Goal: Task Accomplishment & Management: Manage account settings

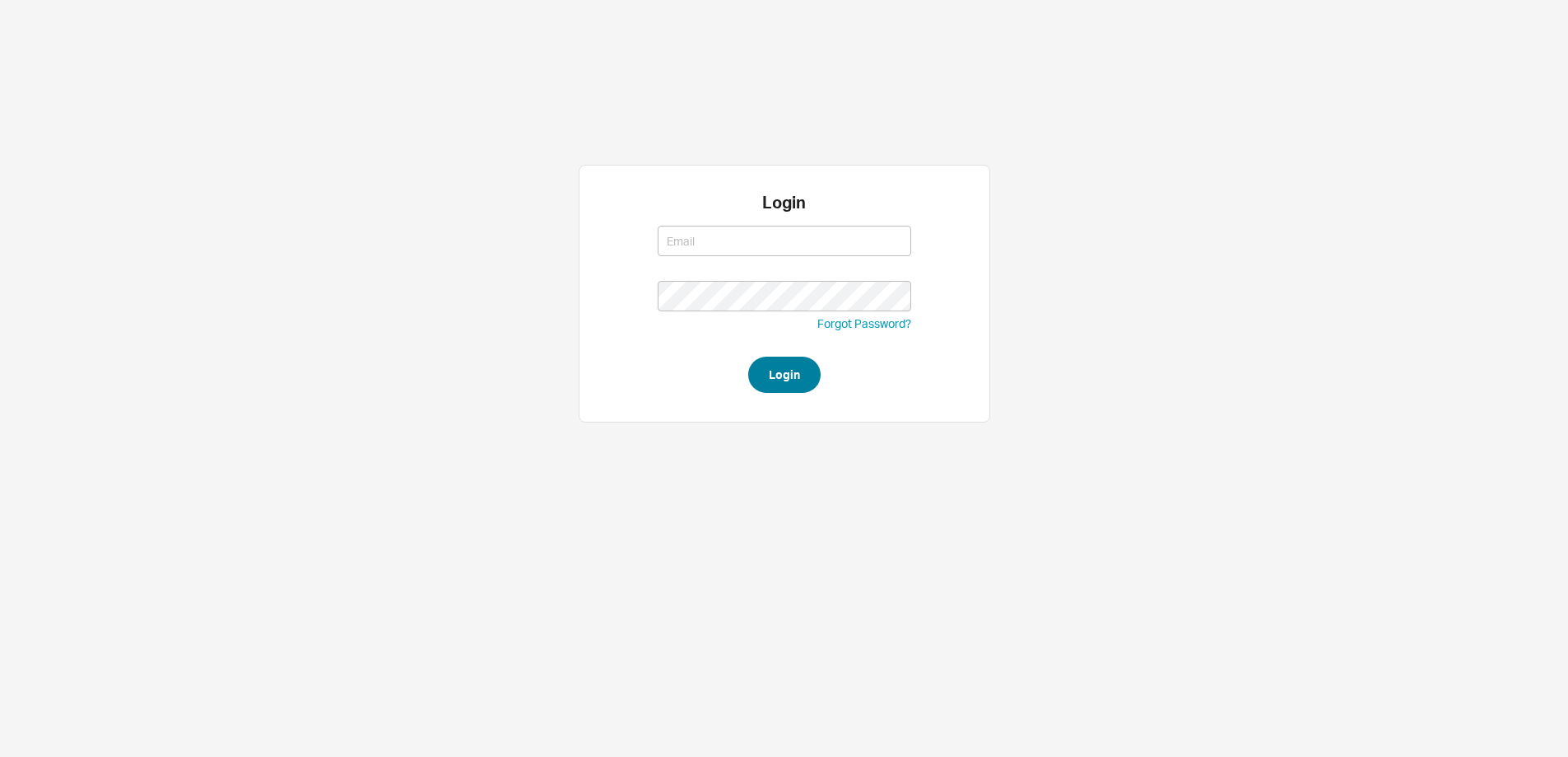
type input "steven@qualitybath.com"
click at [772, 388] on button "Login" at bounding box center [784, 375] width 72 height 37
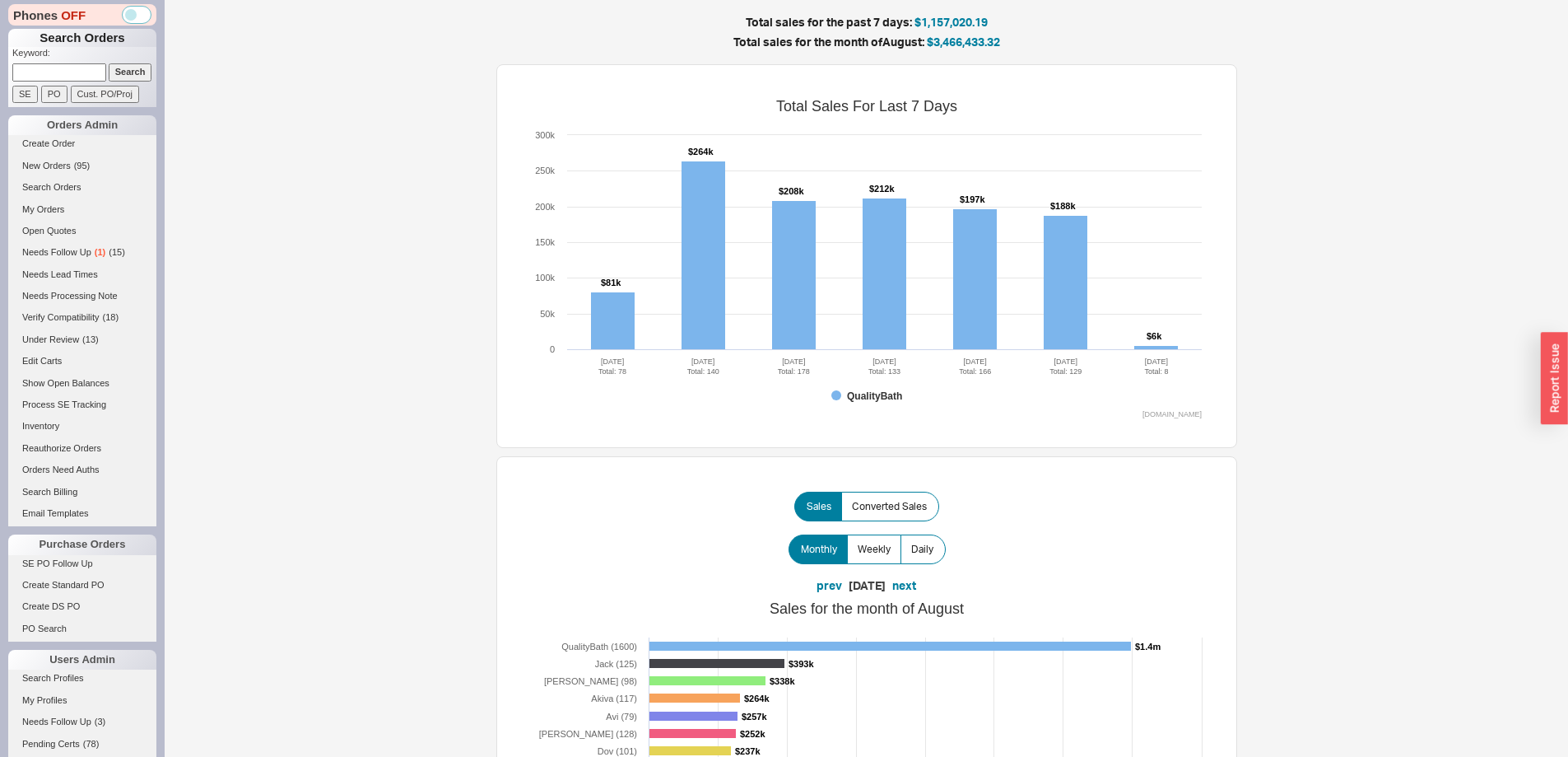
click at [64, 78] on input at bounding box center [60, 72] width 94 height 17
paste input "986121"
type input "986121"
click at [45, 96] on input "PO" at bounding box center [54, 94] width 26 height 17
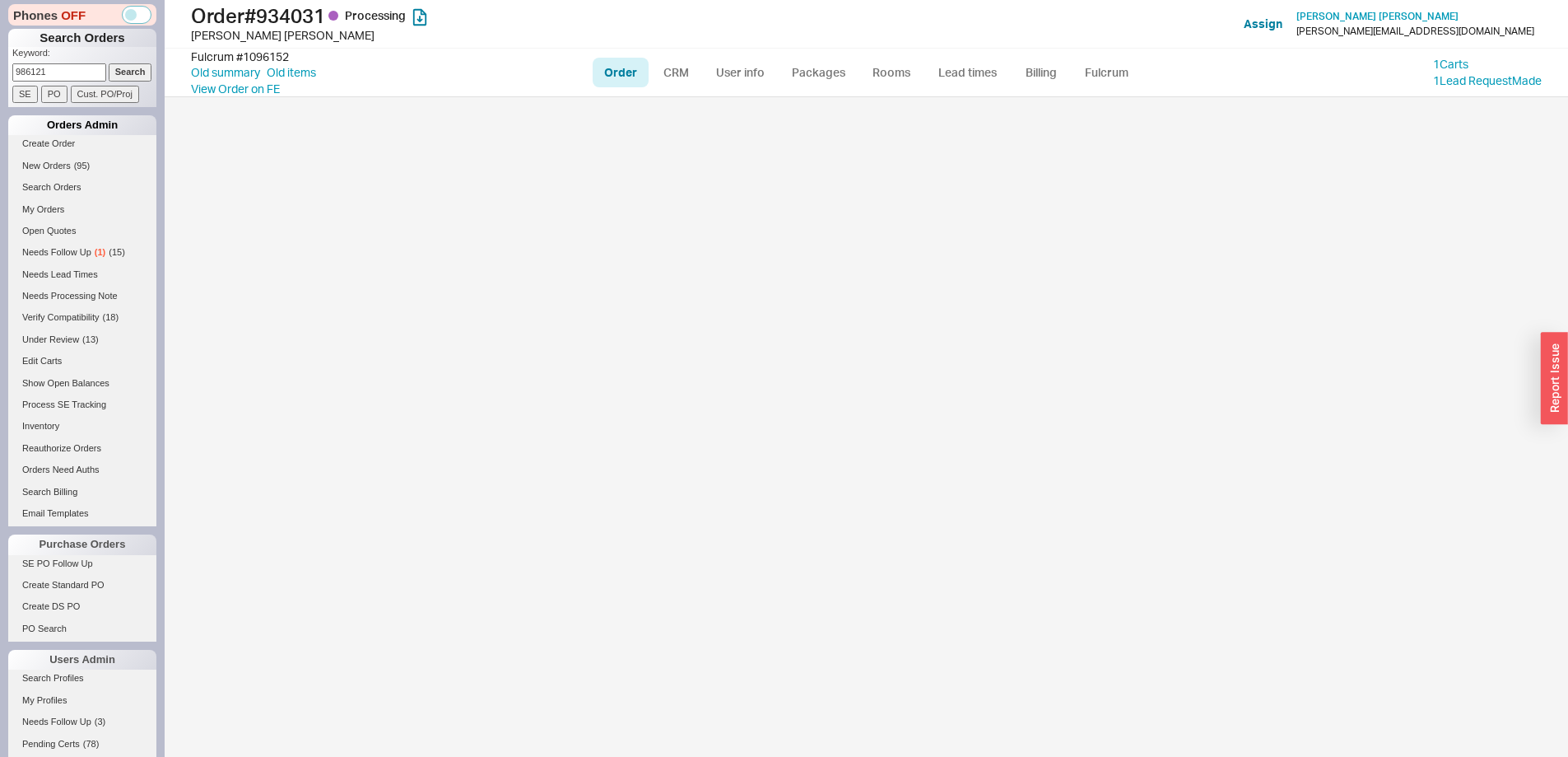
select select "LOW"
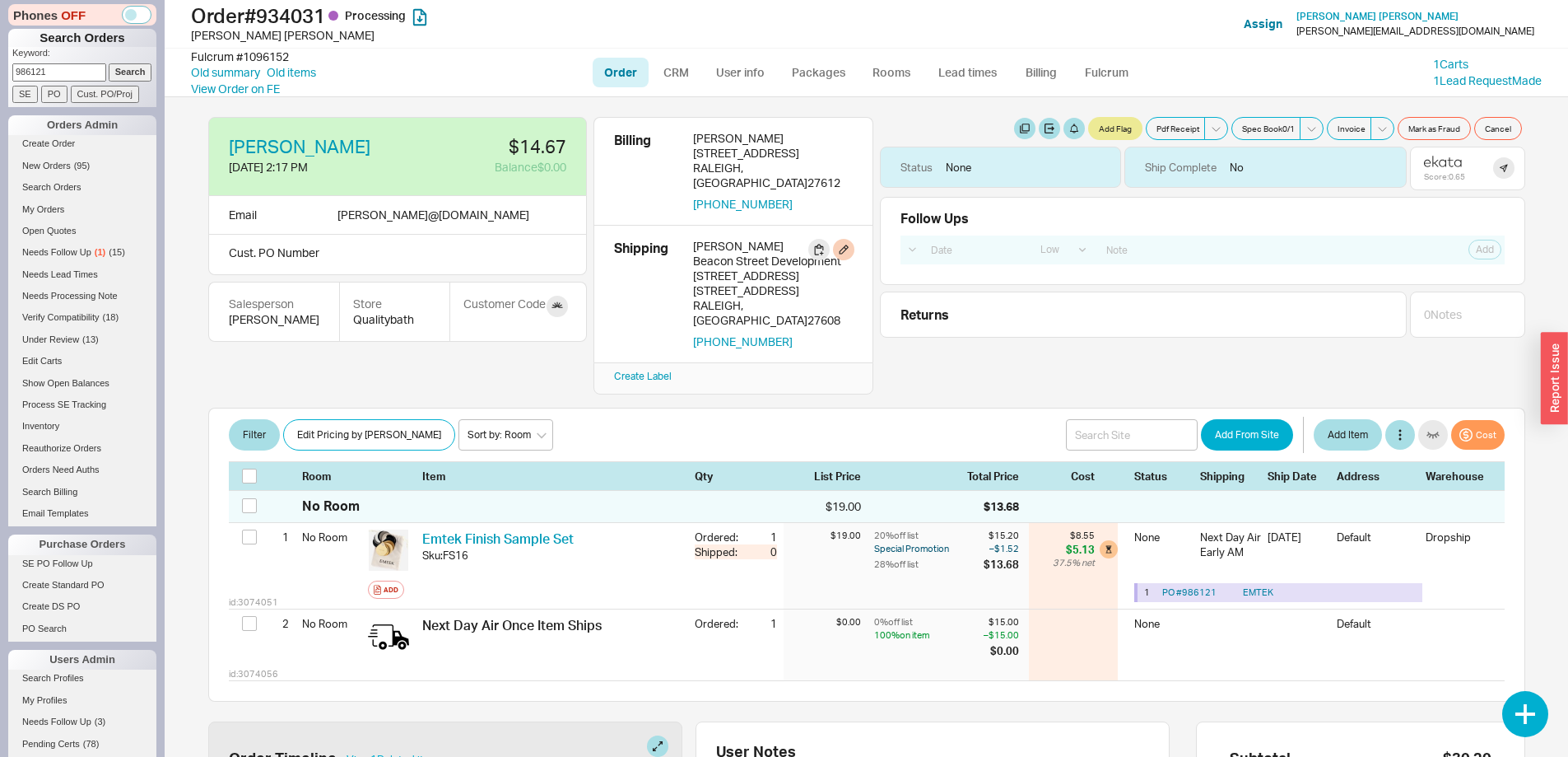
click at [730, 268] on div "3611 Lion Ridge Ct" at bounding box center [773, 275] width 159 height 14
click at [844, 239] on button "button" at bounding box center [844, 250] width 21 height 21
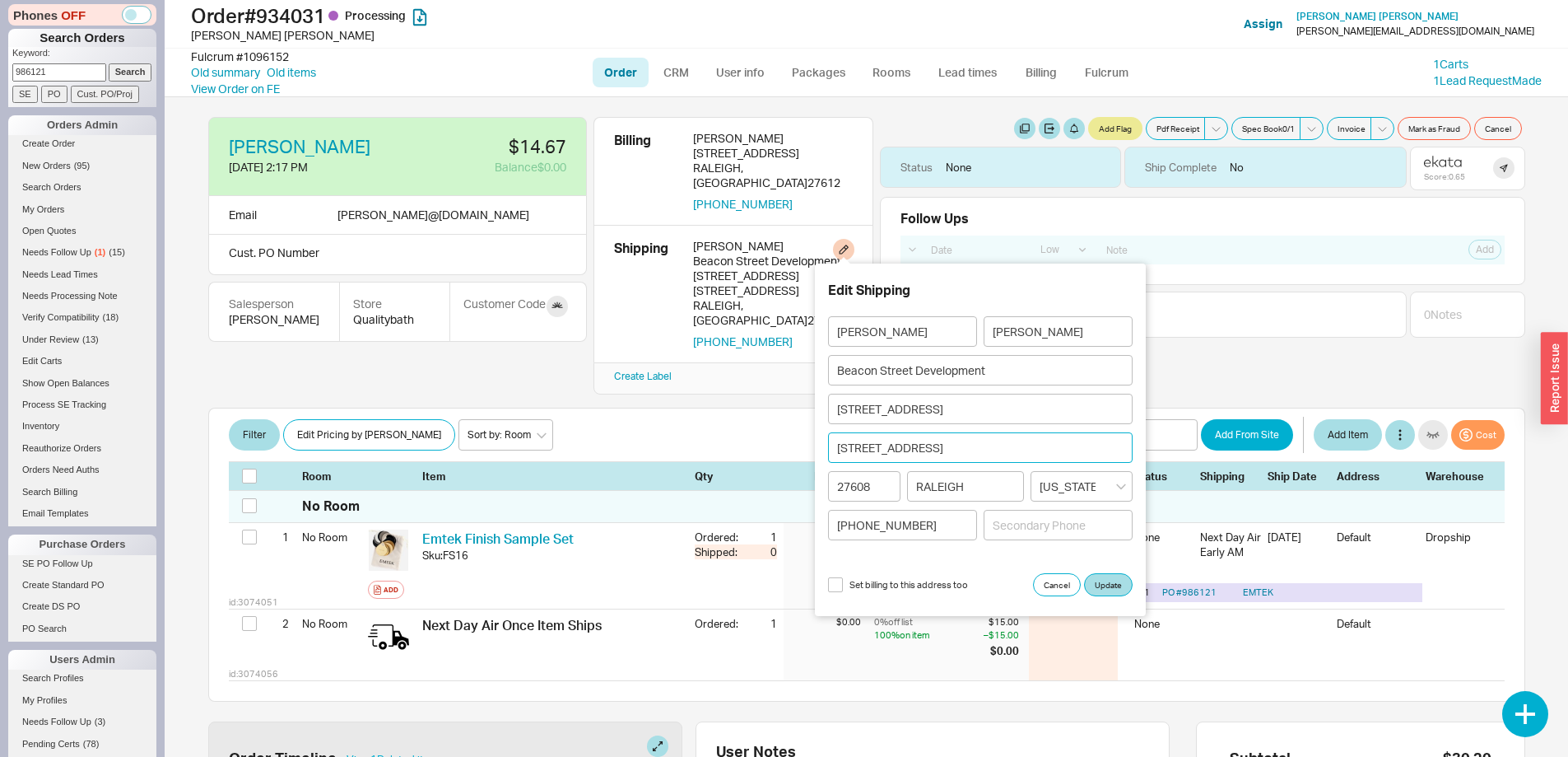
click at [905, 447] on input "2607 Oberlin Rd #104" at bounding box center [979, 448] width 304 height 31
drag, startPoint x: 961, startPoint y: 453, endPoint x: 825, endPoint y: 440, distance: 136.6
click at [826, 440] on div "Edit Shipping Sybil Taylor Beacon Street Development 3611 Lion Ridge Ct 2607 Ob…" at bounding box center [980, 439] width 331 height 353
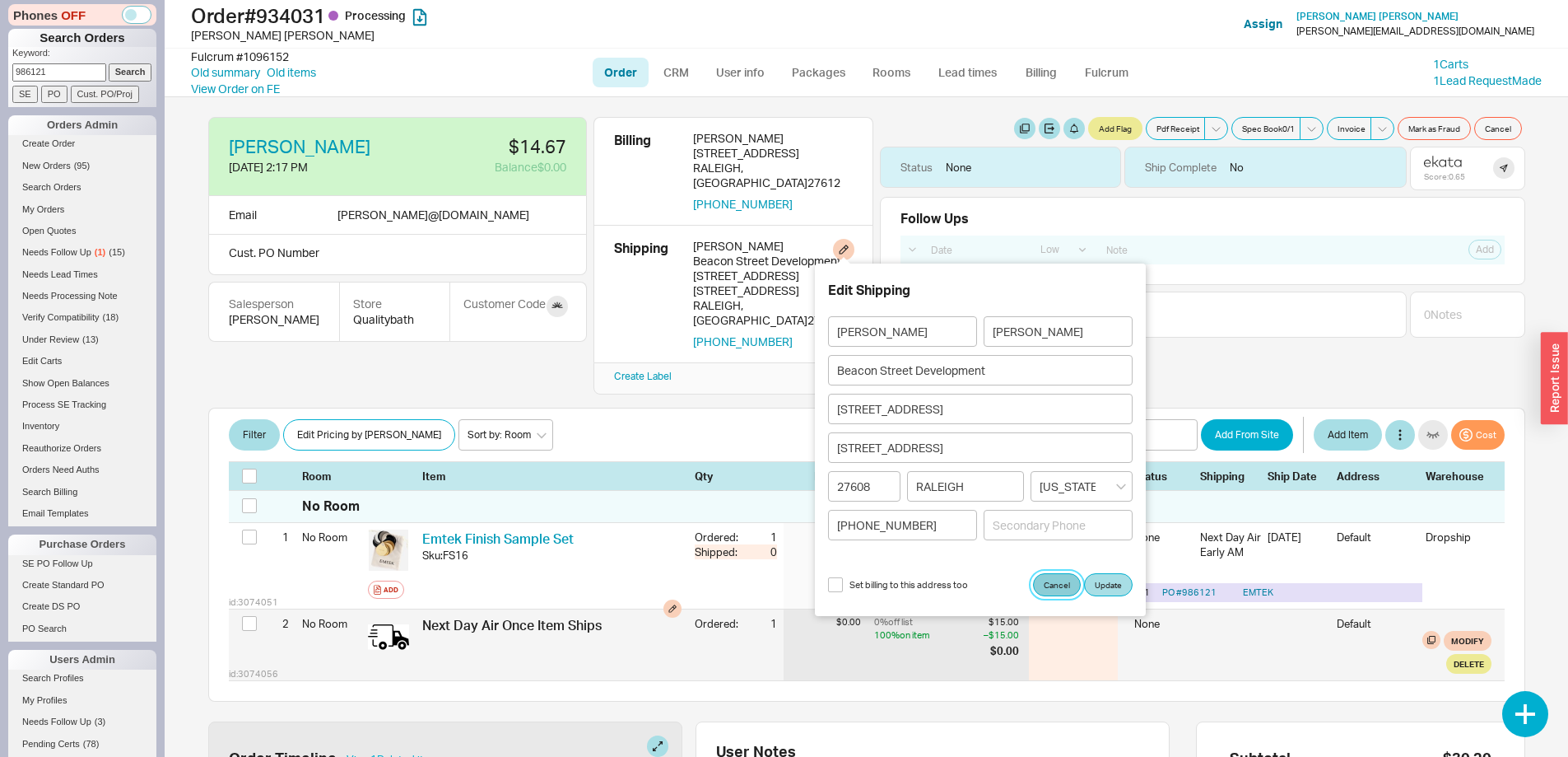
click at [1050, 590] on button "Cancel" at bounding box center [1057, 585] width 48 height 23
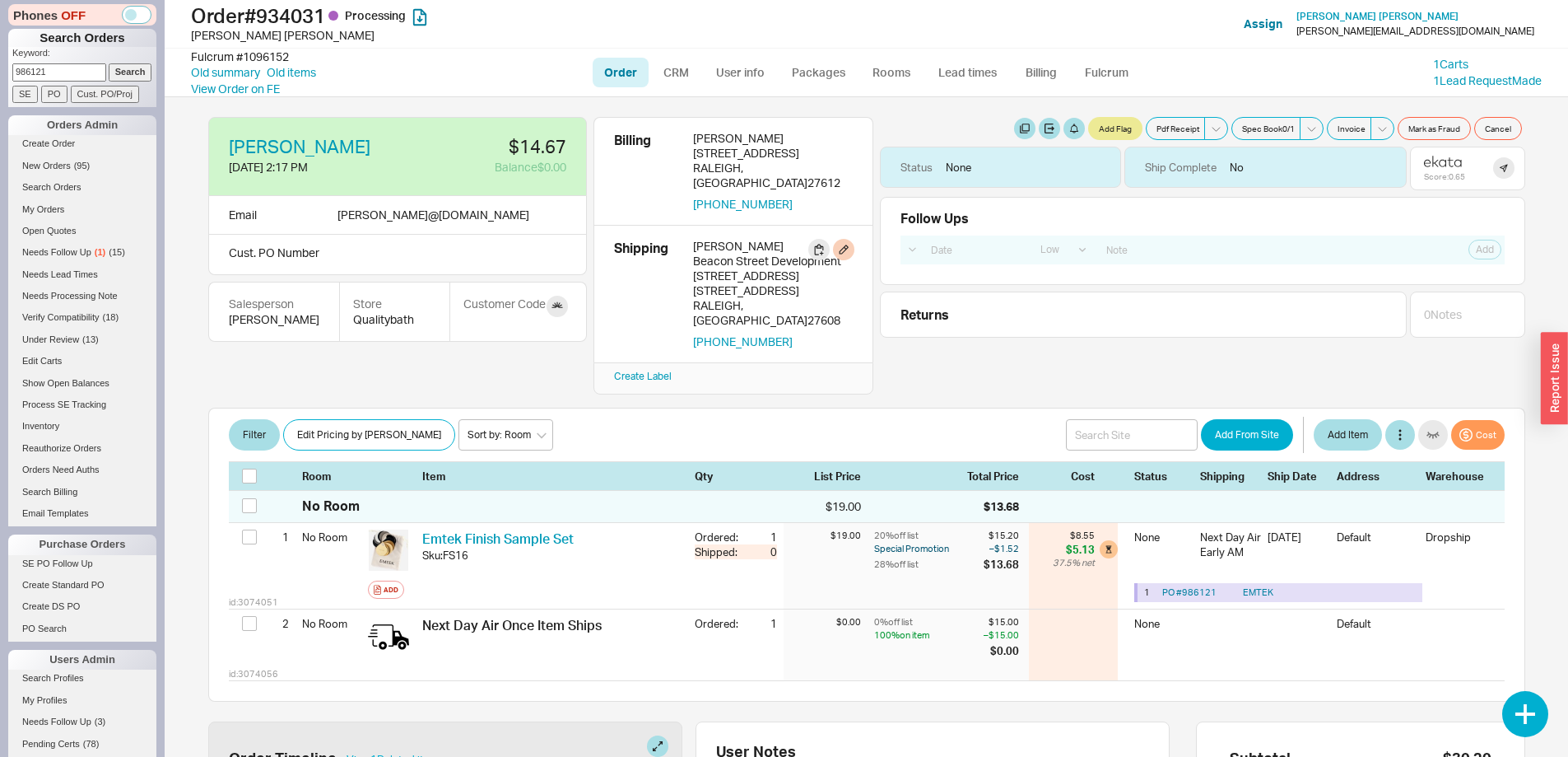
click at [718, 283] on div "2607 Oberlin Rd #104" at bounding box center [773, 290] width 159 height 14
click at [719, 268] on div "3611 Lion Ridge Ct" at bounding box center [773, 275] width 159 height 14
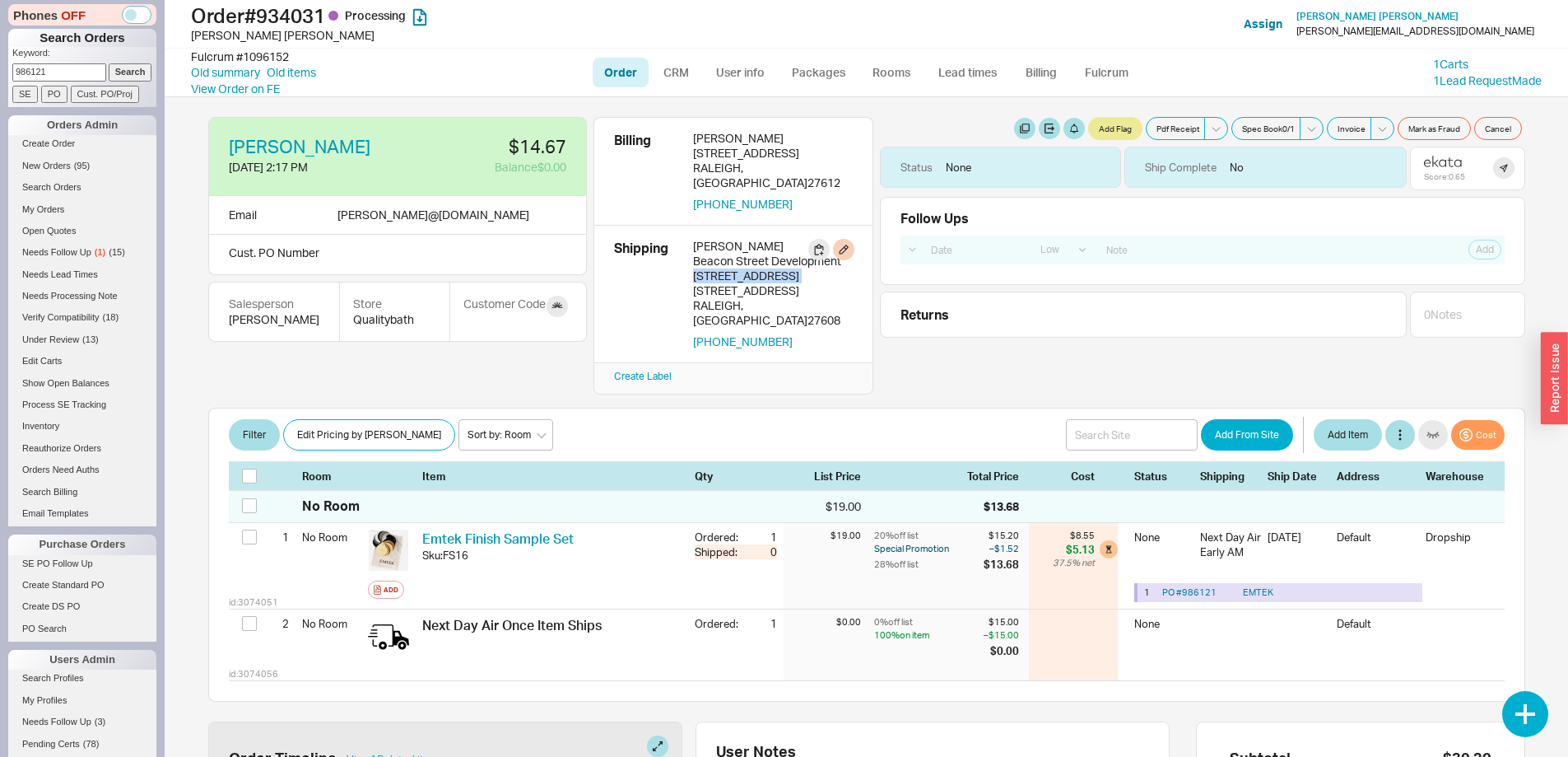
click at [719, 268] on div "3611 Lion Ridge Ct" at bounding box center [773, 275] width 159 height 14
click at [682, 66] on link "CRM" at bounding box center [676, 72] width 49 height 30
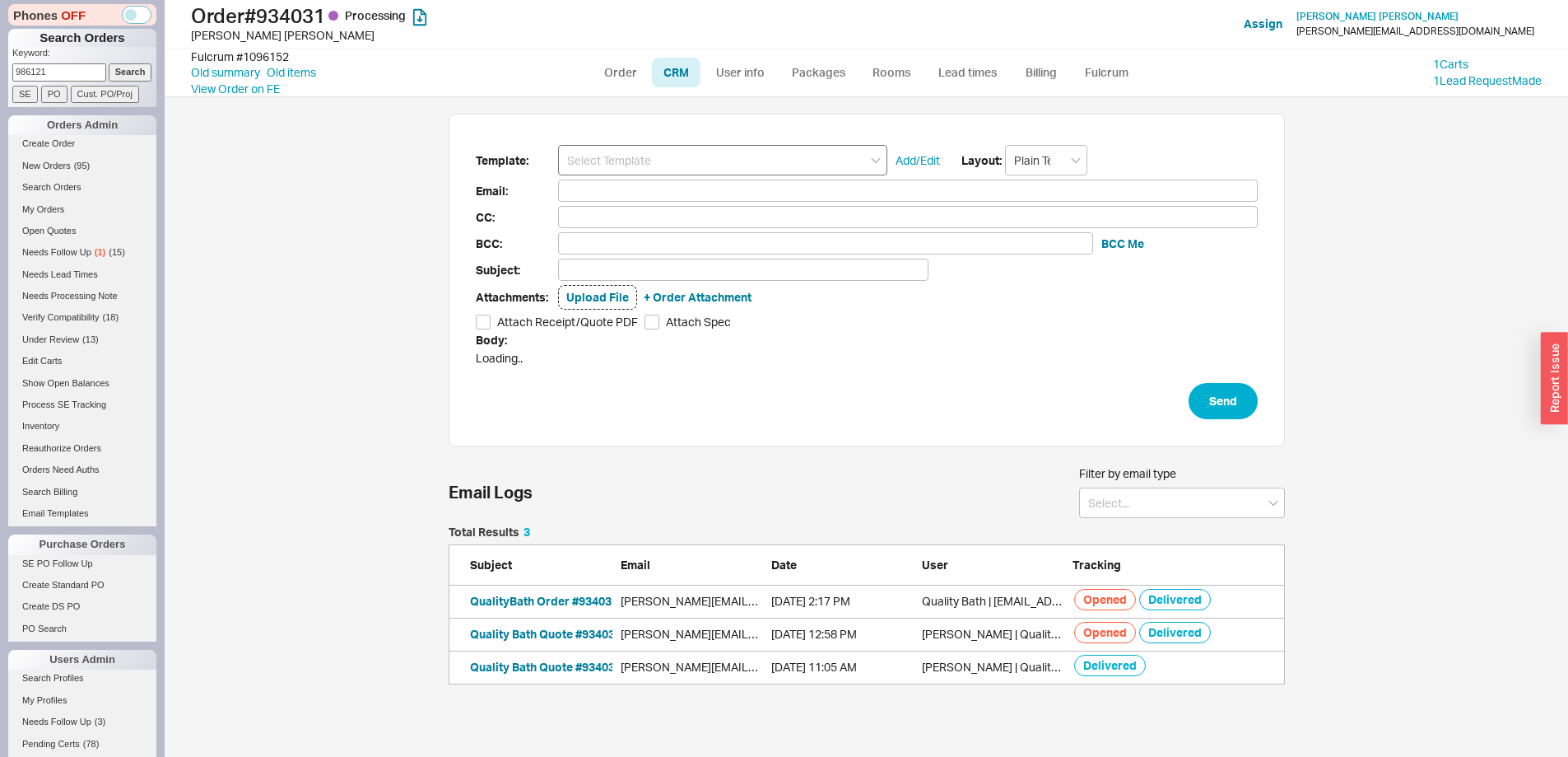
scroll to position [13, 13]
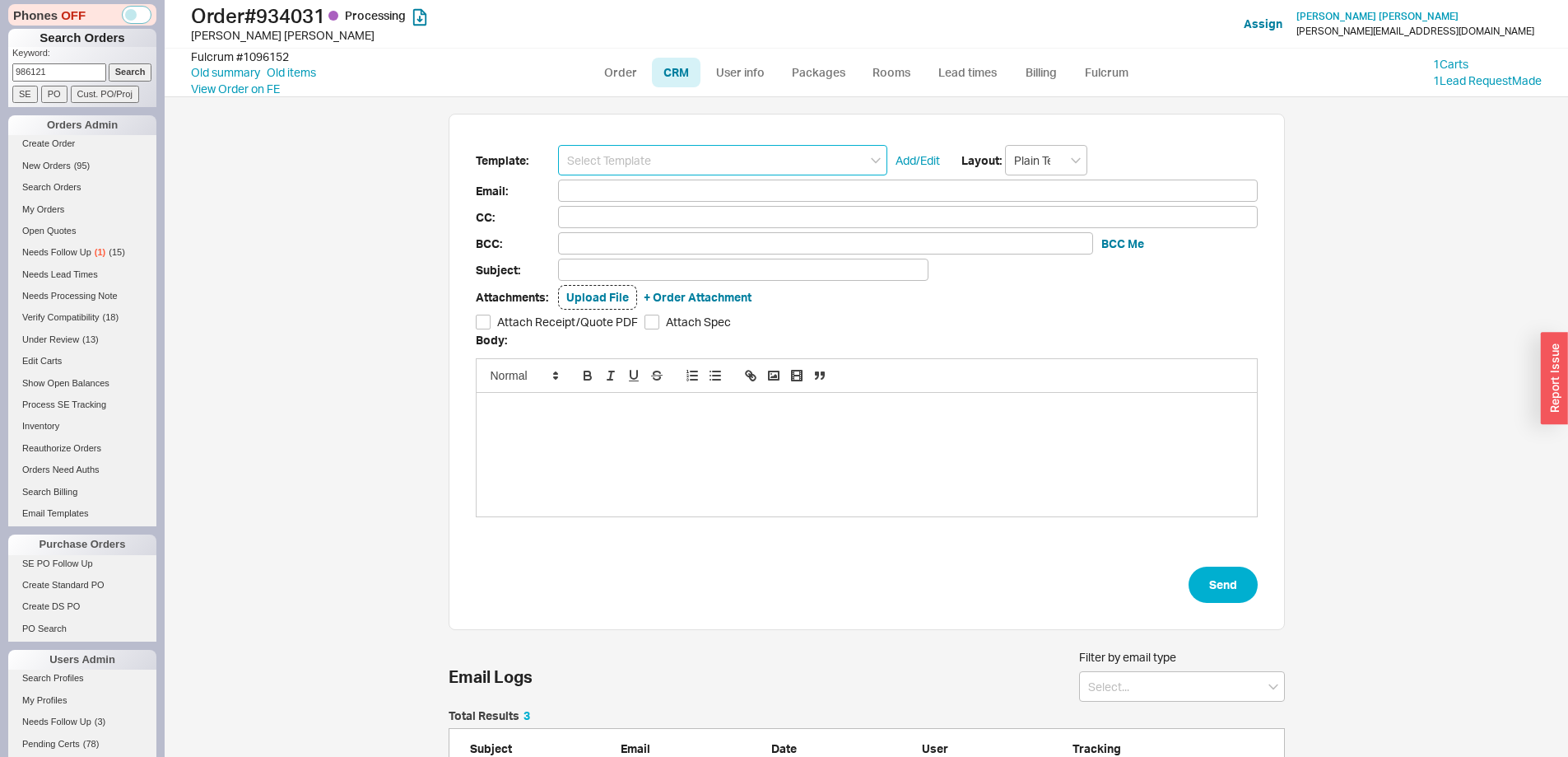
click at [655, 153] on input at bounding box center [722, 160] width 329 height 31
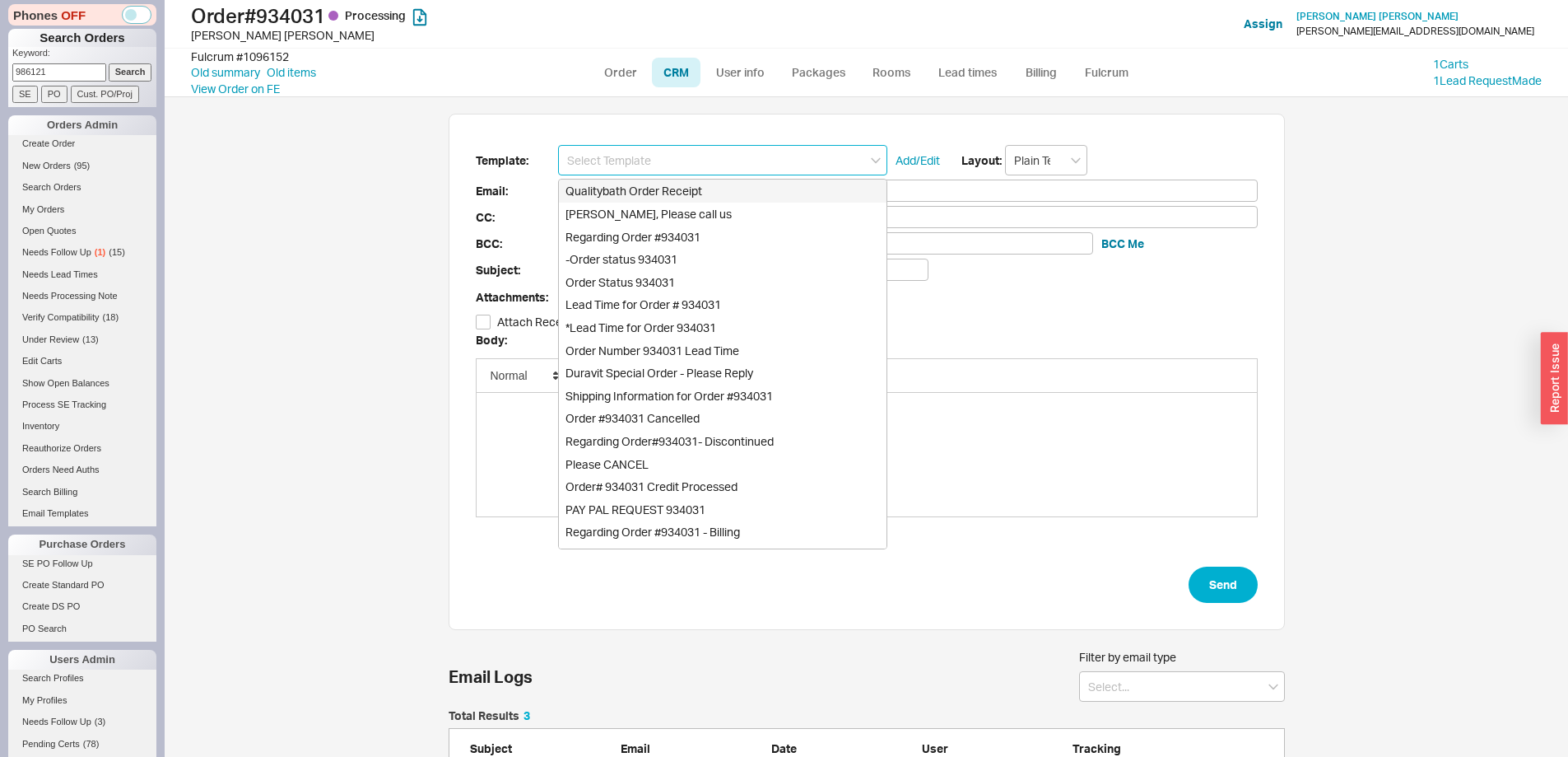
drag, startPoint x: 651, startPoint y: 196, endPoint x: 669, endPoint y: 162, distance: 38.5
click at [669, 166] on div "Qualitybath Order Receipt Sybil, Please call us Regarding Order #934031 -Order …" at bounding box center [722, 160] width 329 height 31
click at [657, 232] on div "Regarding Order #934031" at bounding box center [722, 237] width 327 height 23
type input "Regarding Order #934031"
type input "sybil@beacon-street.com"
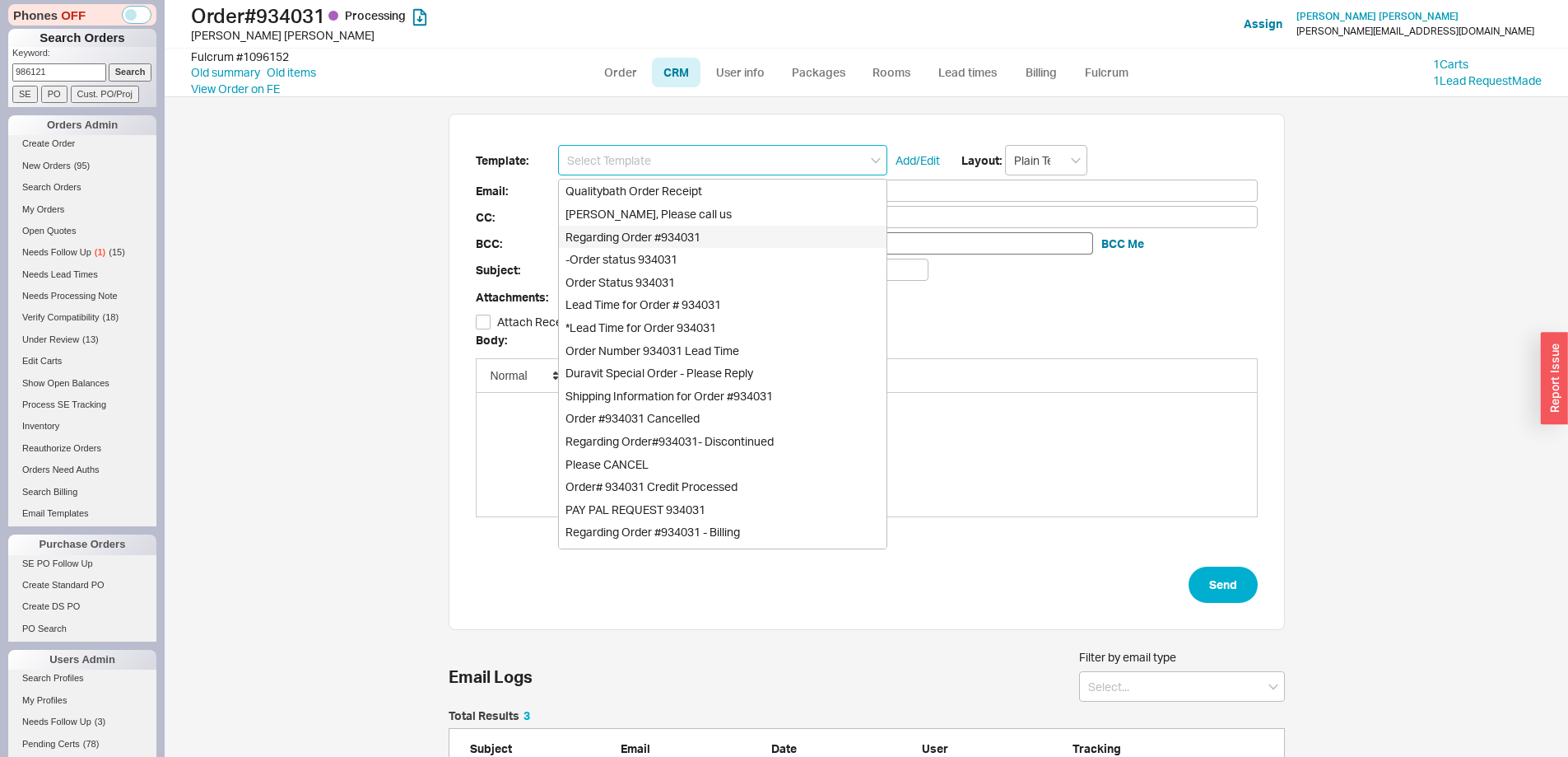
type input "sybil@beacon-street.com"
type input "Regarding Order #934031"
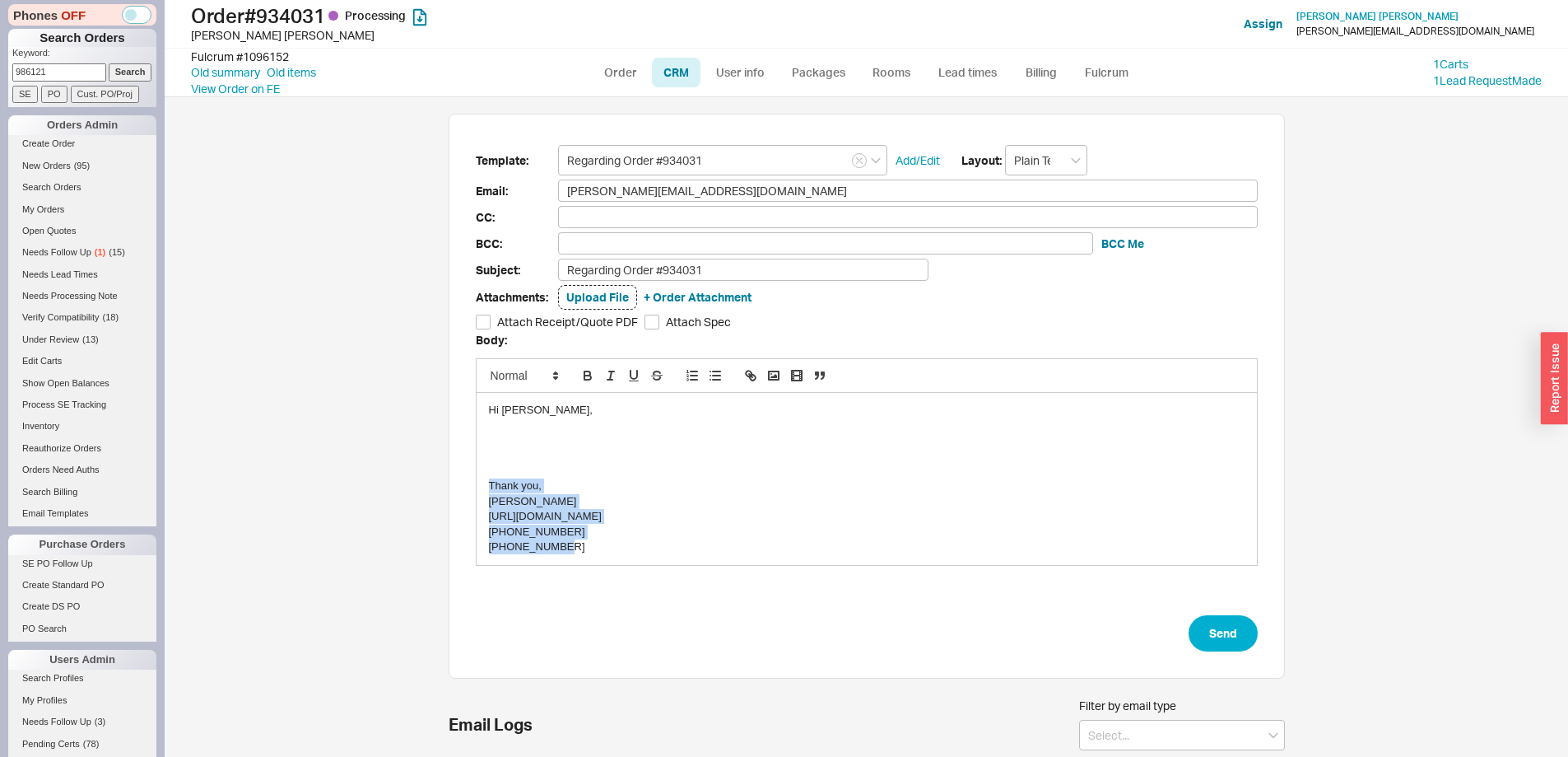
drag, startPoint x: 485, startPoint y: 486, endPoint x: 735, endPoint y: 578, distance: 266.4
click at [735, 578] on form "Template: Regarding Order #934031 Add/Edit Layout: Plain Text Email: sybil@beac…" at bounding box center [867, 398] width 782 height 505
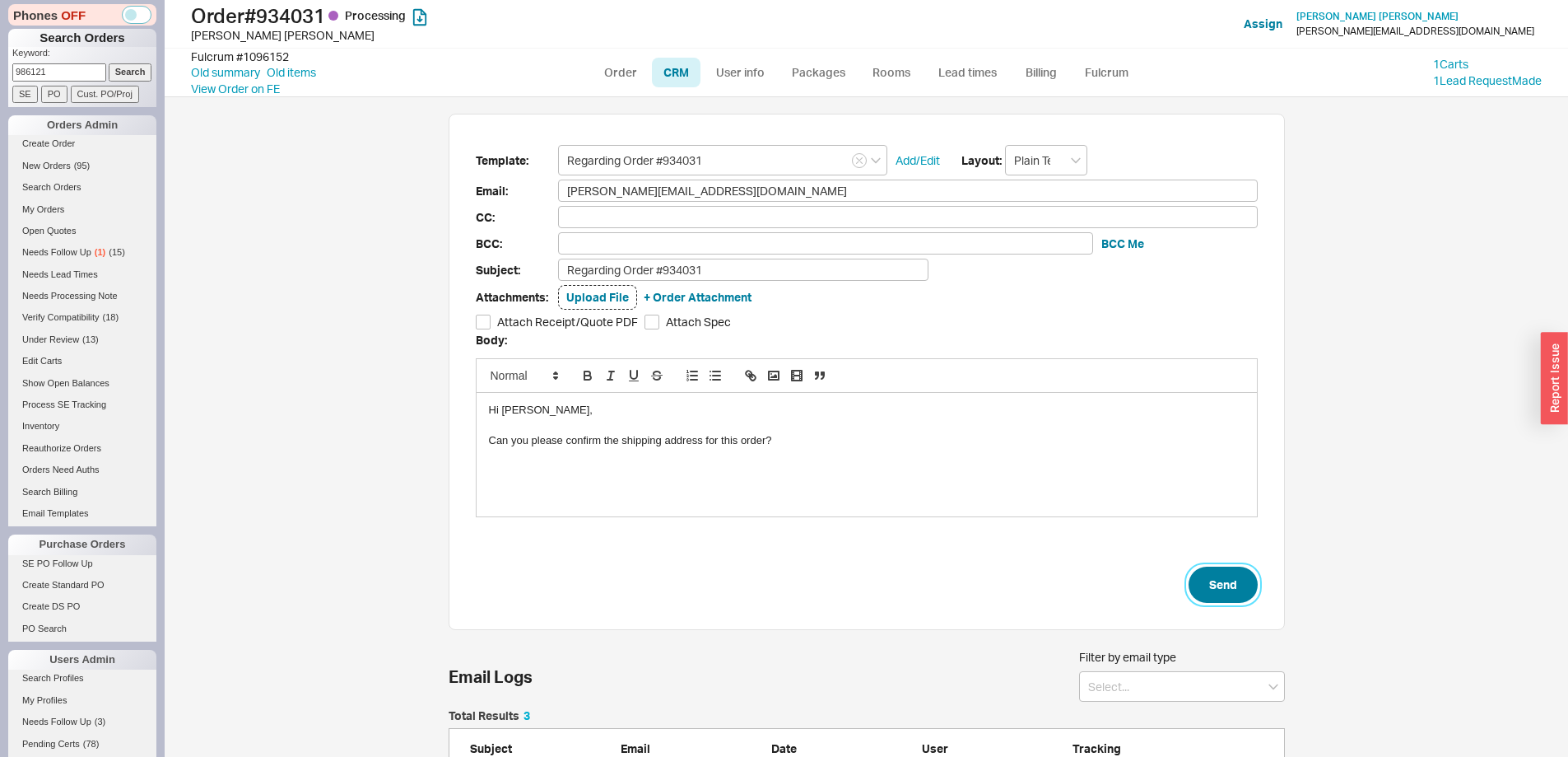
click at [1232, 585] on button "Send" at bounding box center [1223, 585] width 69 height 37
select select "LOW"
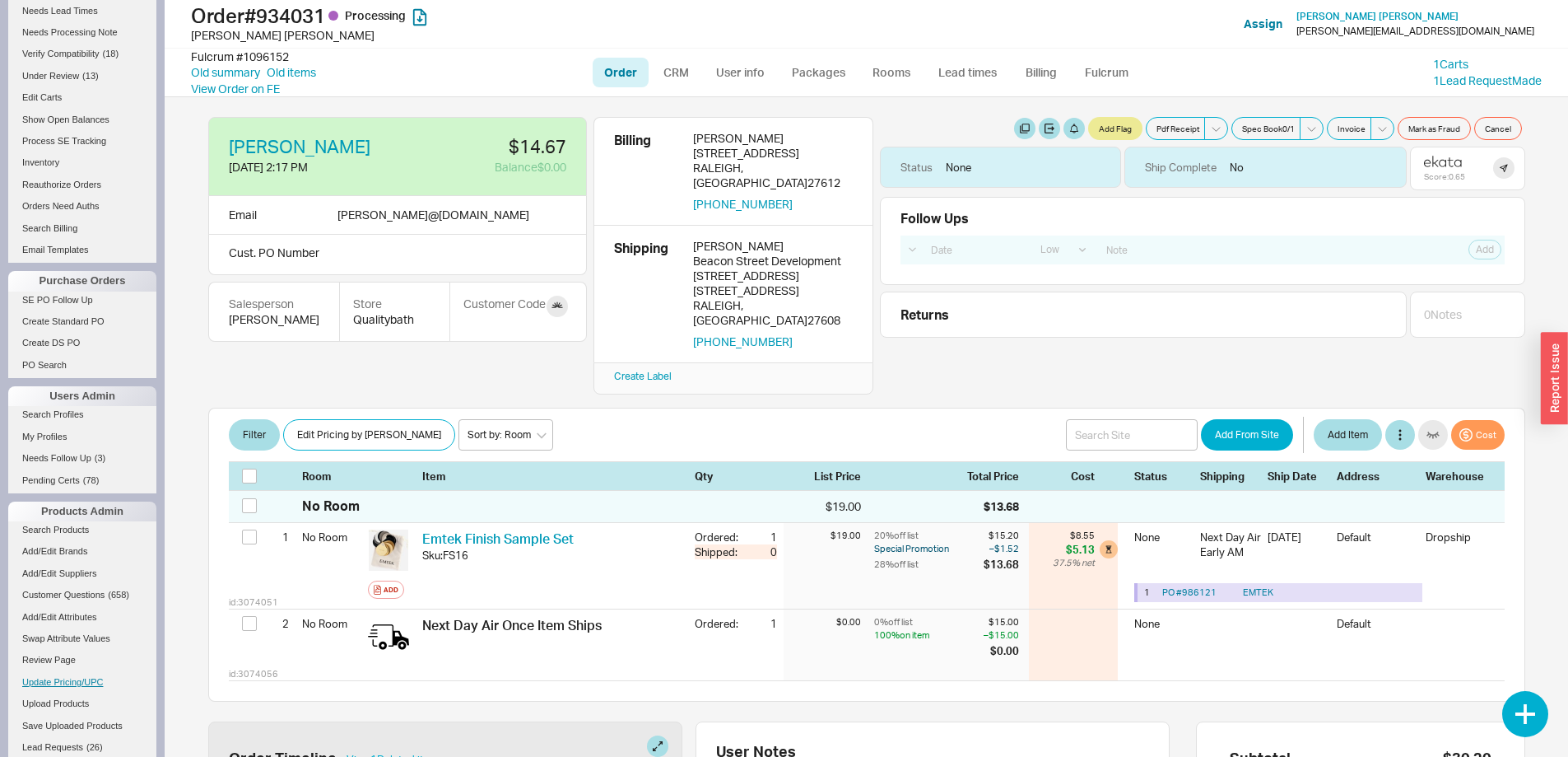
scroll to position [494, 0]
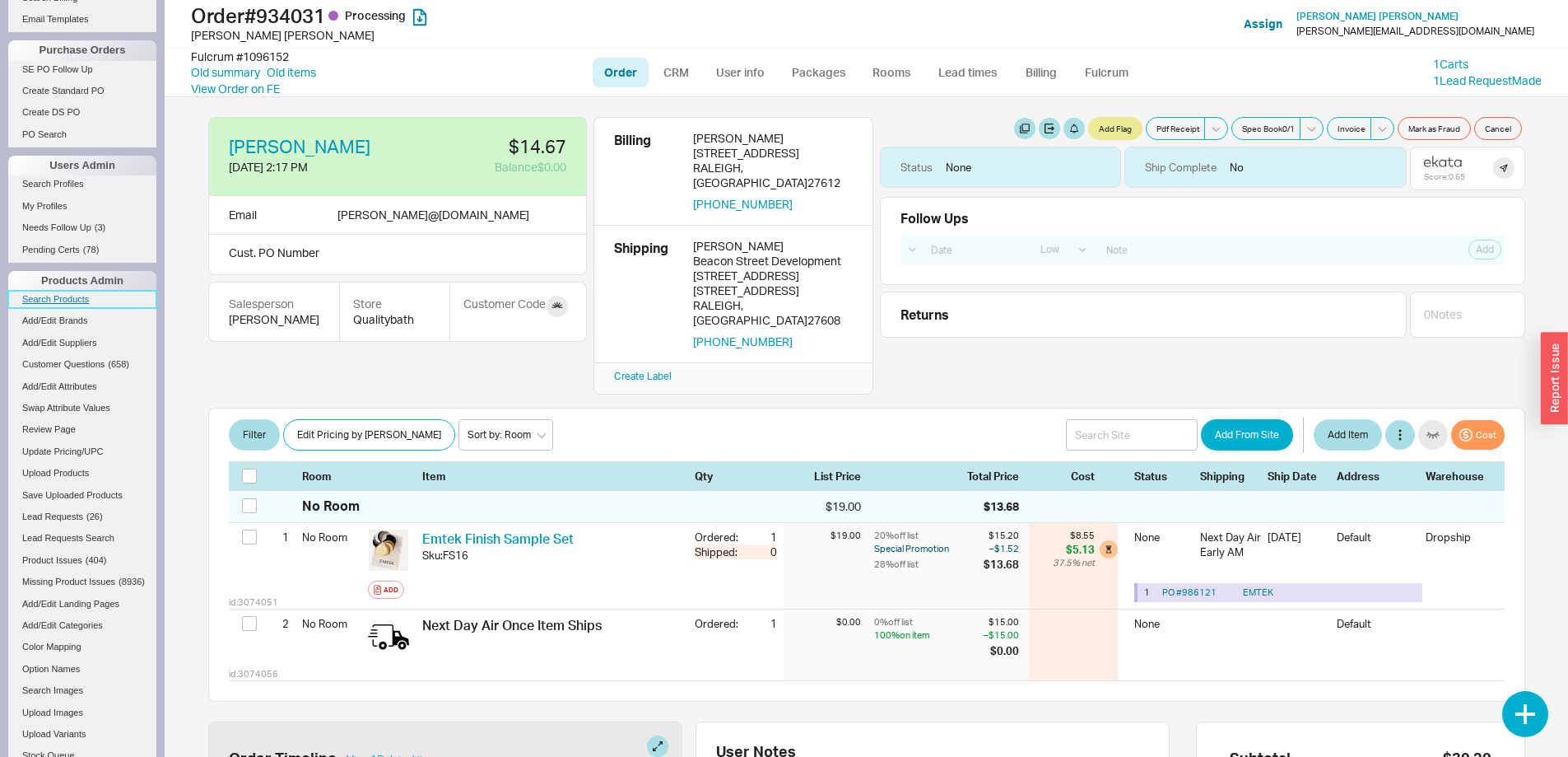
click at [76, 303] on link "Search Products" at bounding box center [83, 300] width 148 height 17
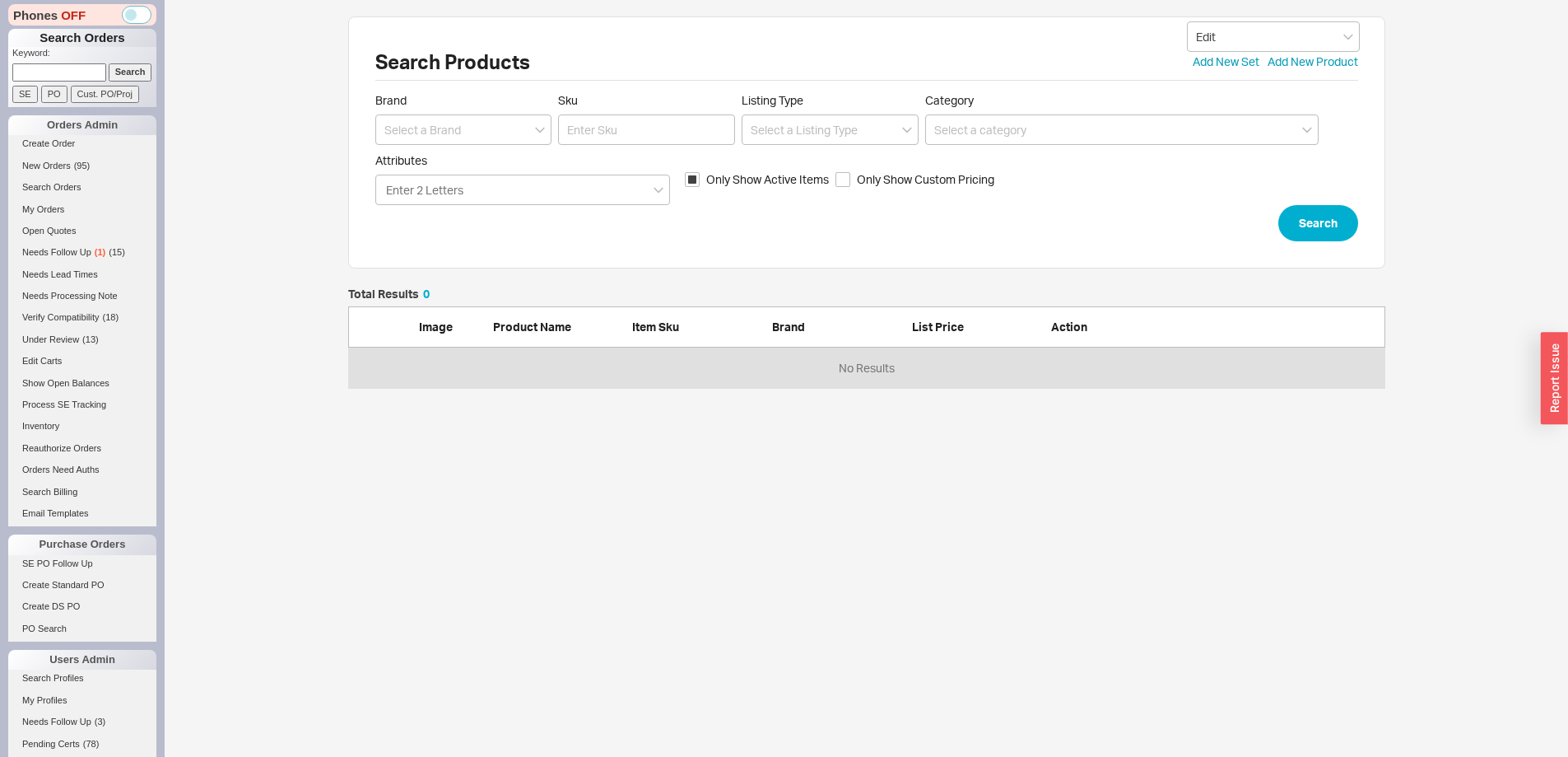
scroll to position [87, 1025]
click at [457, 134] on input at bounding box center [464, 130] width 177 height 31
type input "Emtek"
type input "8229"
click button "Search" at bounding box center [1317, 223] width 80 height 37
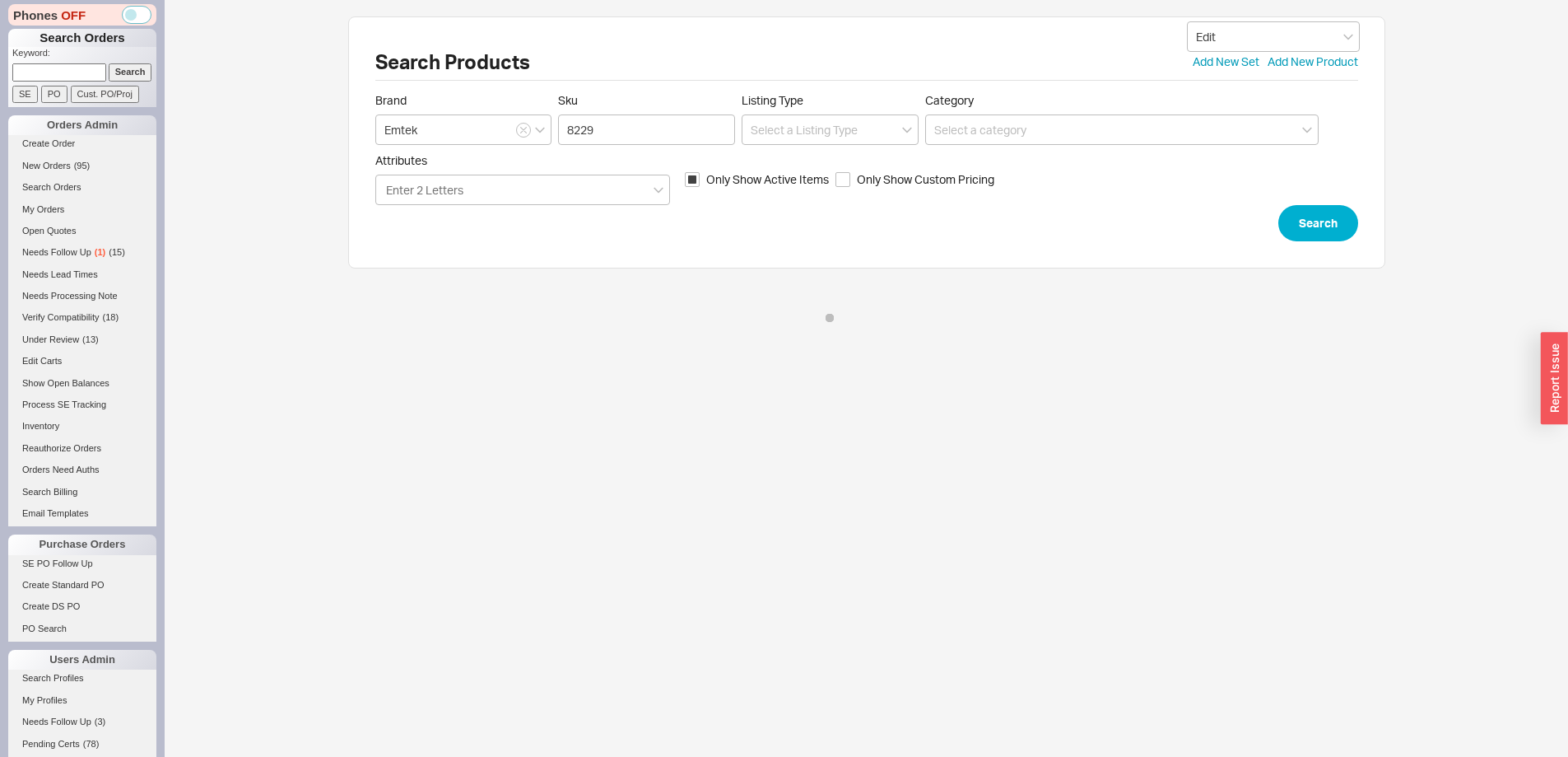
click at [654, 108] on label "Sku 8229" at bounding box center [646, 119] width 177 height 52
click at [654, 114] on input "8229" at bounding box center [646, 130] width 177 height 31
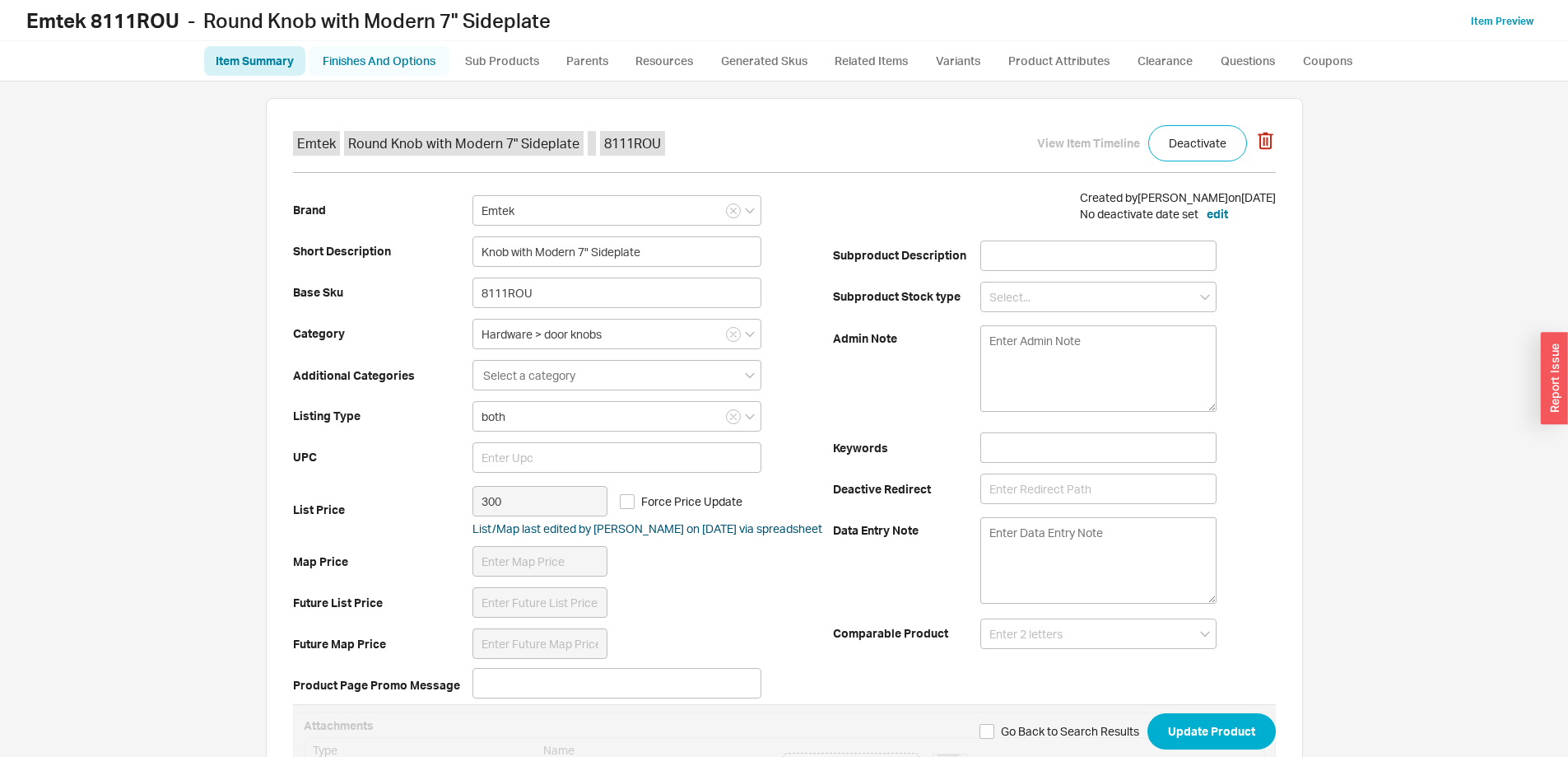
click at [429, 53] on link "Finishes And Options" at bounding box center [378, 61] width 141 height 30
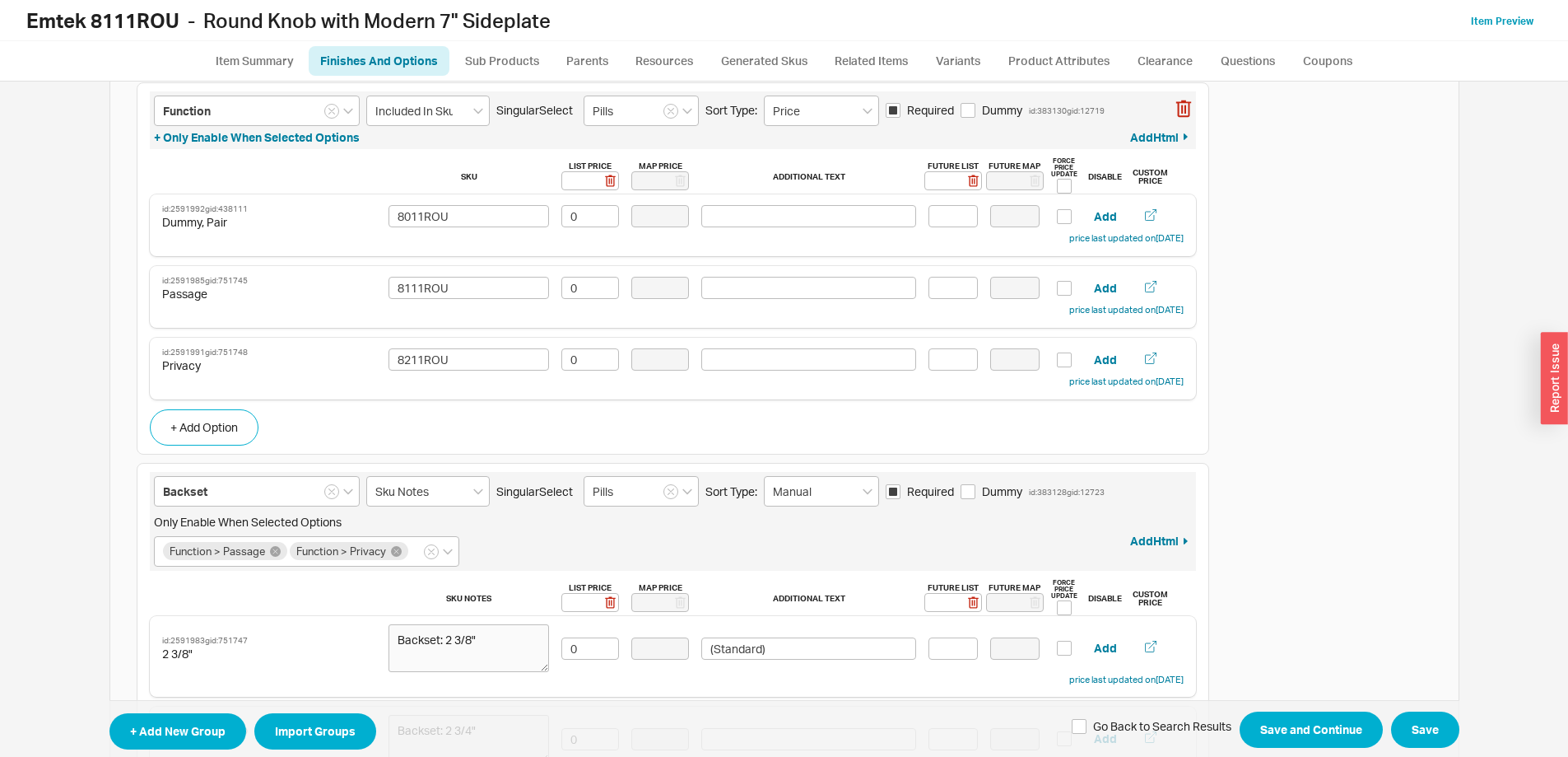
scroll to position [742, 0]
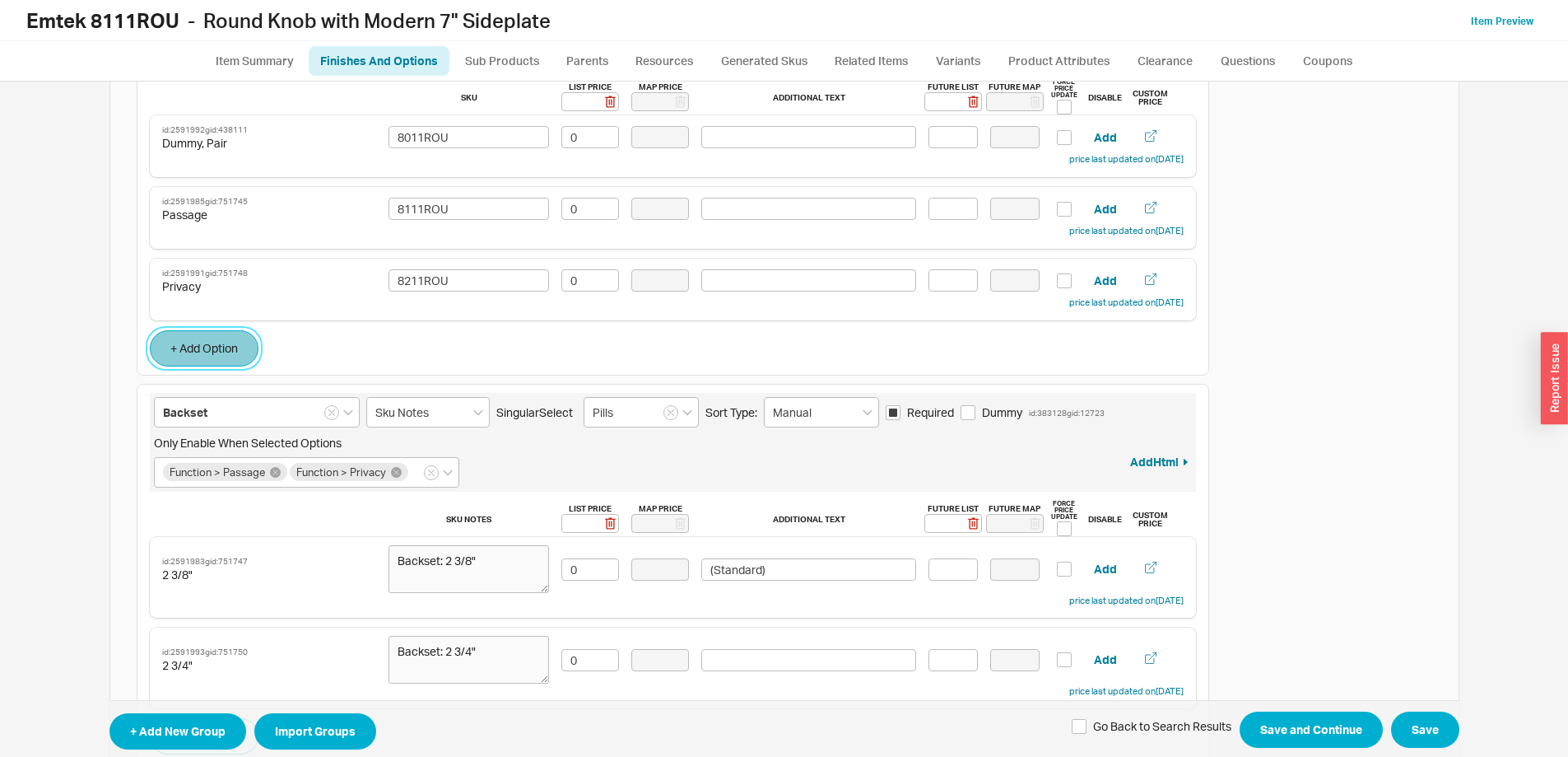
click at [210, 342] on button "+ Add Option" at bounding box center [204, 349] width 109 height 37
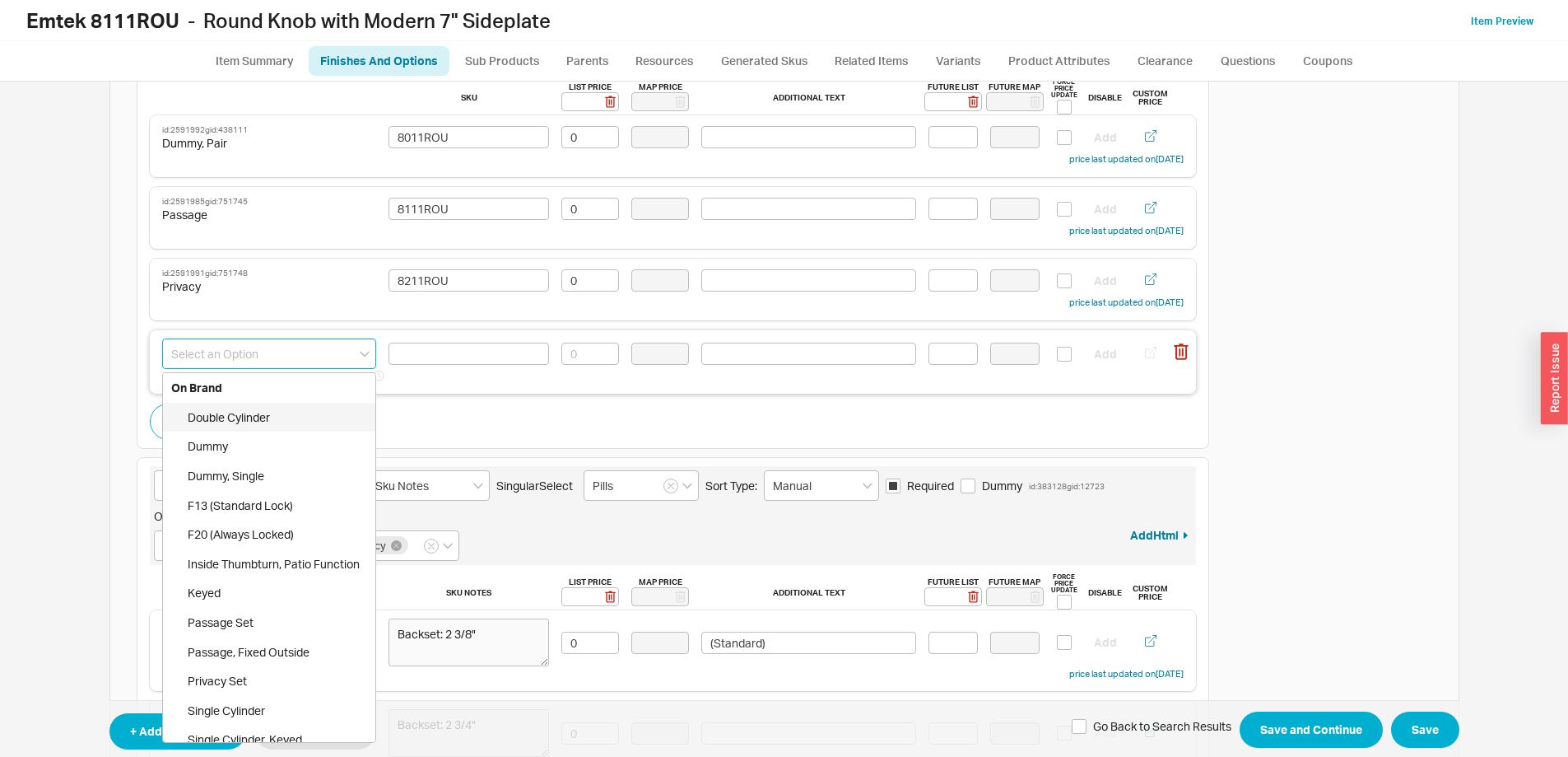
click at [224, 361] on input at bounding box center [269, 354] width 214 height 31
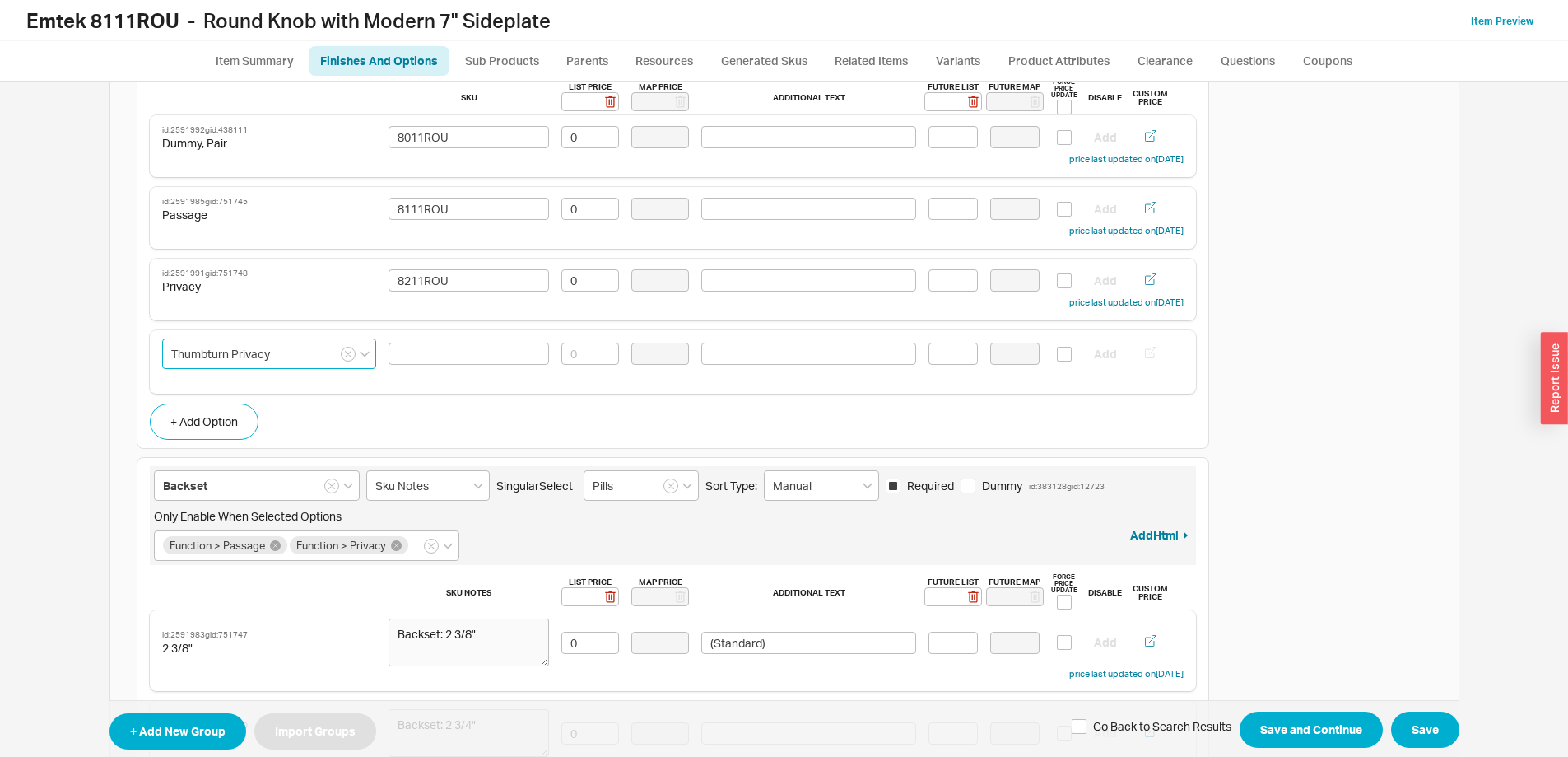
type input "Thumbturn Privacy"
click at [407, 360] on input at bounding box center [469, 354] width 160 height 22
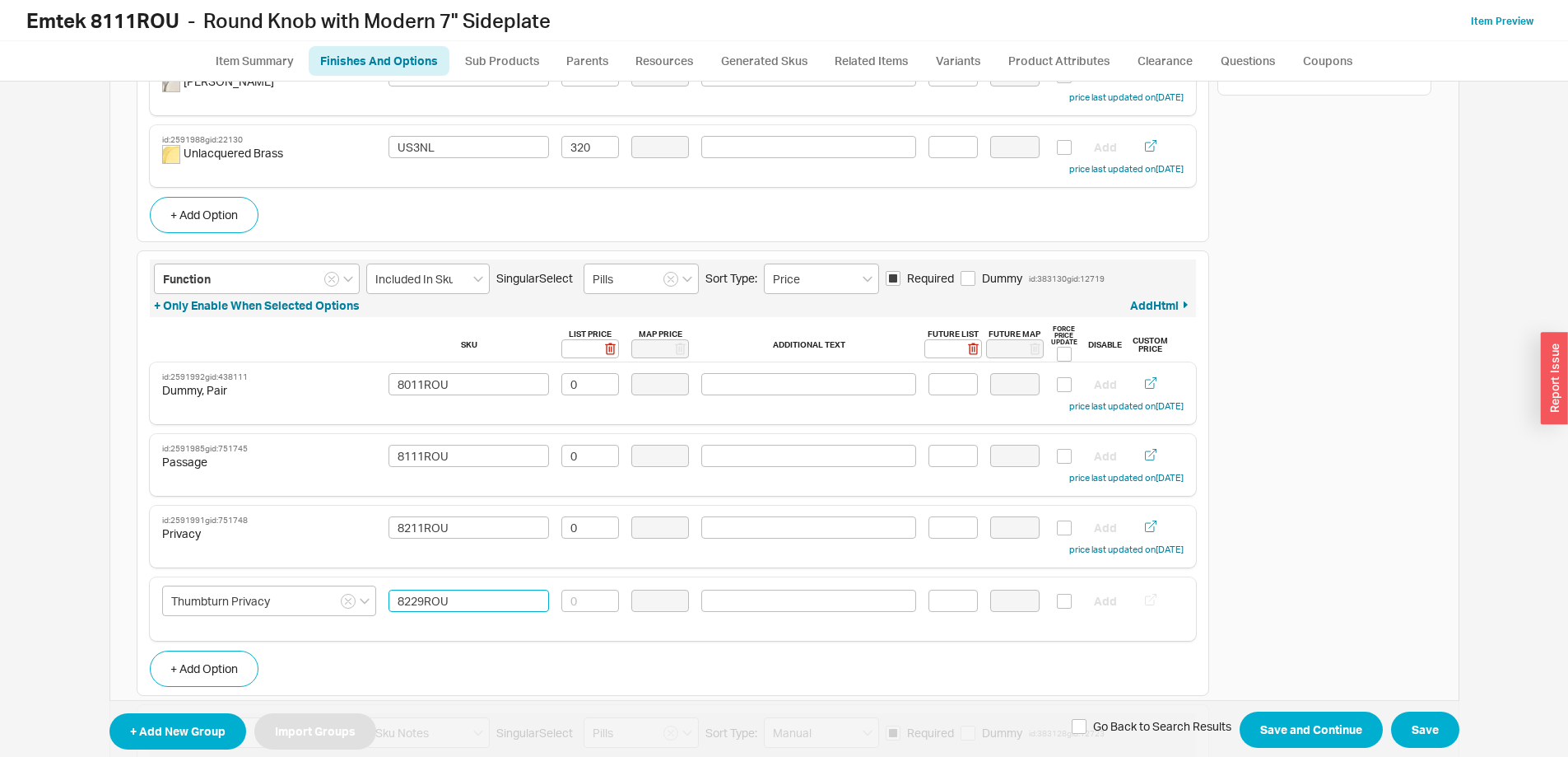
scroll to position [659, 0]
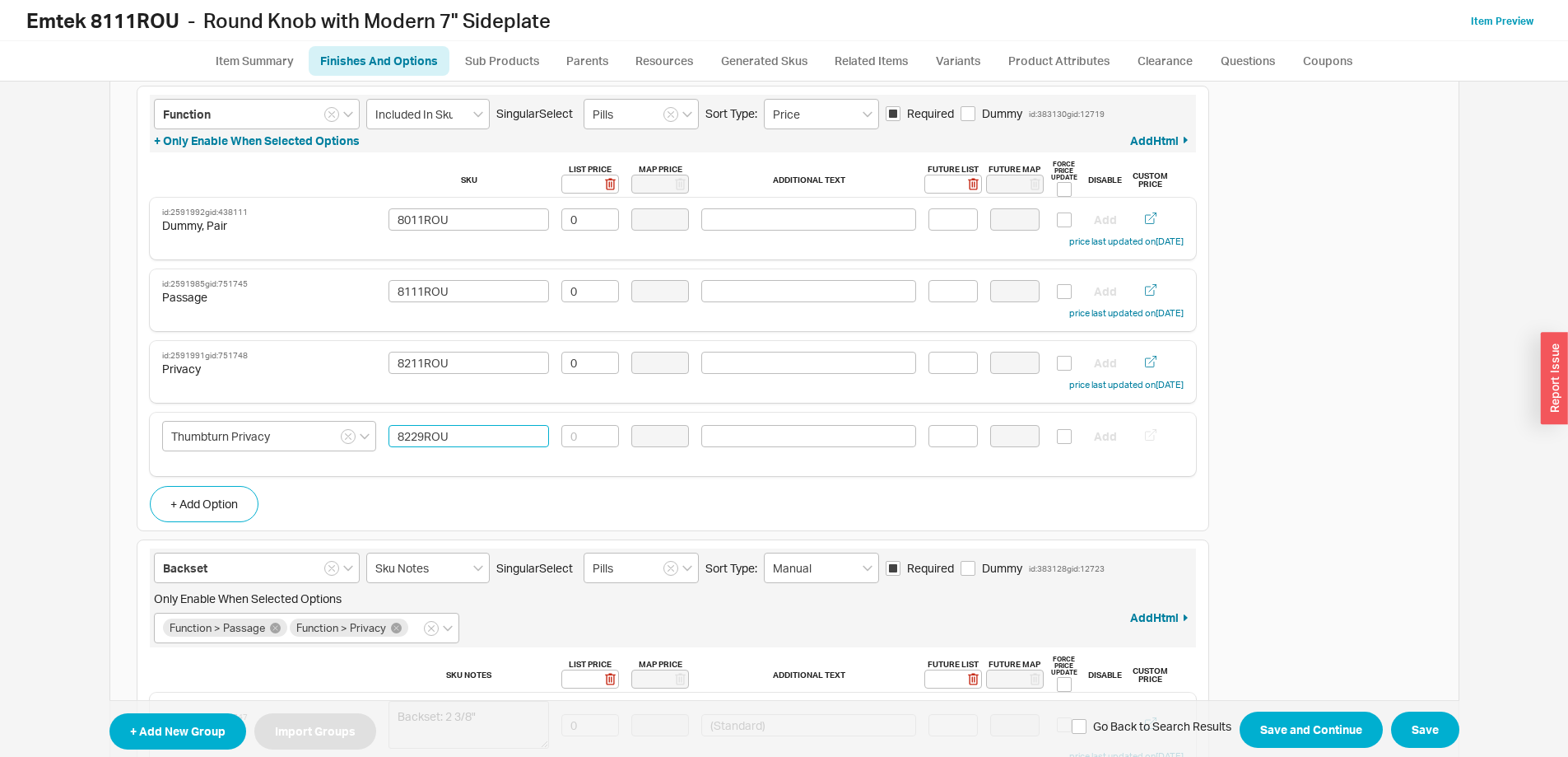
type input "8229ROU"
drag, startPoint x: 570, startPoint y: 447, endPoint x: 570, endPoint y: 419, distance: 28.0
click at [570, 447] on input at bounding box center [591, 435] width 58 height 22
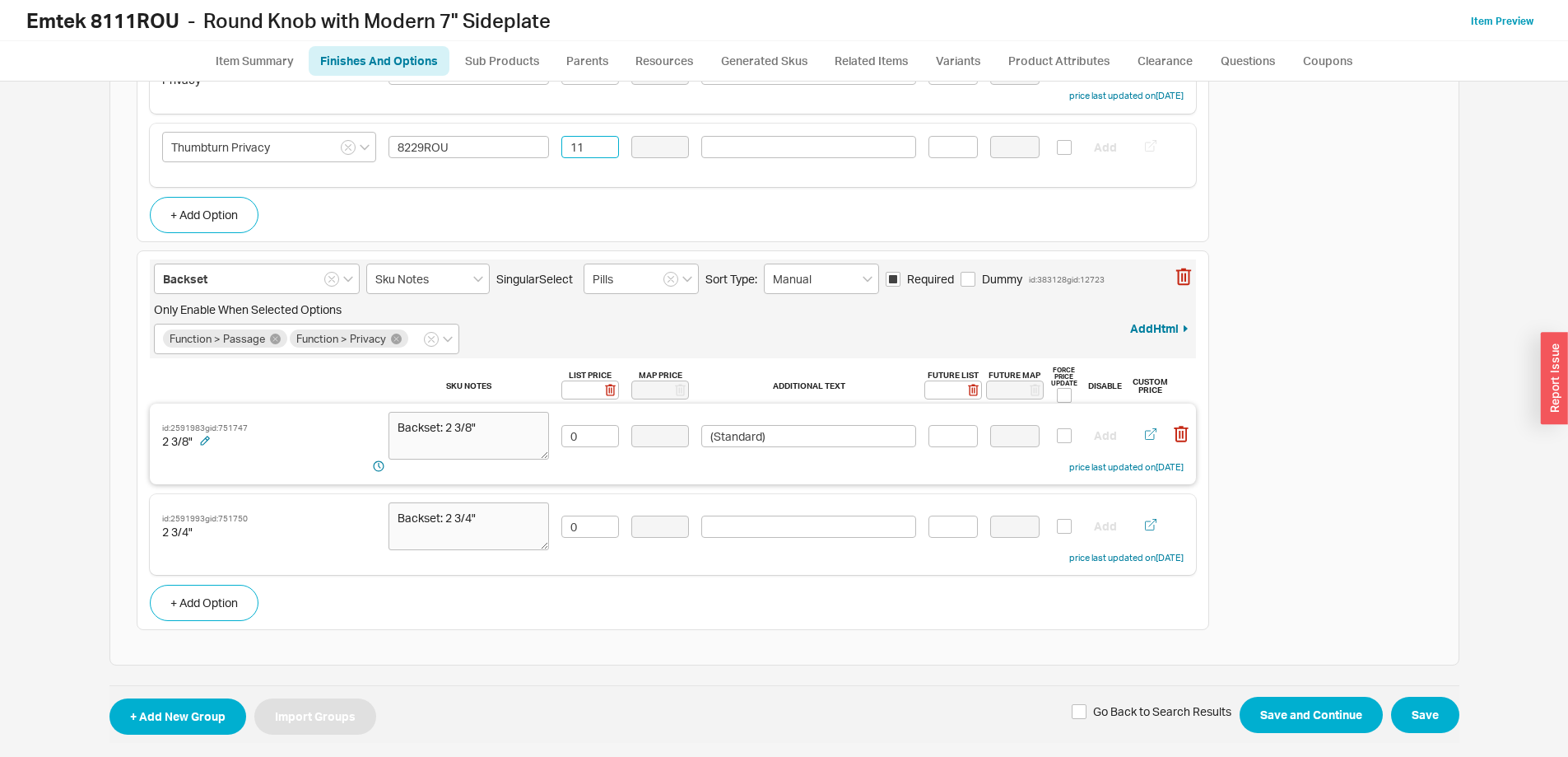
scroll to position [950, 0]
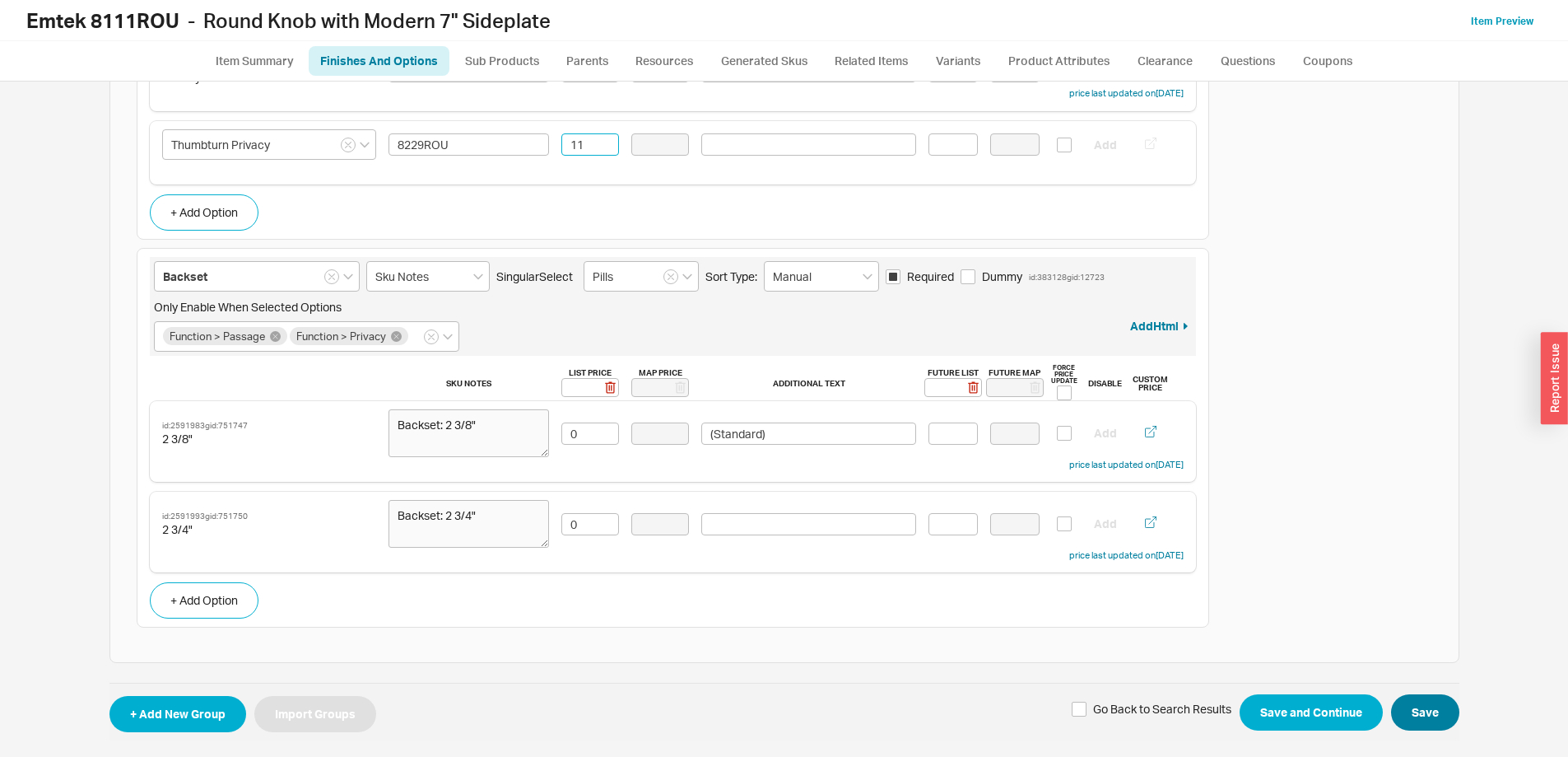
type input "11"
drag, startPoint x: 1416, startPoint y: 719, endPoint x: 1439, endPoint y: 658, distance: 65.2
click at [1417, 719] on button "Save" at bounding box center [1425, 713] width 68 height 37
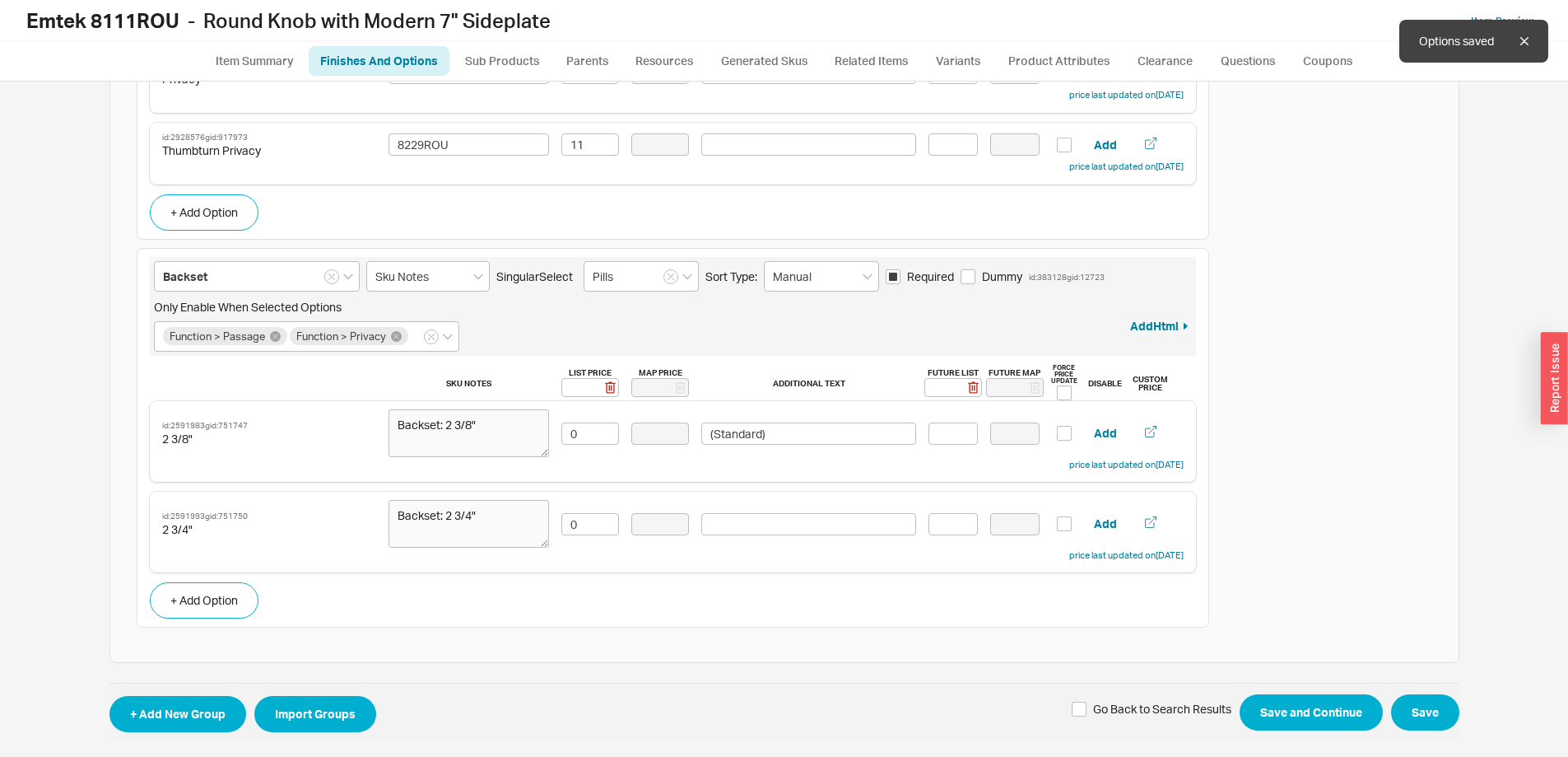
scroll to position [949, 0]
click at [1515, 16] on link "Item Preview" at bounding box center [1502, 20] width 62 height 12
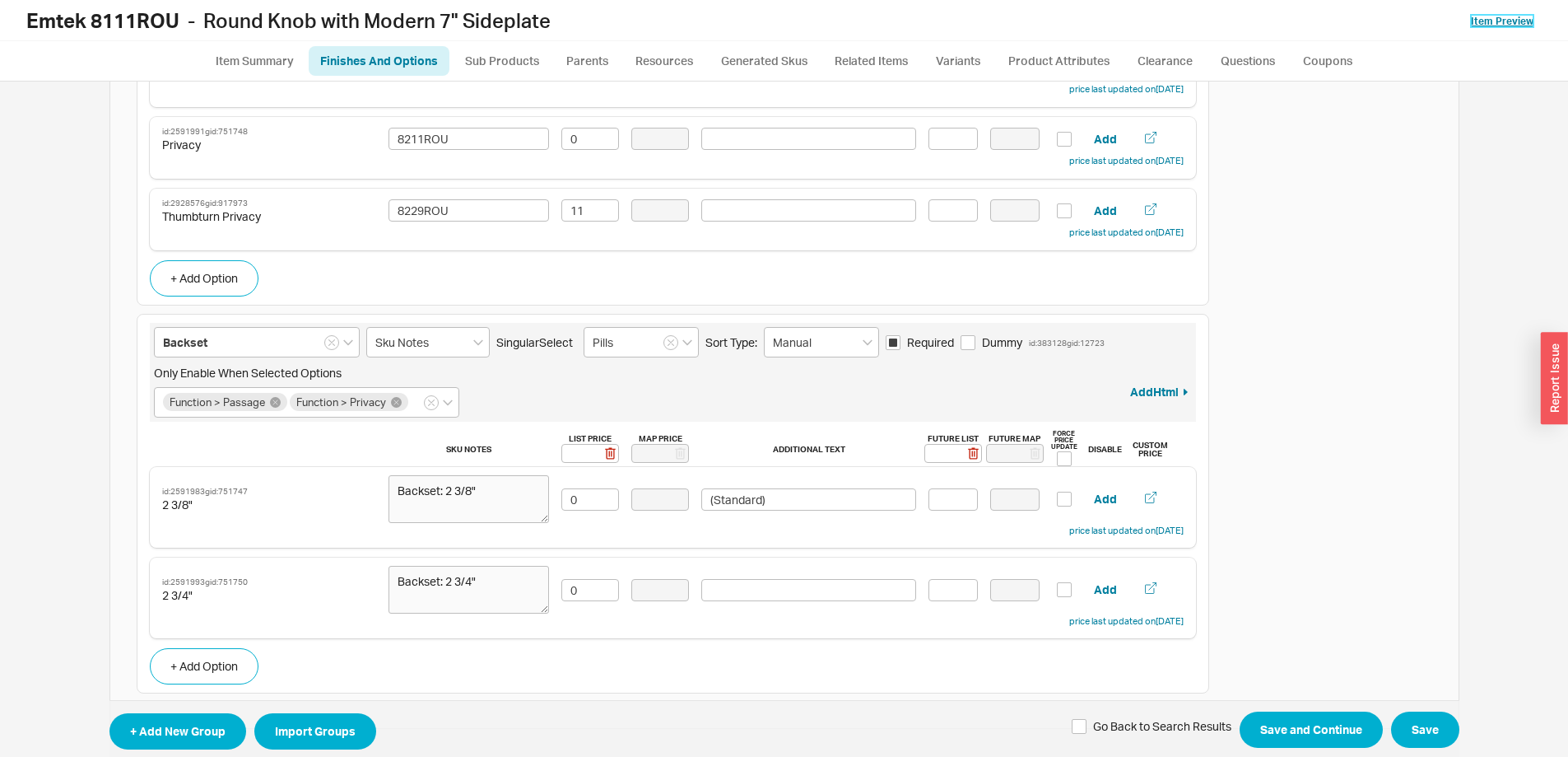
scroll to position [867, 0]
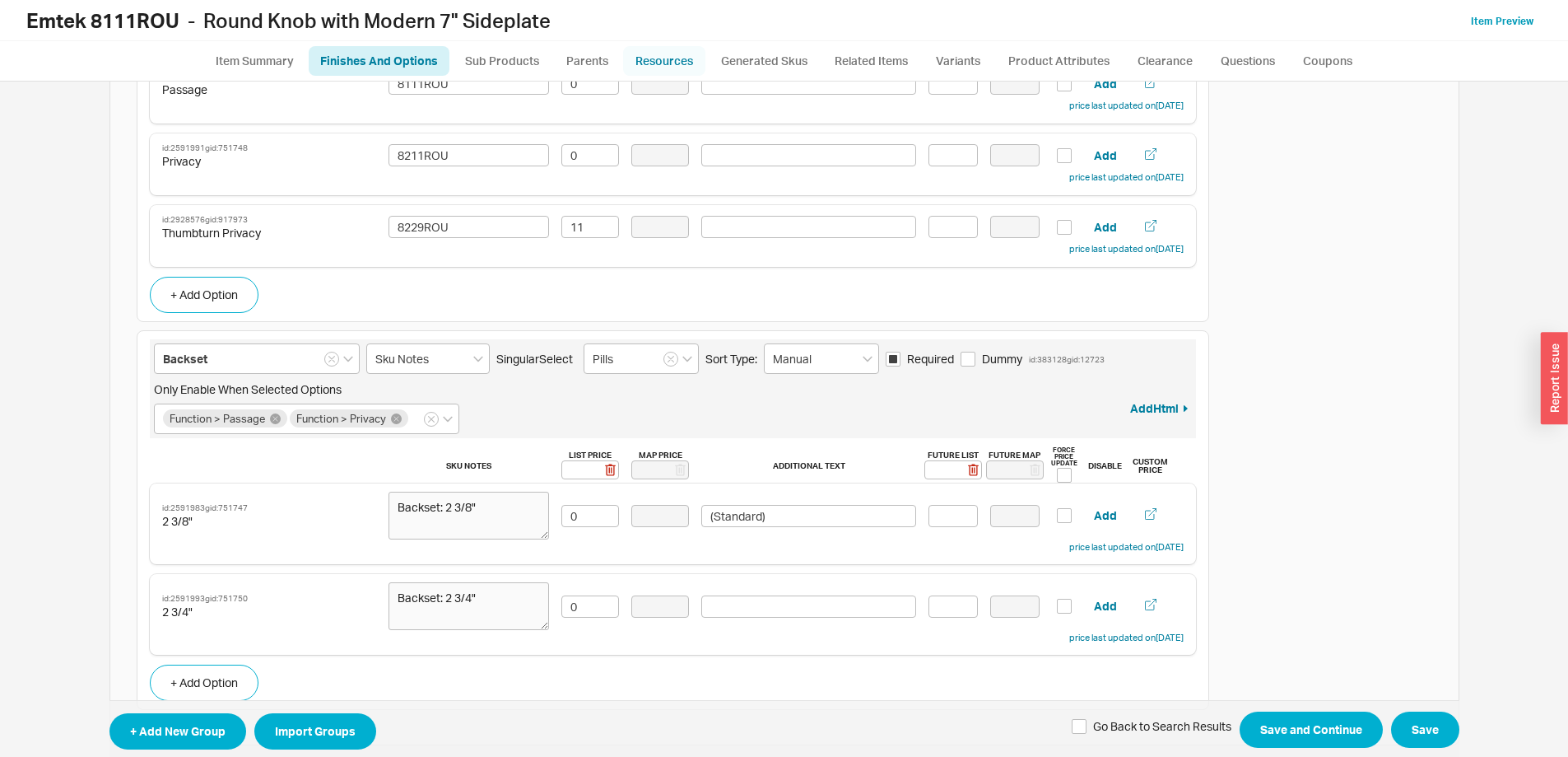
click at [655, 68] on link "Resources" at bounding box center [664, 61] width 83 height 30
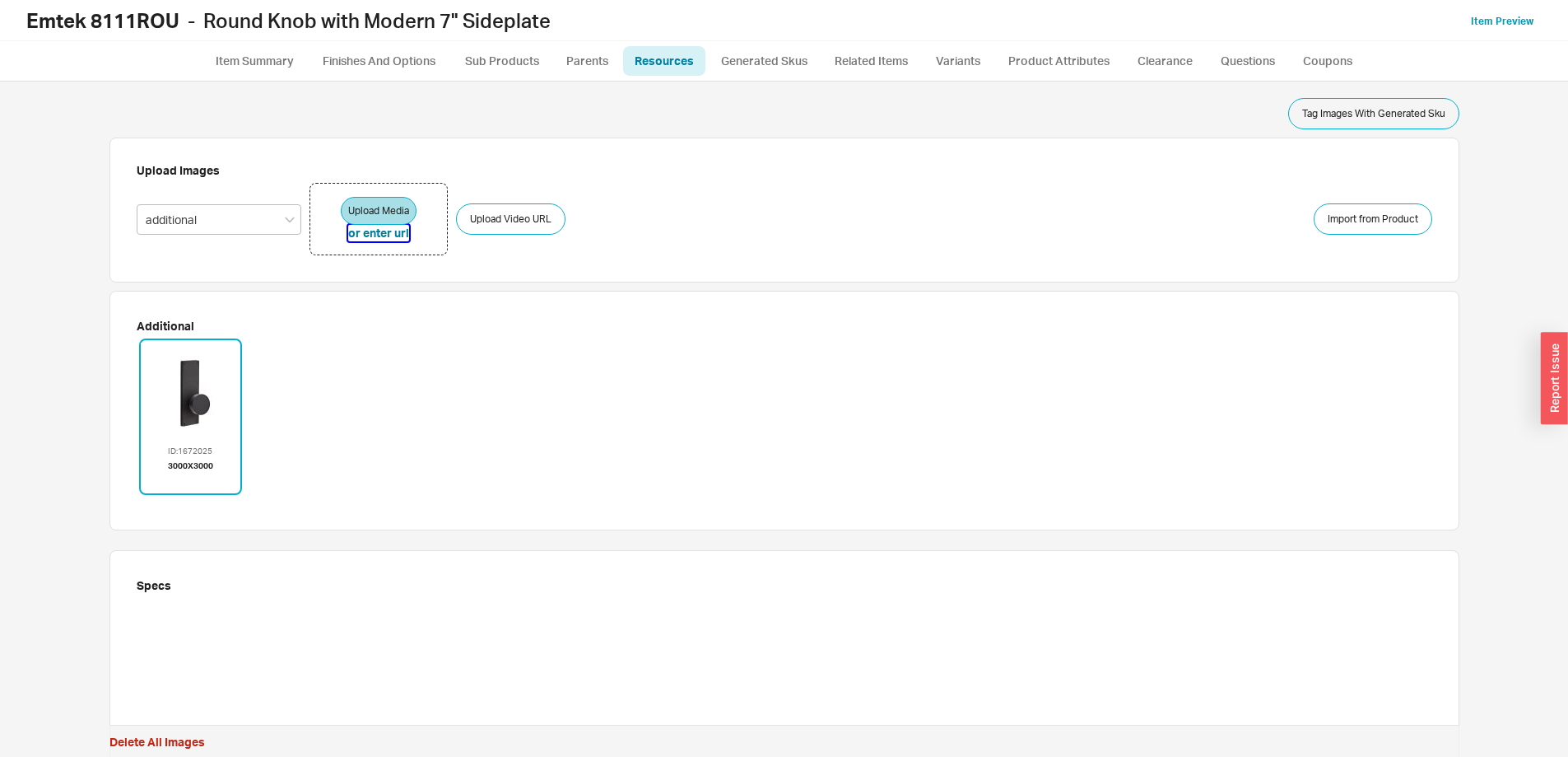
click at [389, 236] on button "or enter url" at bounding box center [378, 232] width 60 height 16
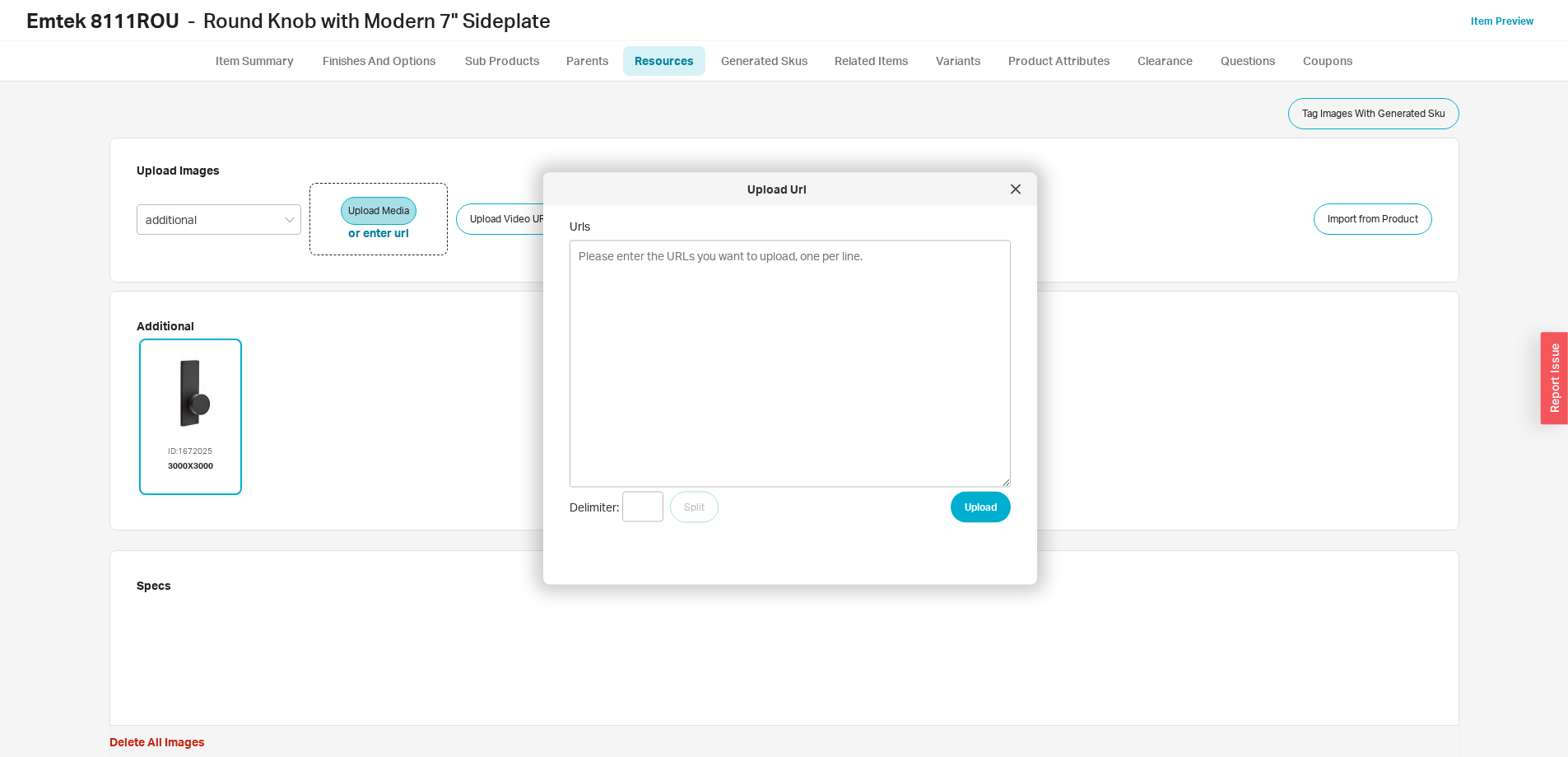
type textarea "https://res.cloudinary.com/emtek/image/fetch/e_trim:1/w_900,c_pad,ar_1:1/f_auto…"
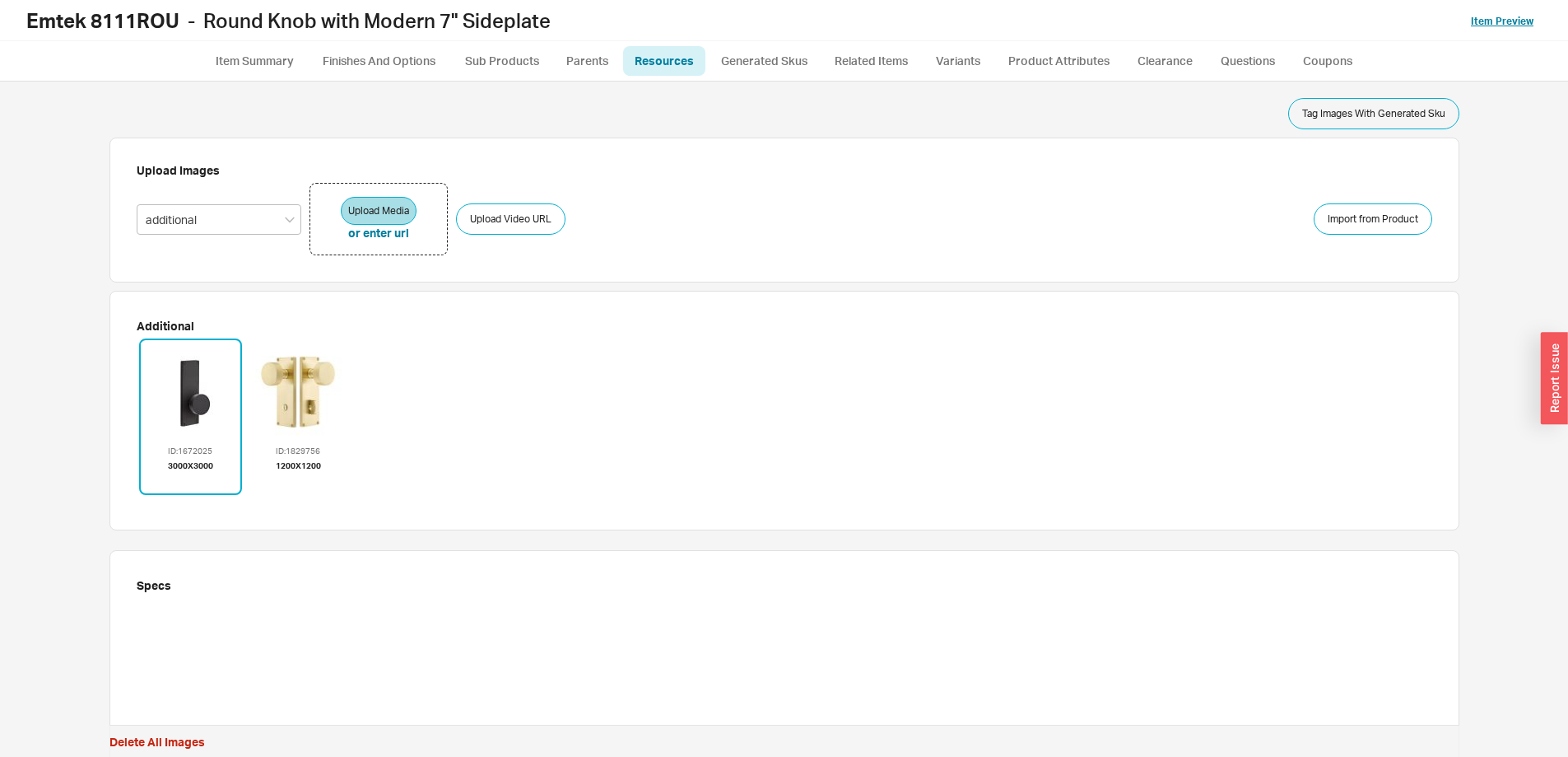
drag, startPoint x: 1493, startPoint y: 12, endPoint x: 1503, endPoint y: 25, distance: 16.4
click at [1501, 20] on div "Item Preview" at bounding box center [1507, 20] width 71 height 16
click at [1503, 25] on link "Item Preview" at bounding box center [1502, 20] width 62 height 12
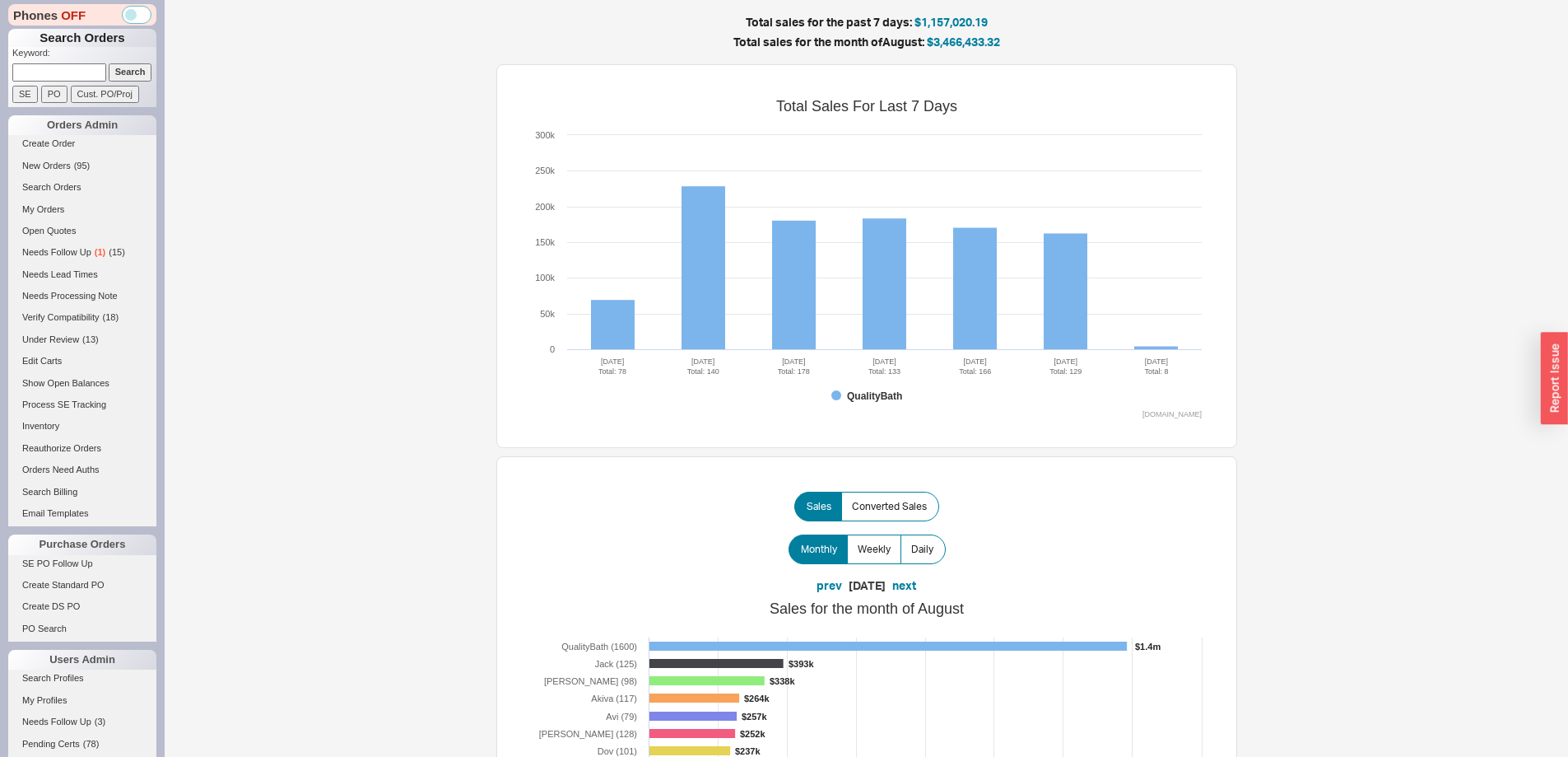
click at [60, 73] on input at bounding box center [60, 72] width 94 height 17
paste input "bobbyespinosa@icloud.com"
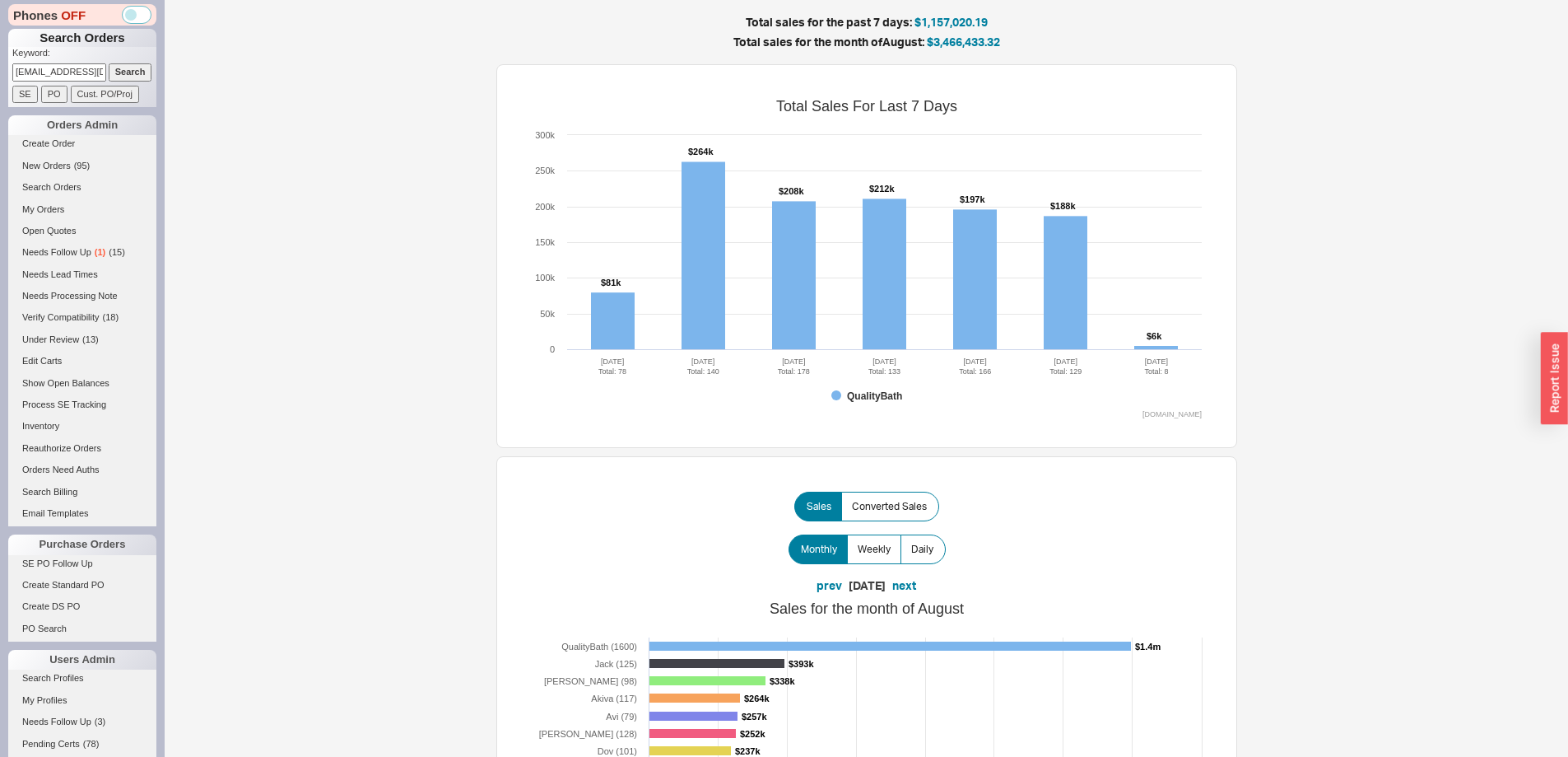
scroll to position [0, 34]
type input "bobbyespinosa@icloud.com"
click at [109, 63] on input "Search" at bounding box center [130, 72] width 43 height 17
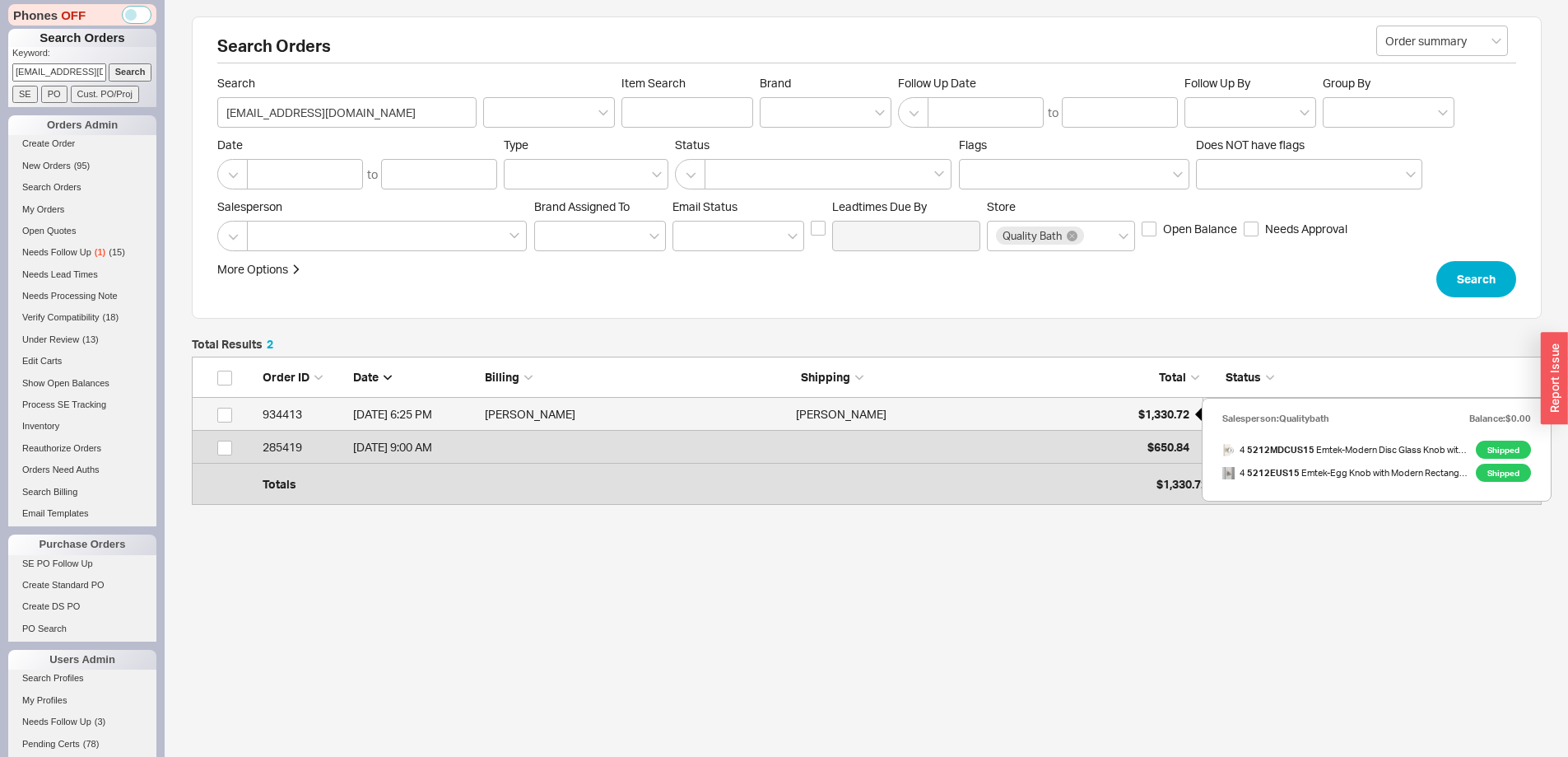
click at [1148, 424] on div "$1,330.72" at bounding box center [1148, 414] width 83 height 33
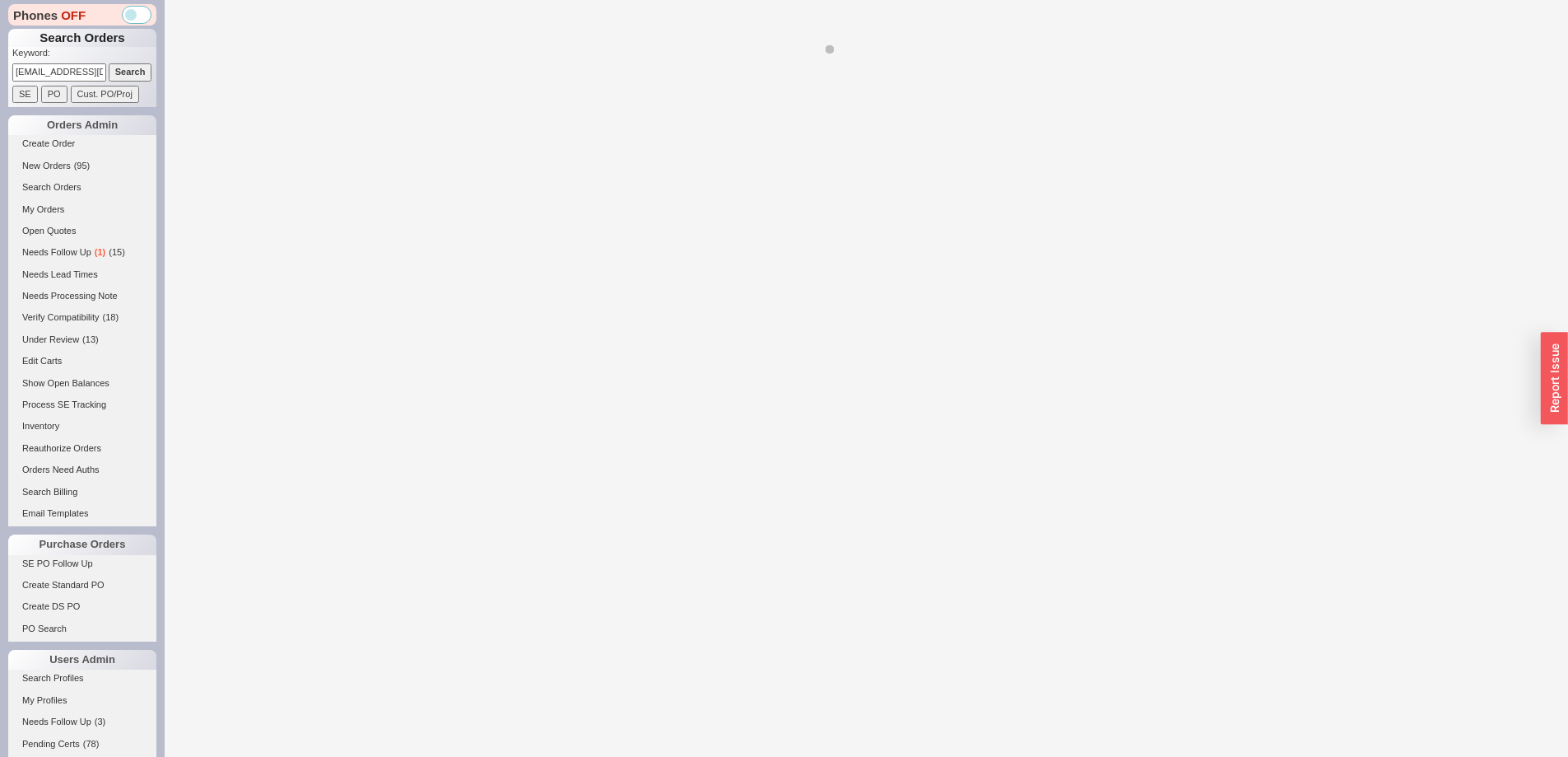
select select "LOW"
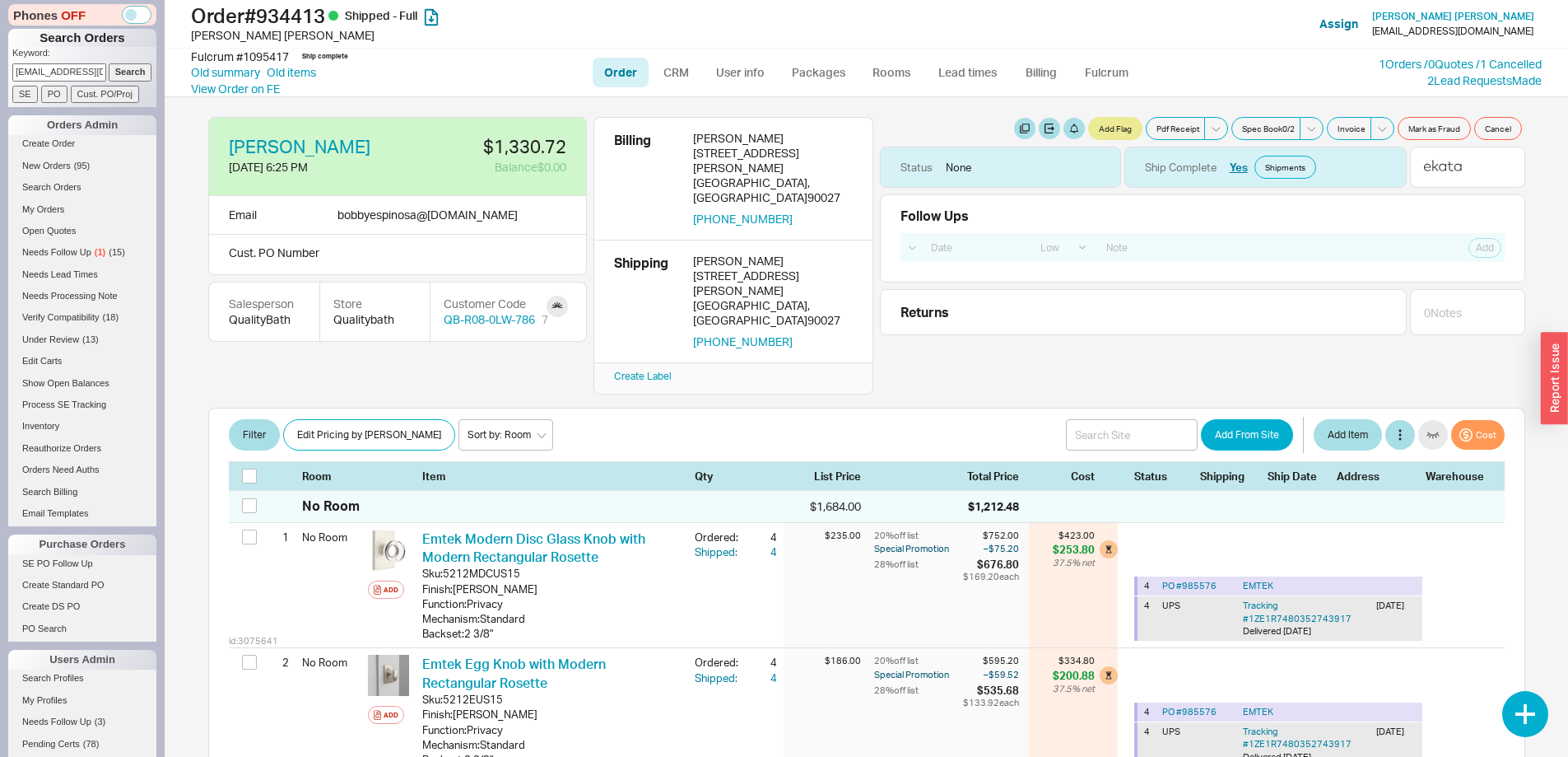
click at [60, 75] on input "bobbyespinosa@icloud.com" at bounding box center [60, 72] width 94 height 17
click at [109, 63] on input "Search" at bounding box center [130, 72] width 43 height 17
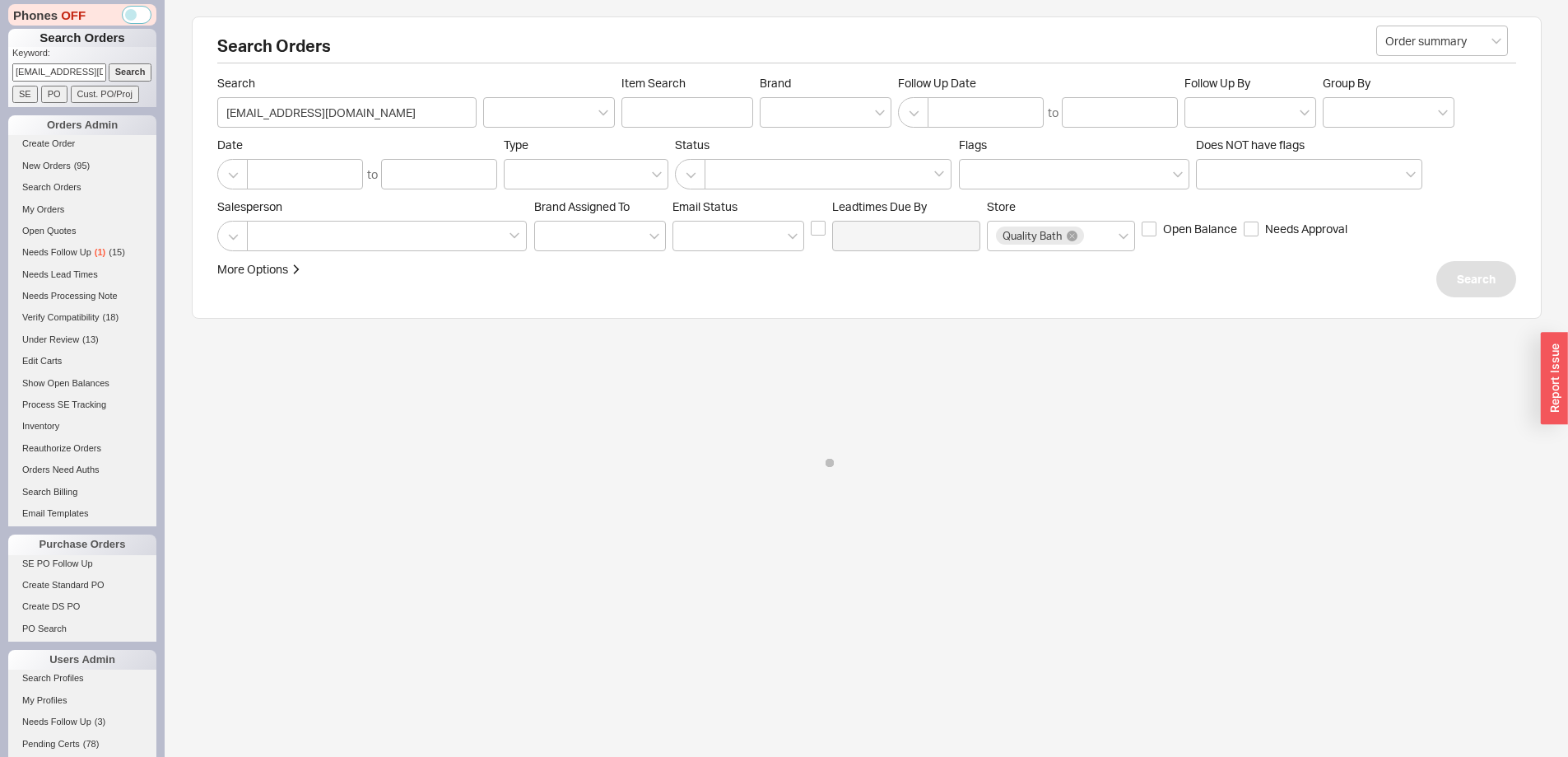
click at [70, 66] on input "934031@icloud.com" at bounding box center [60, 72] width 94 height 17
click at [72, 66] on input "934031@icloud.com" at bounding box center [60, 72] width 94 height 17
type input "931031"
click at [109, 63] on input "Search" at bounding box center [130, 72] width 43 height 17
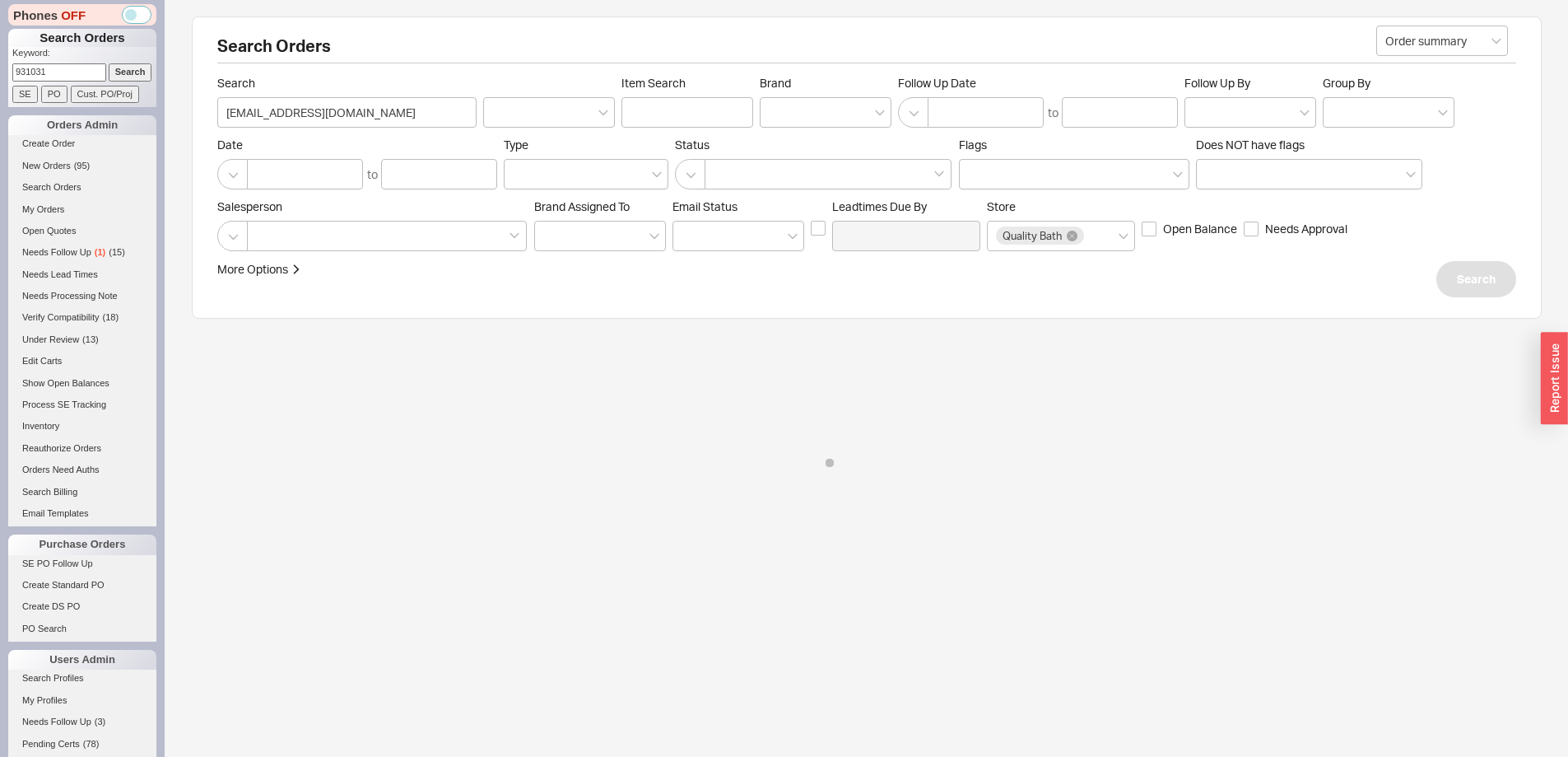
type input "931031"
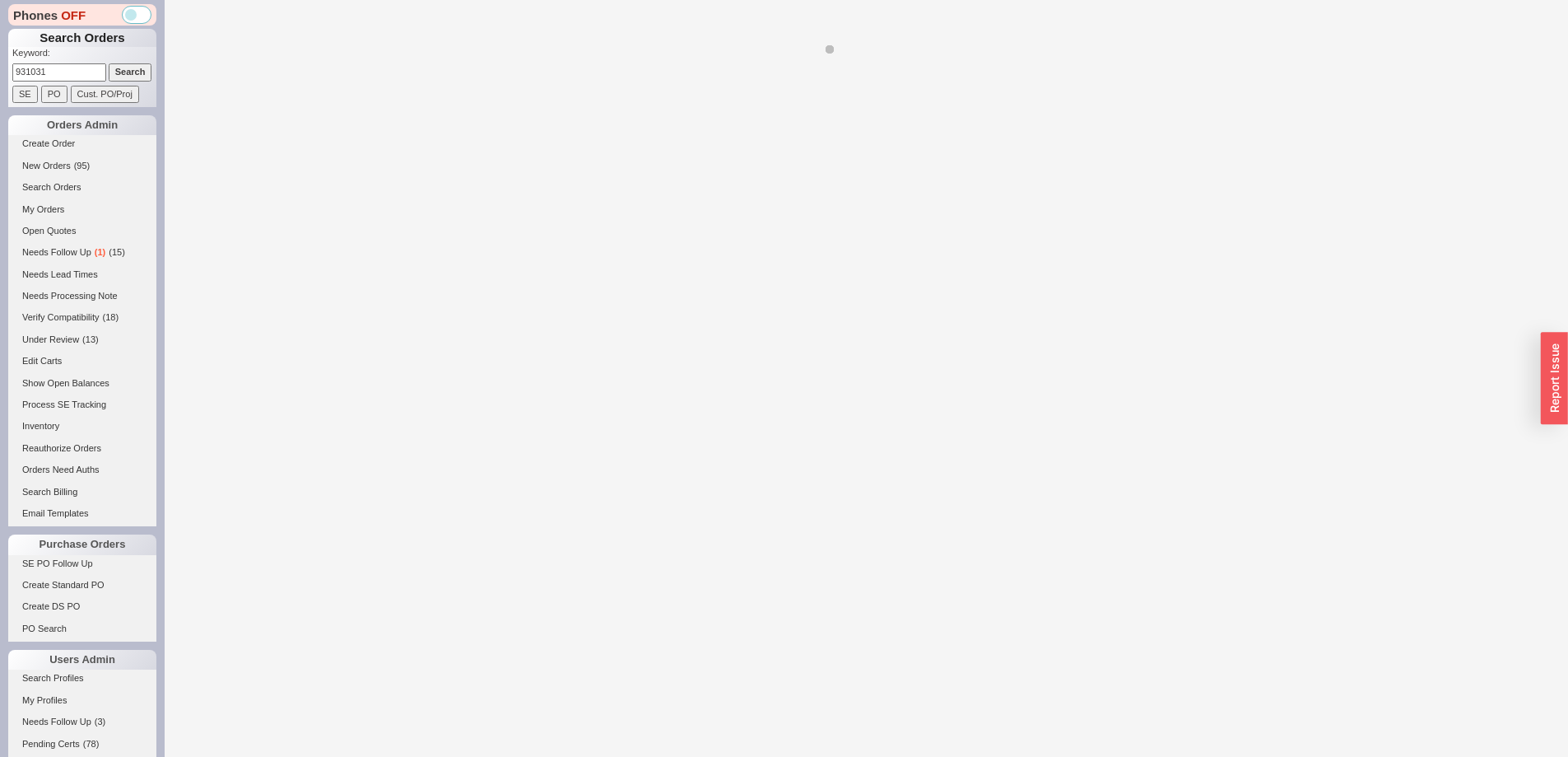
select select "LOW"
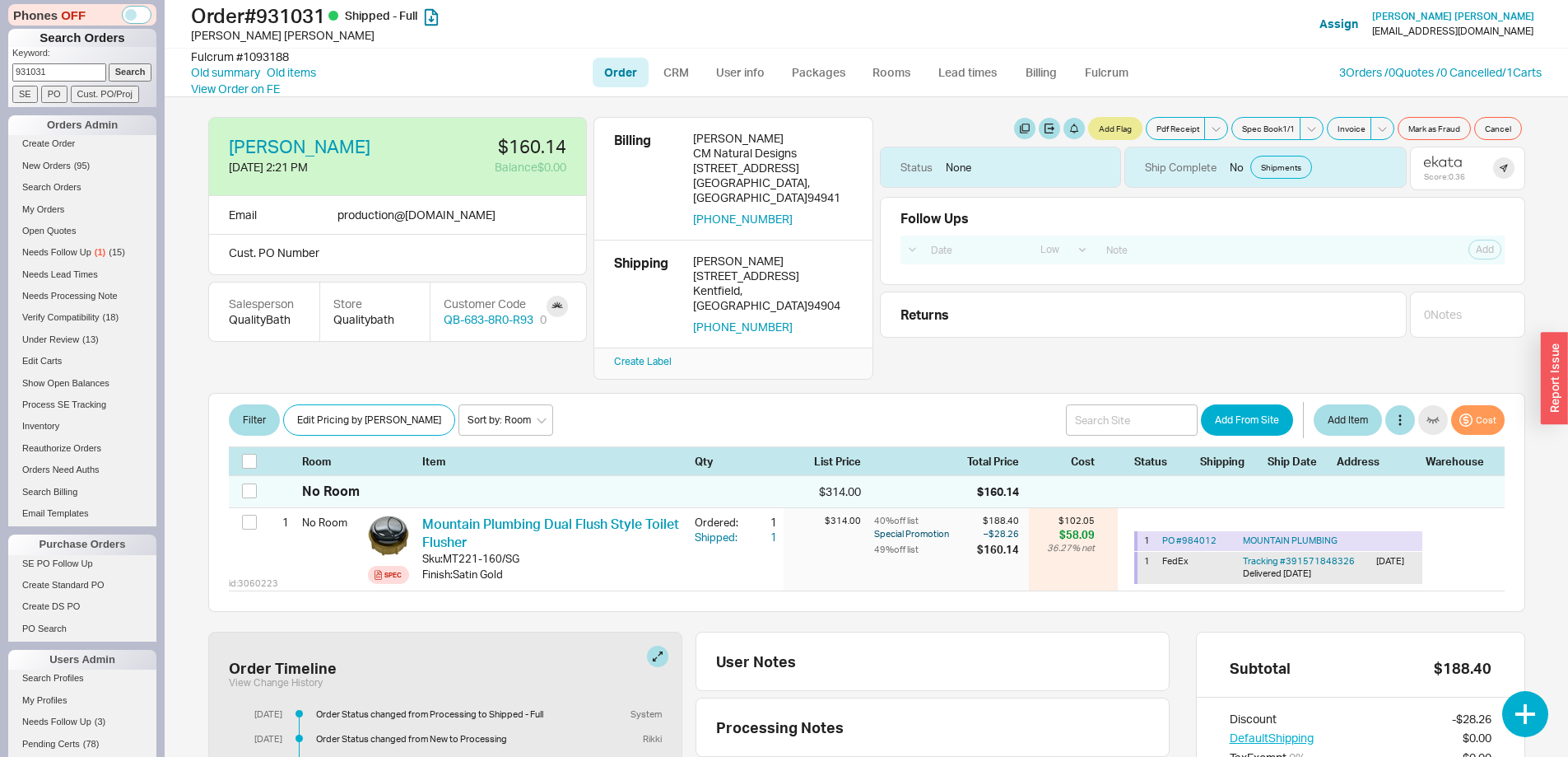
click at [27, 70] on input "931031" at bounding box center [60, 72] width 94 height 17
type input "934031"
click at [109, 63] on input "Search" at bounding box center [130, 72] width 43 height 17
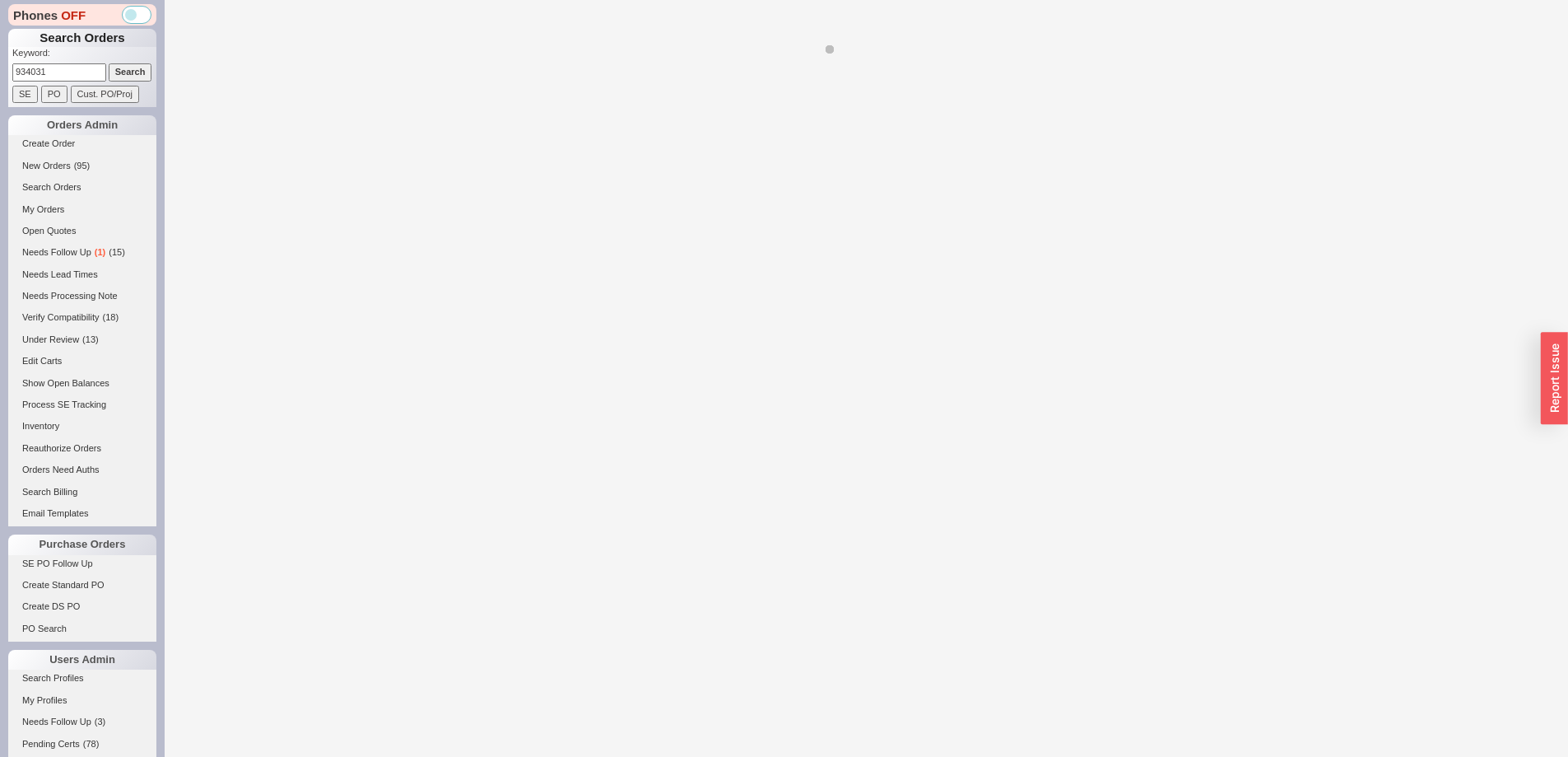
select select "LOW"
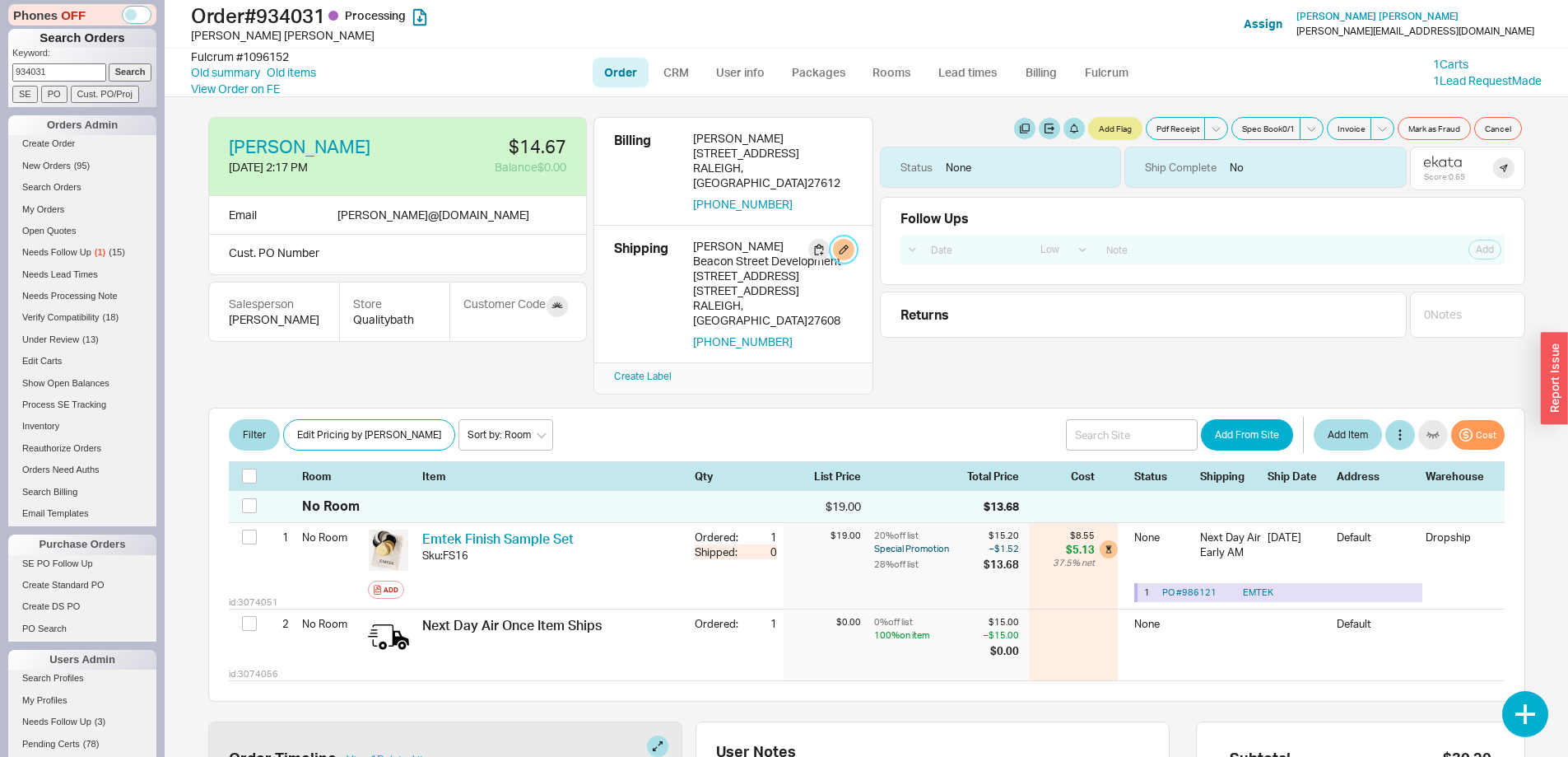
click at [845, 239] on button "button" at bounding box center [844, 250] width 21 height 21
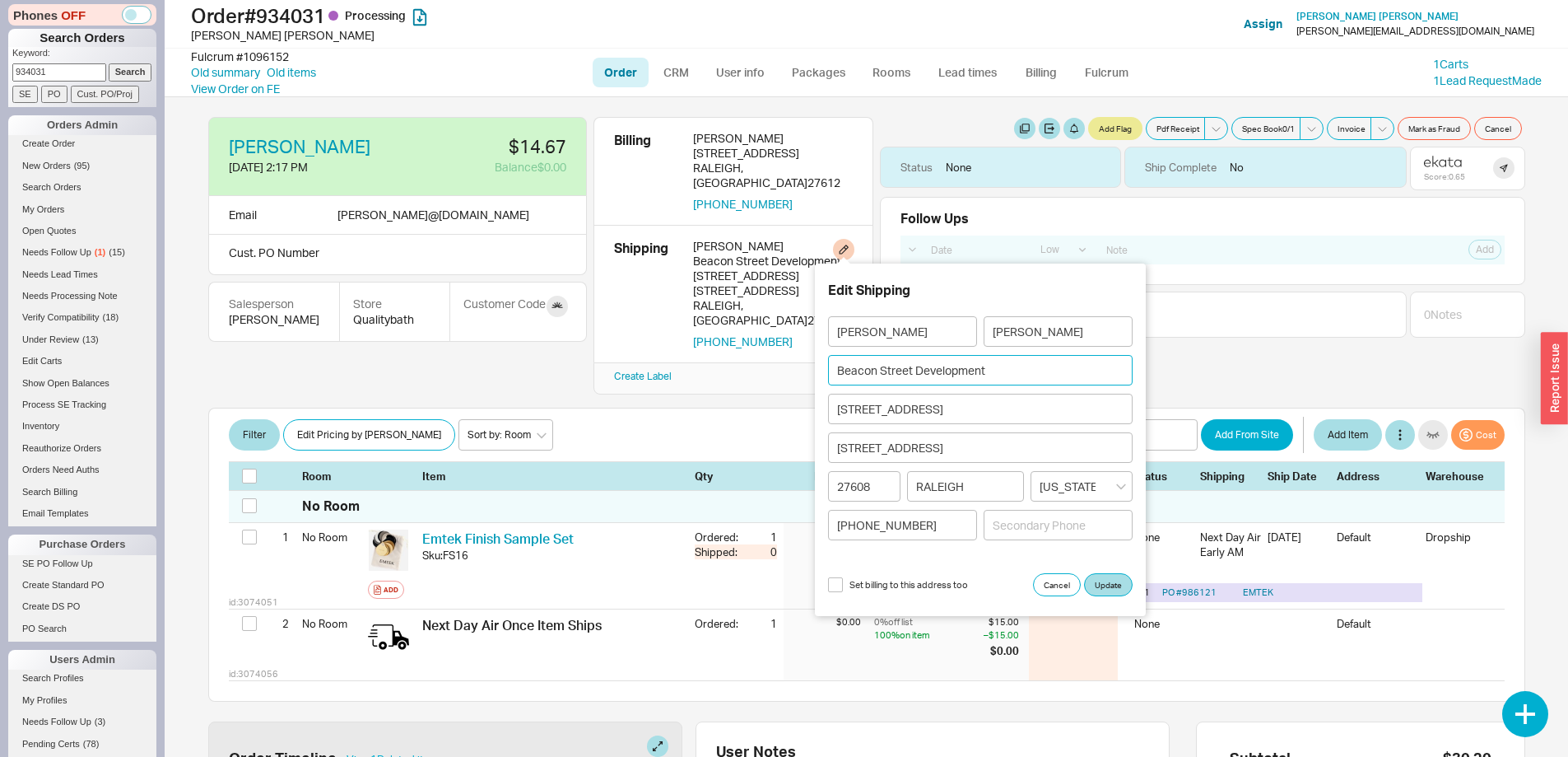
click at [914, 365] on input "Beacon Street Development" at bounding box center [979, 370] width 304 height 31
click at [914, 366] on input "Beacon Street Development" at bounding box center [979, 370] width 304 height 31
drag, startPoint x: 961, startPoint y: 446, endPoint x: 809, endPoint y: 452, distance: 152.1
click at [809, 452] on body "Phones OFF Search Orders Keyword: 934031 Search SE PO Cust. PO/Proj Orders Admi…" at bounding box center [784, 378] width 1568 height 757
drag, startPoint x: 953, startPoint y: 403, endPoint x: 764, endPoint y: 422, distance: 190.0
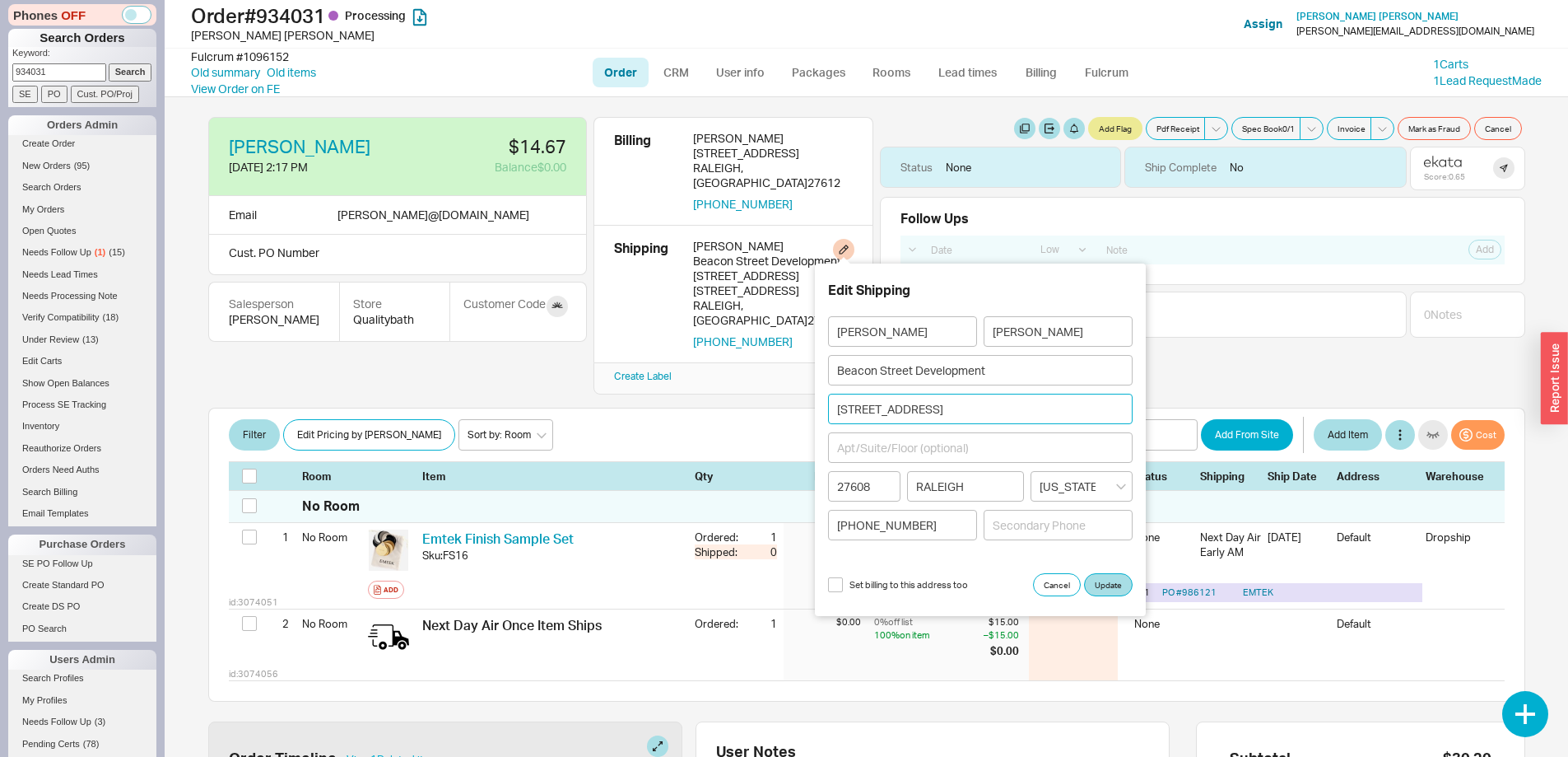
click at [764, 422] on body "Phones OFF Search Orders Keyword: 934031 Search SE PO Cust. PO/Proj Orders Admi…" at bounding box center [784, 378] width 1568 height 757
paste input "2607 Oberlin Rd #104"
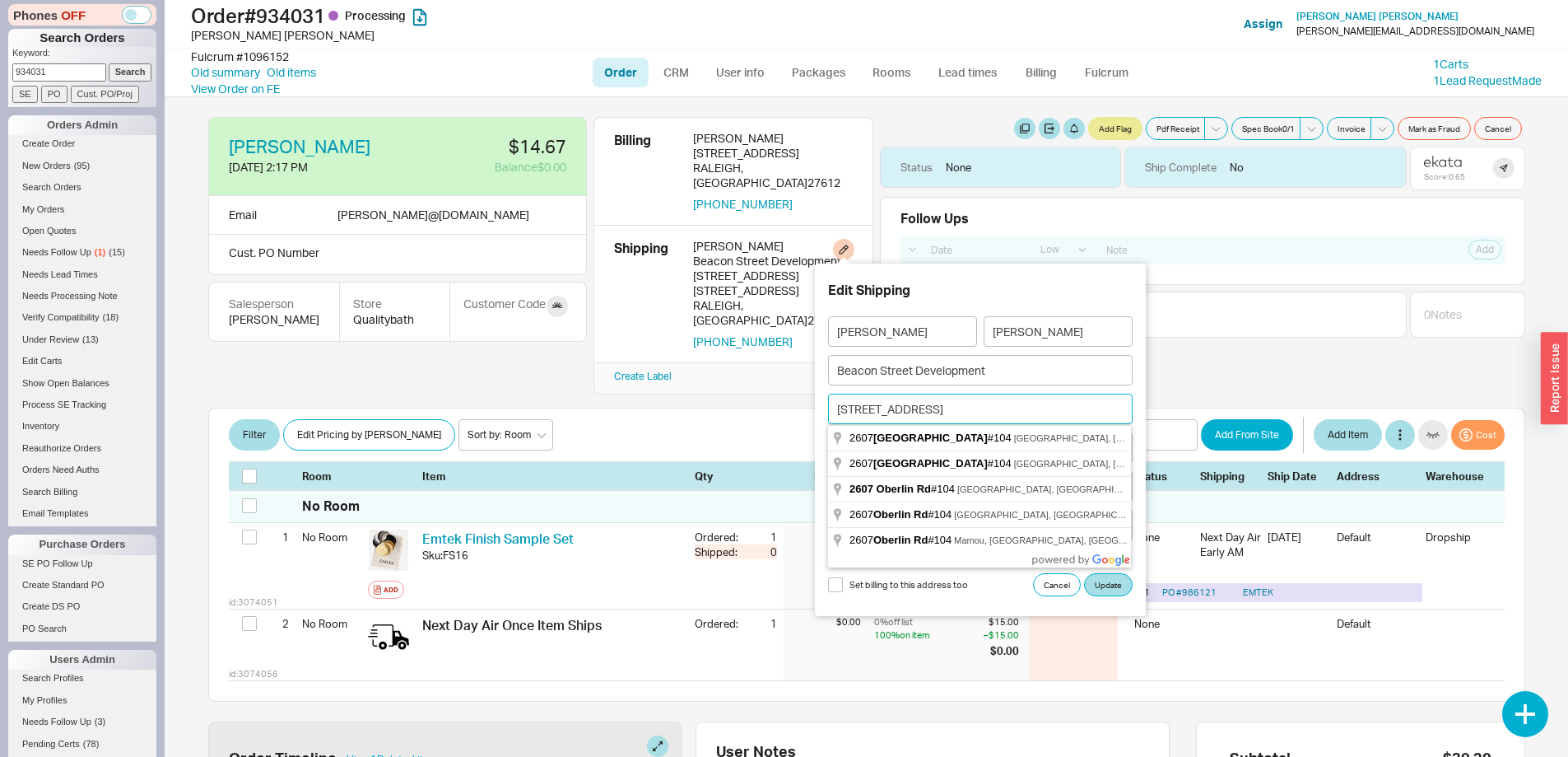
click at [1017, 402] on input "2607 Oberlin Rd #104" at bounding box center [979, 409] width 304 height 31
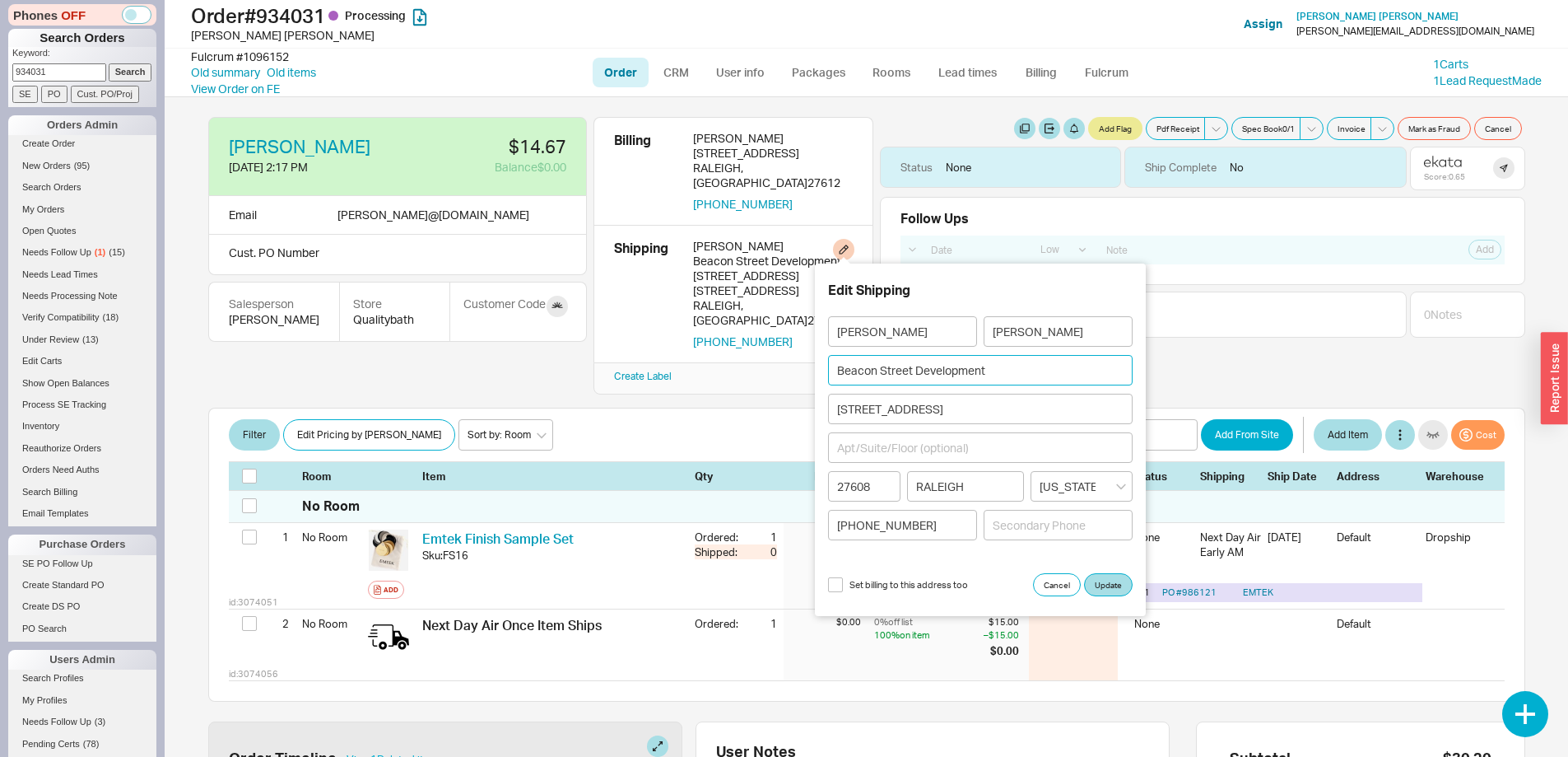
click at [1007, 369] on input "Beacon Street Development" at bounding box center [979, 370] width 304 height 31
click at [967, 416] on input "2607 Oberlin Rd #104" at bounding box center [979, 409] width 304 height 31
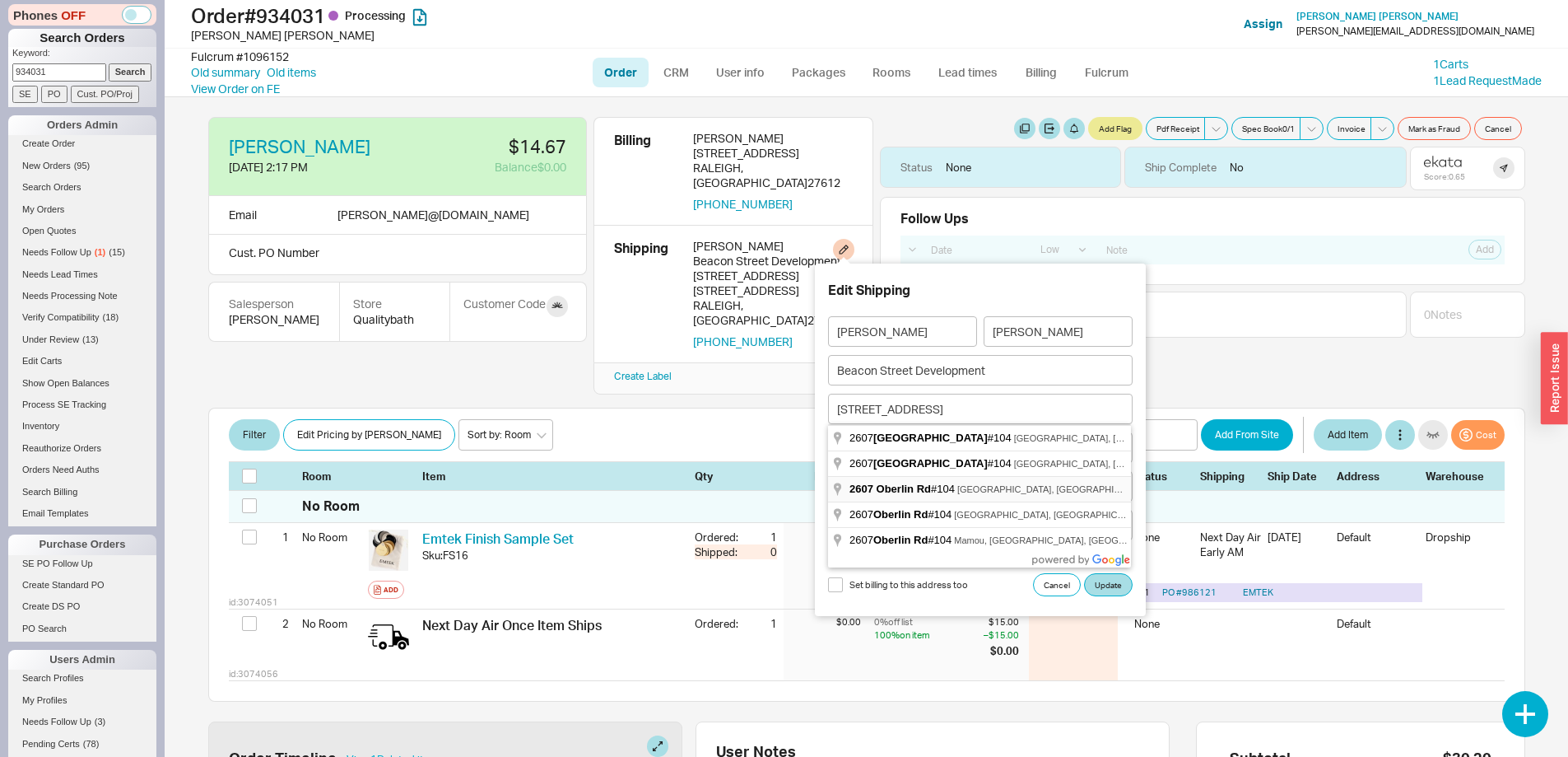
type input "2607 Oberlin Road"
type input "104"
type input "Raleigh"
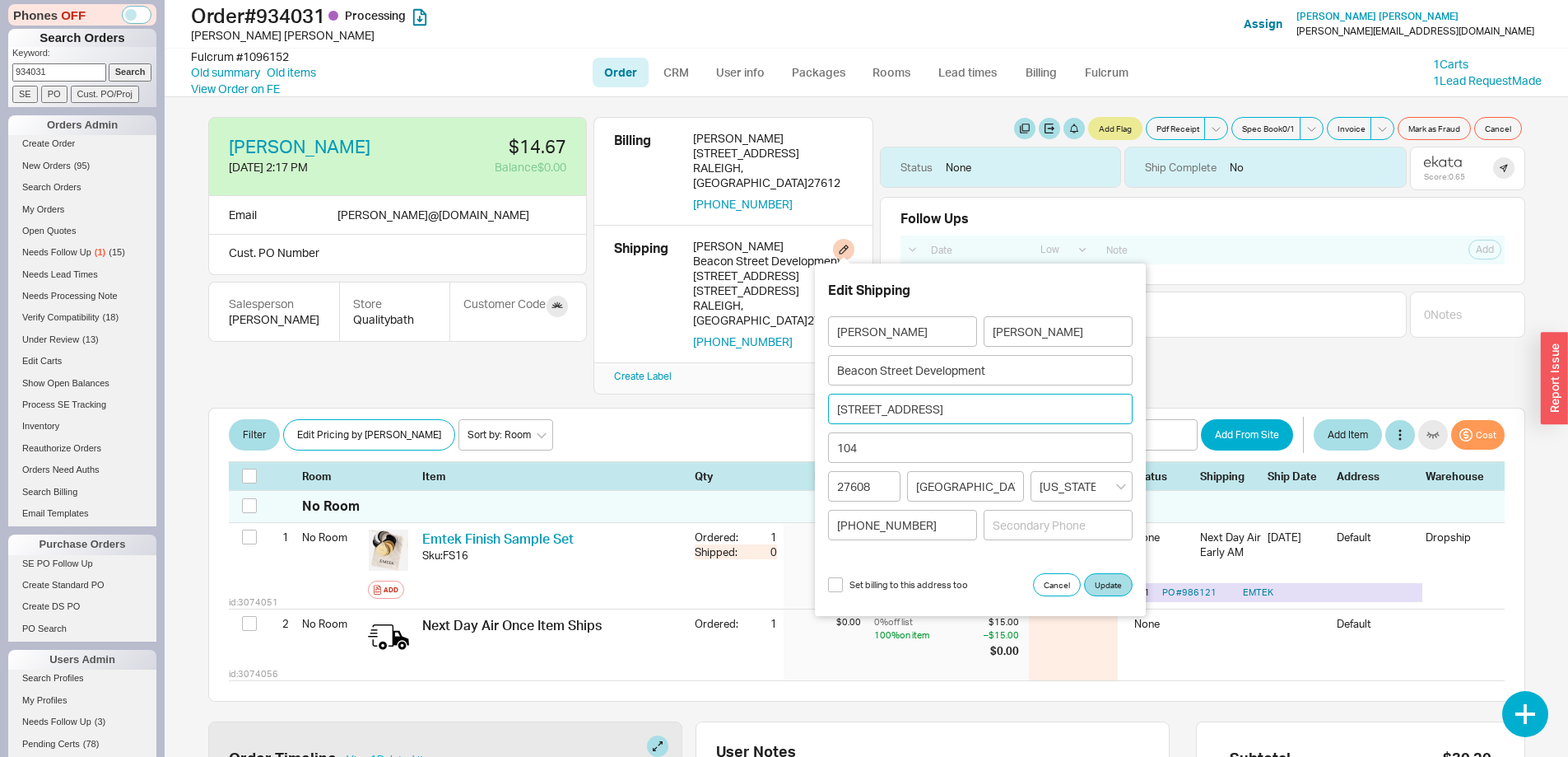
click at [943, 407] on input "2607 Oberlin Road" at bounding box center [979, 409] width 304 height 31
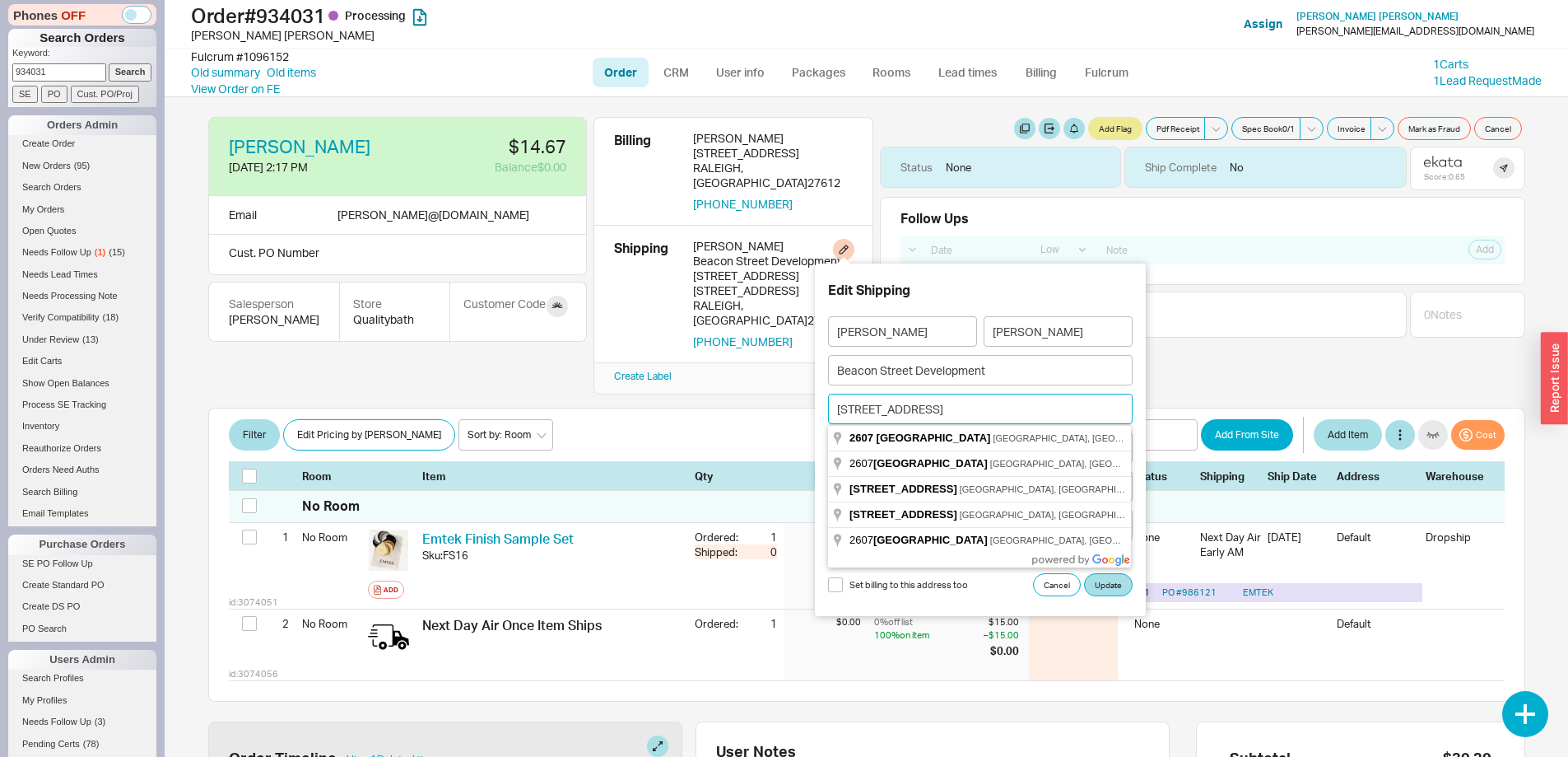
click at [941, 413] on input "2607 Oberlin Road" at bounding box center [979, 409] width 304 height 31
click at [984, 366] on input "Beacon Street Development" at bounding box center [979, 370] width 304 height 31
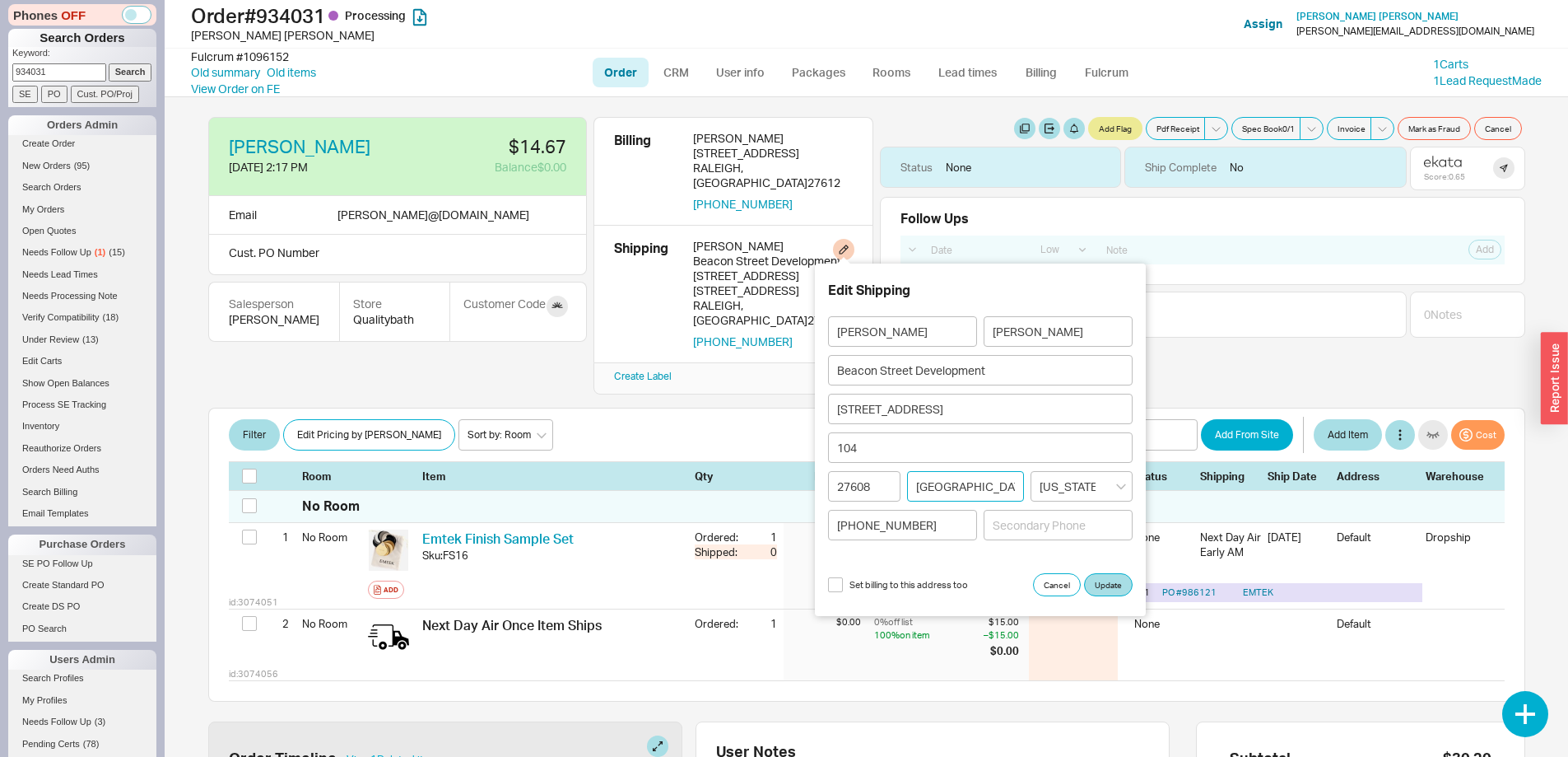
click at [971, 481] on input "Raleigh" at bounding box center [966, 486] width 117 height 31
click at [1104, 584] on button "Update" at bounding box center [1108, 585] width 49 height 23
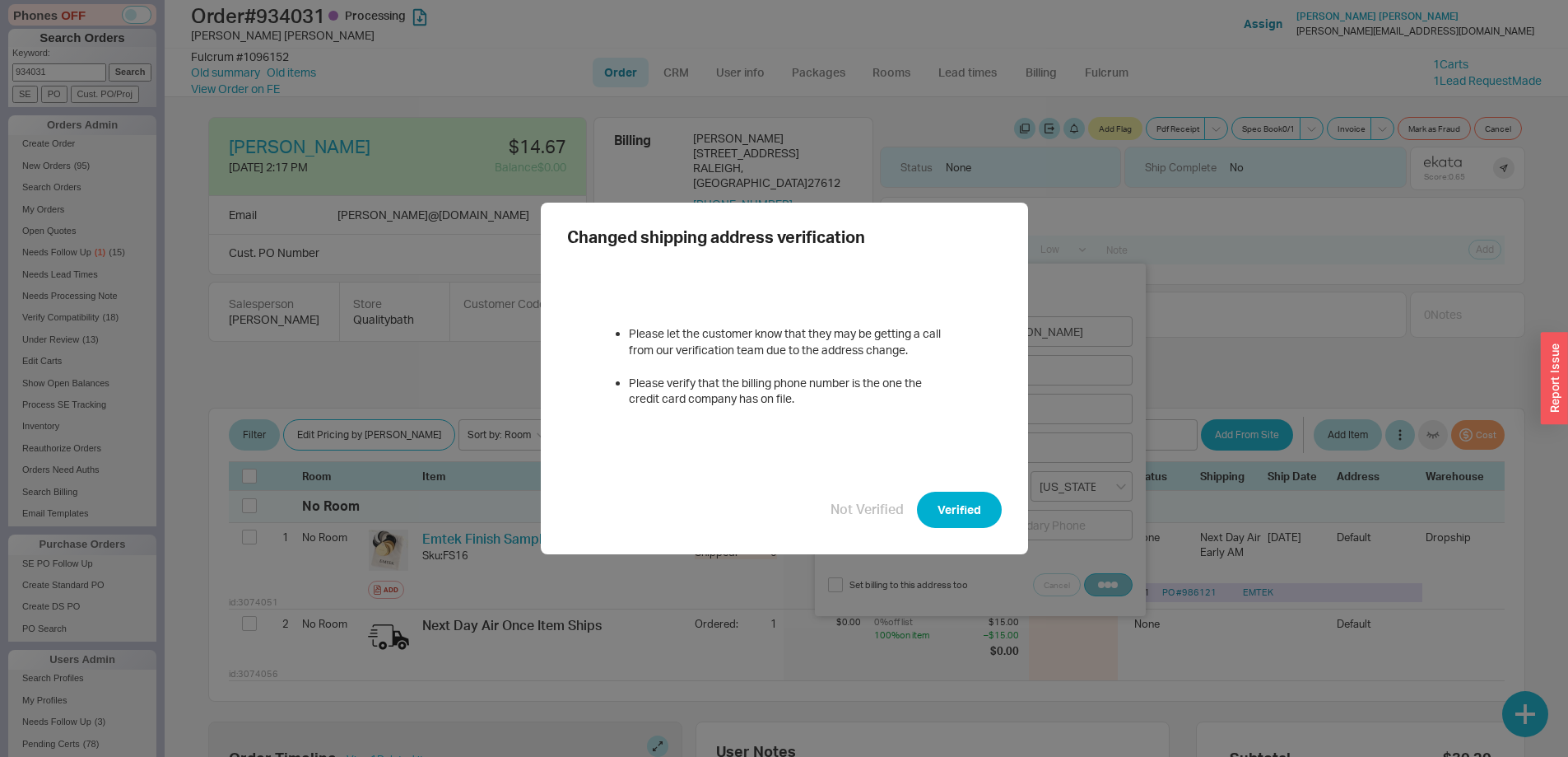
click at [965, 517] on button "Verified" at bounding box center [959, 510] width 84 height 37
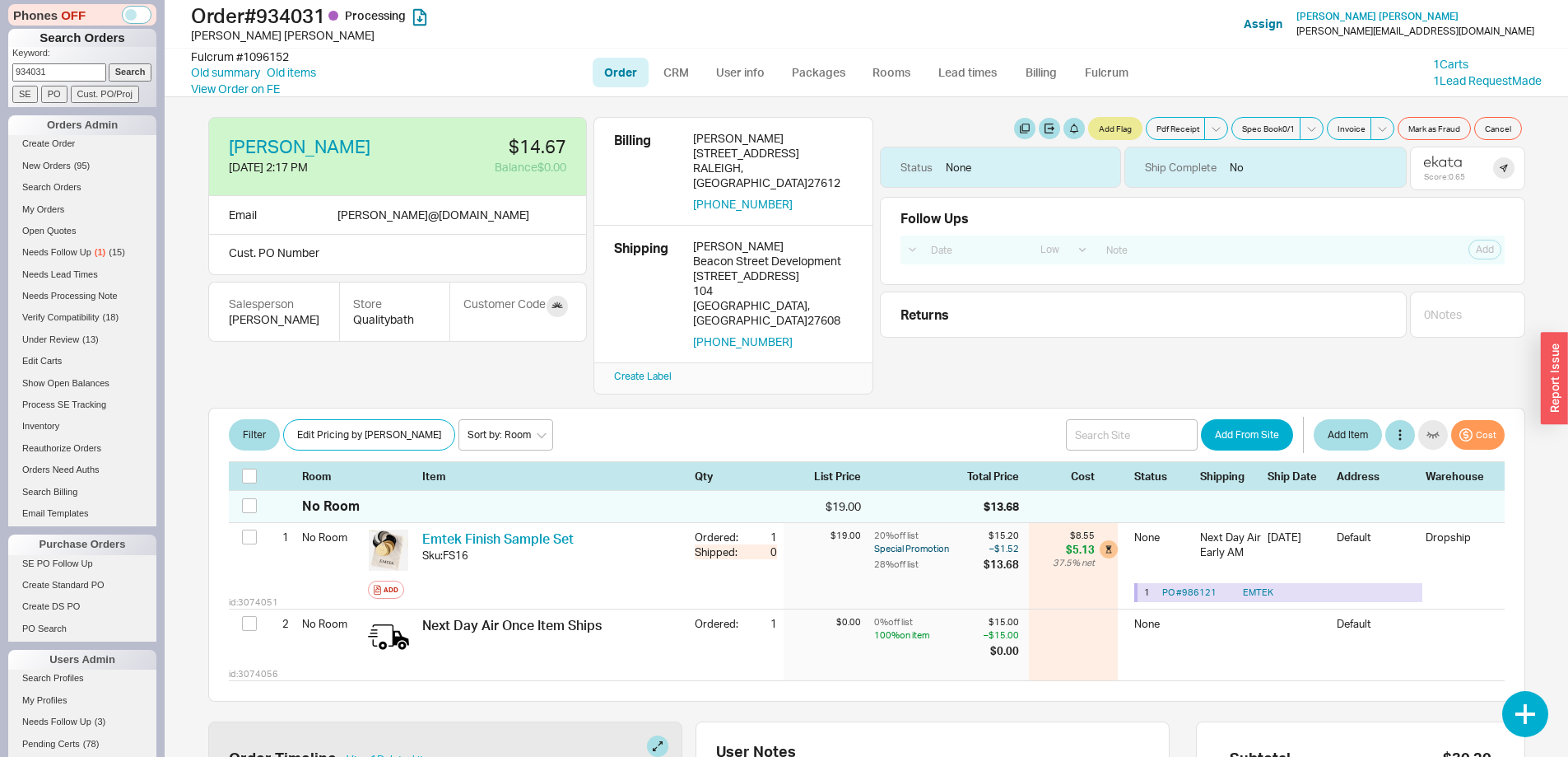
click at [45, 77] on input "934031" at bounding box center [60, 72] width 94 height 17
paste input "1379"
type input "931379"
click at [109, 63] on input "Search" at bounding box center [130, 72] width 43 height 17
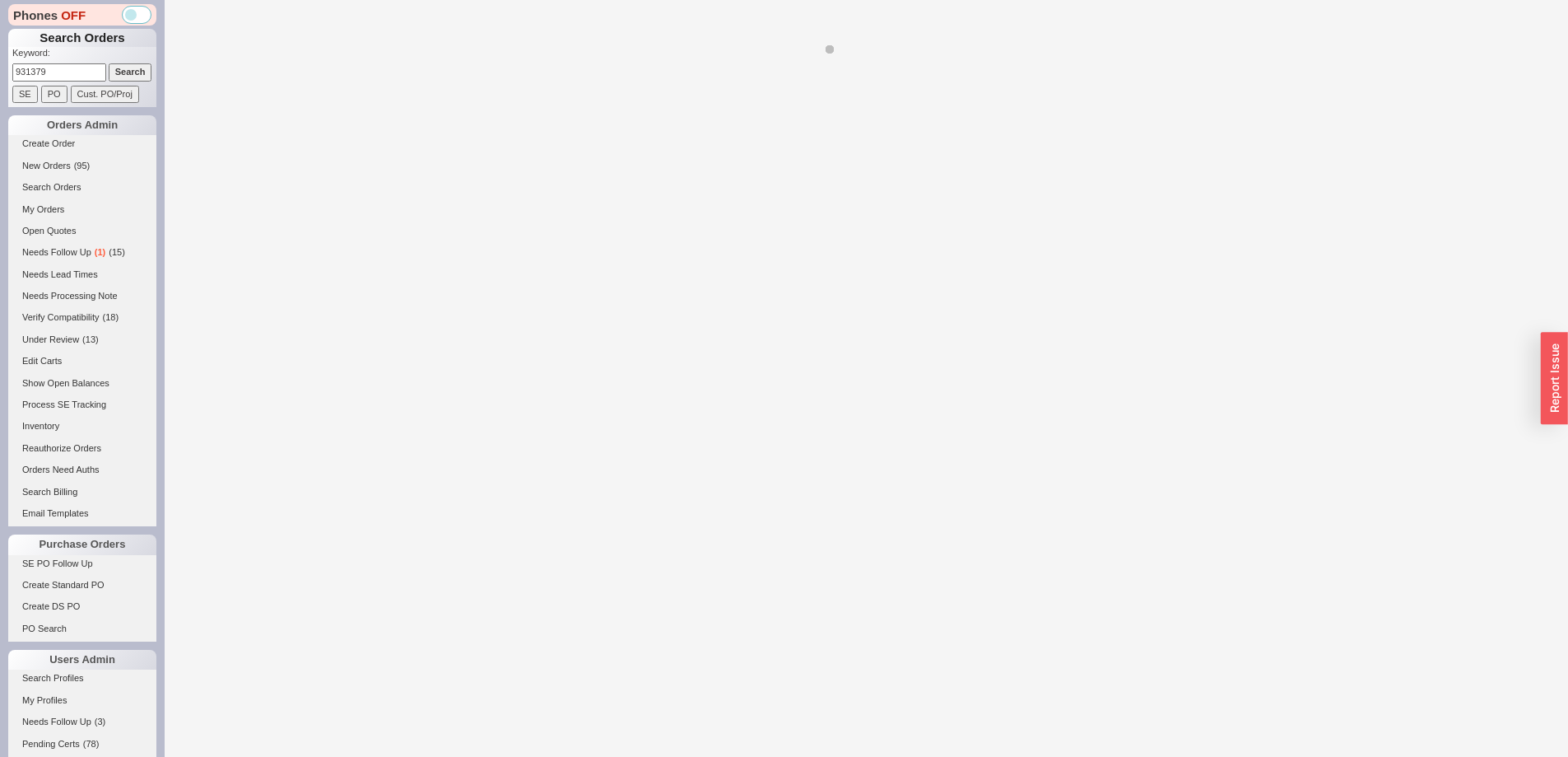
select select "LOW"
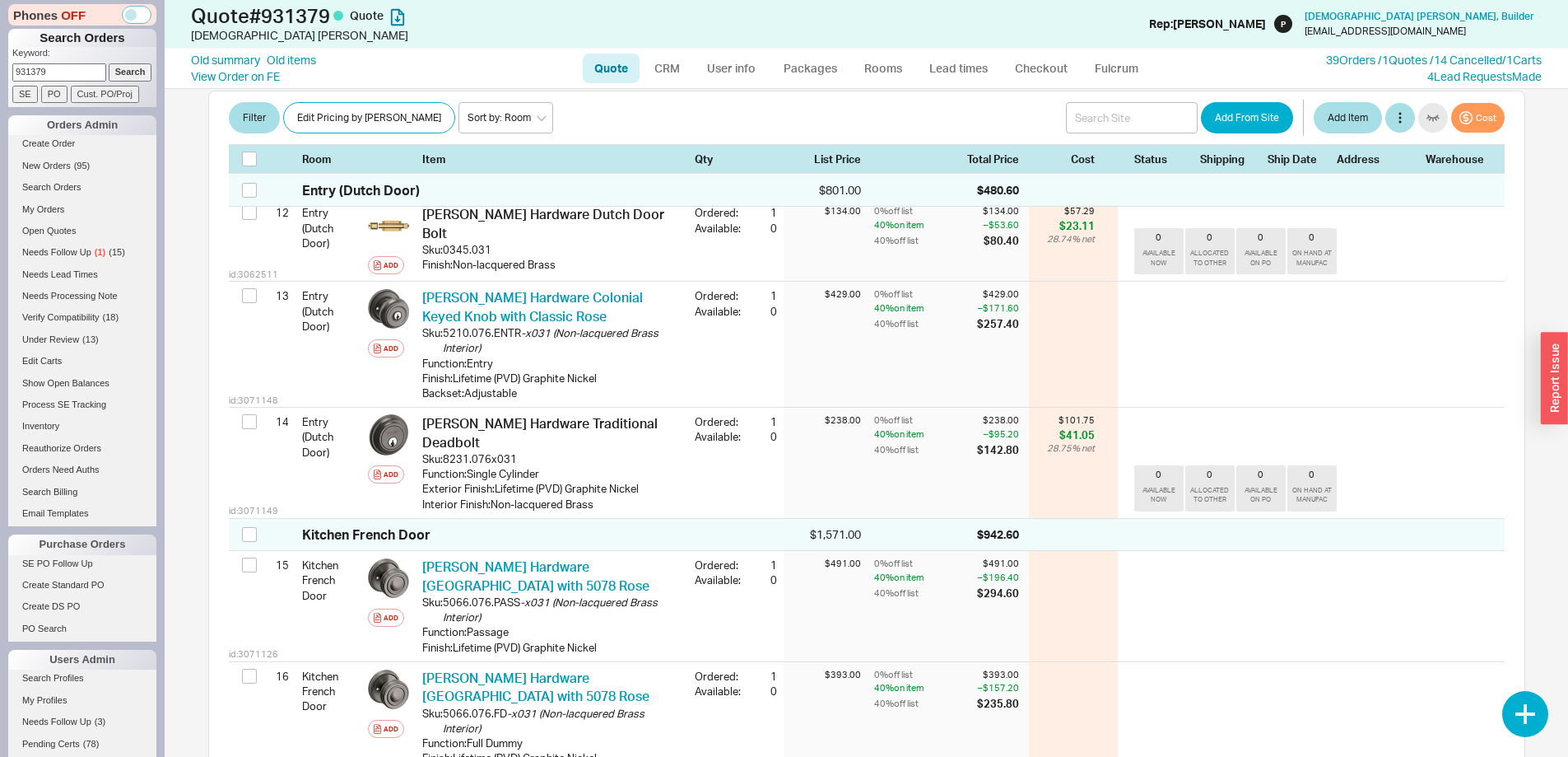
scroll to position [1648, 0]
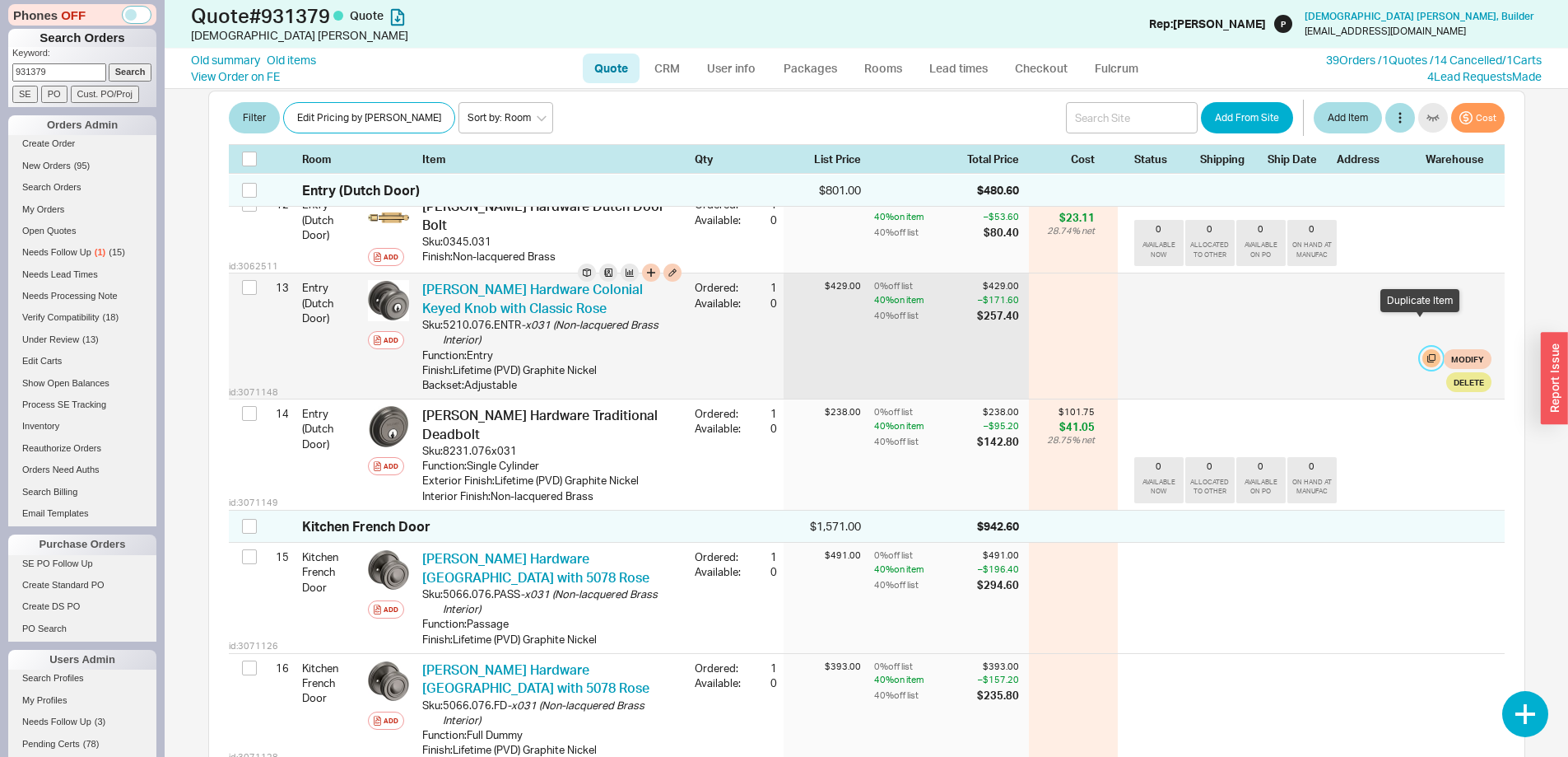
click at [1422, 349] on button "button" at bounding box center [1431, 357] width 18 height 18
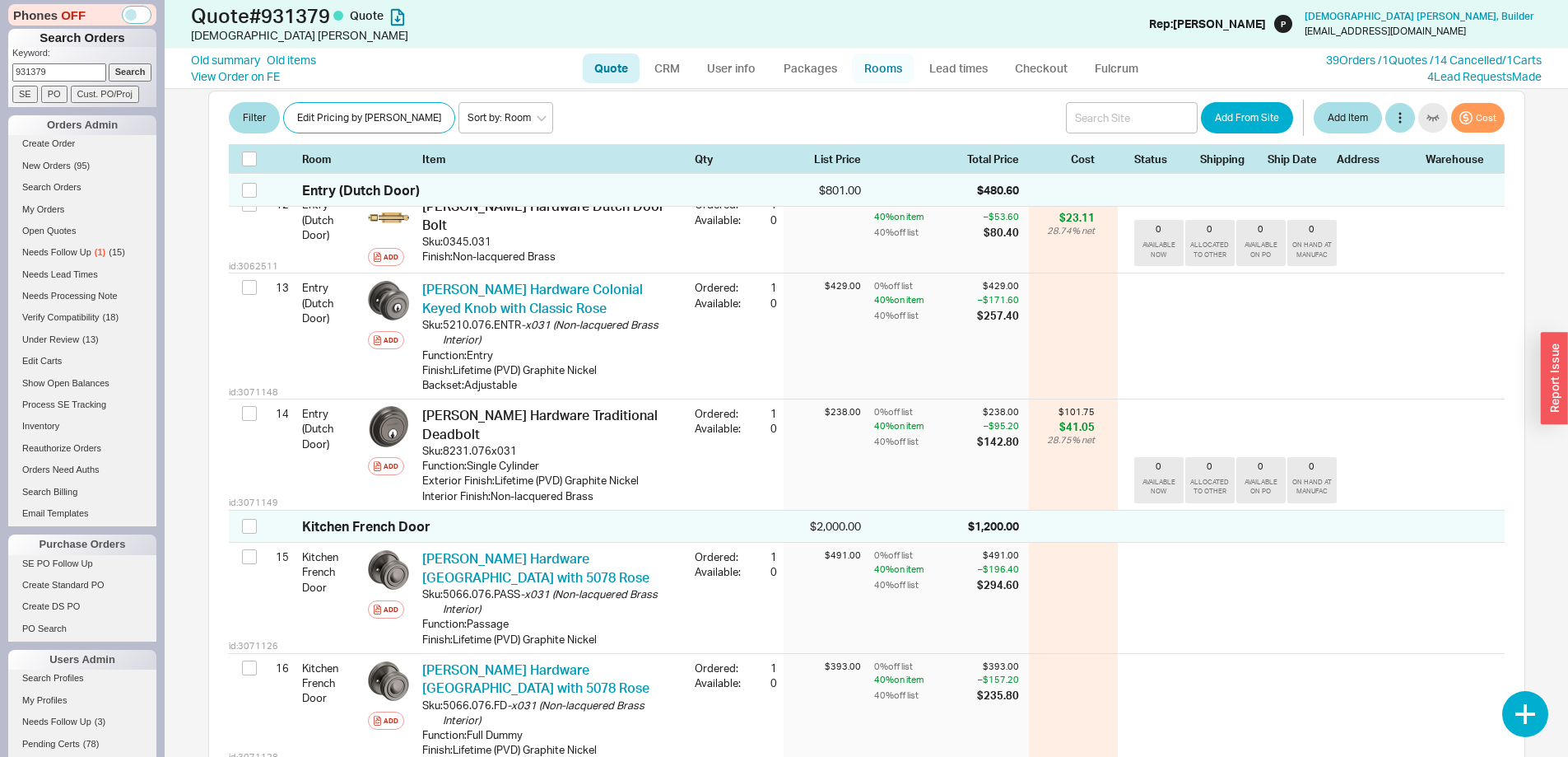
click at [873, 63] on link "Rooms" at bounding box center [882, 68] width 61 height 30
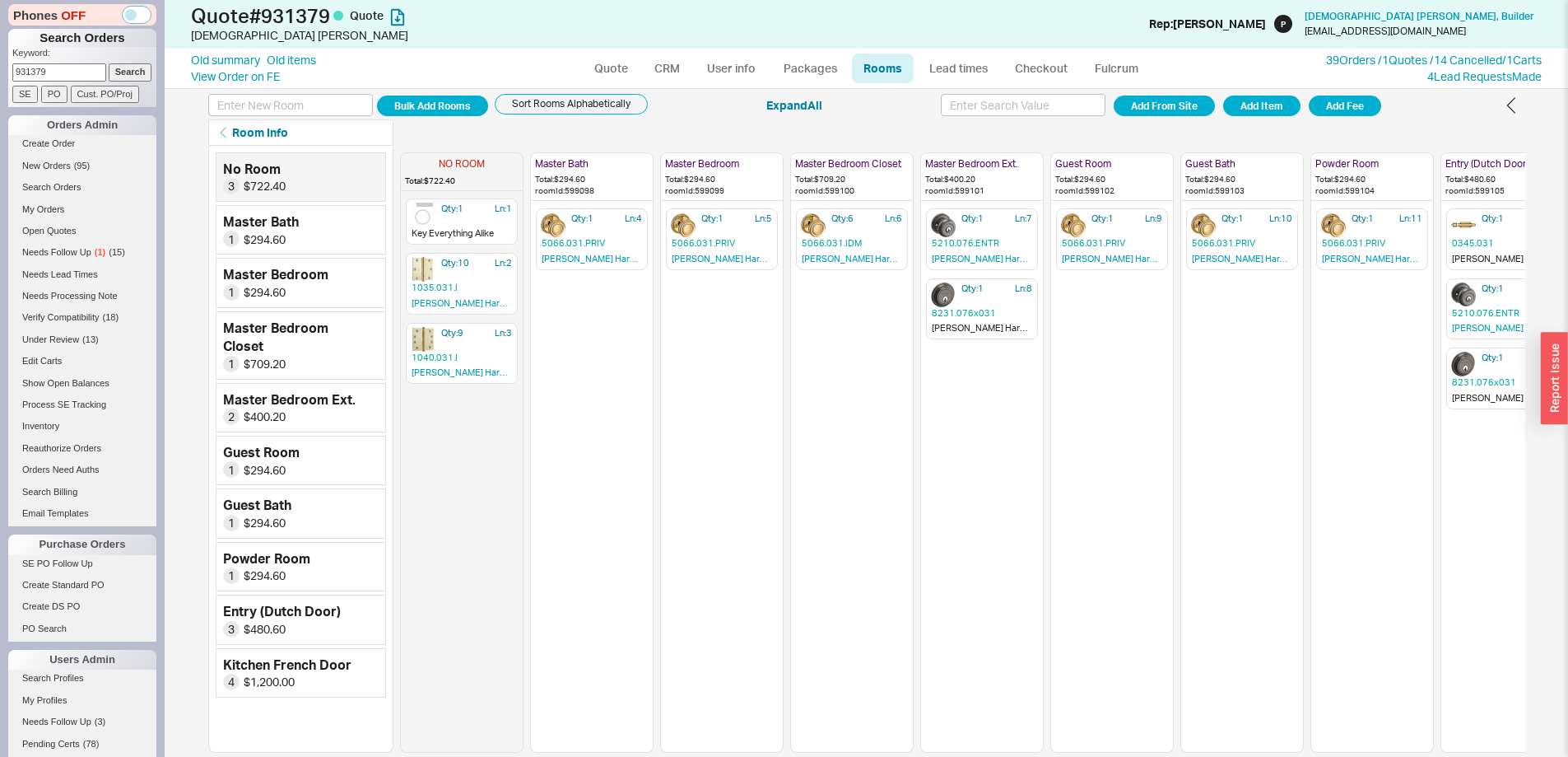
scroll to position [0, 172]
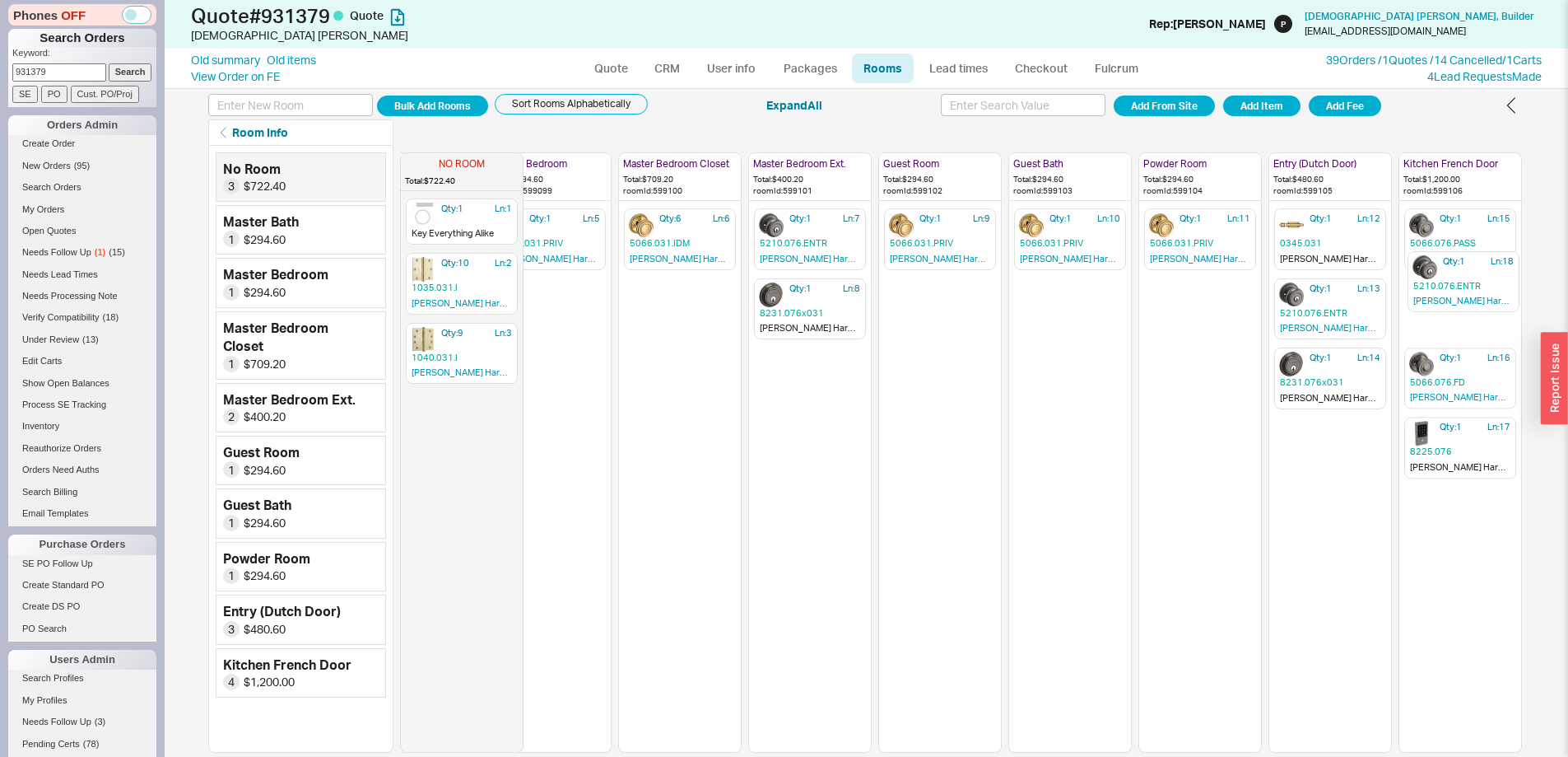
drag, startPoint x: 1437, startPoint y: 472, endPoint x: 1441, endPoint y: 298, distance: 174.0
click at [1441, 298] on div "NO ROOM Total: $722.40 Qty: 1 Ln: 1 Key Everything Alike Qty: 10 Ln: 2 1035.031…" at bounding box center [875, 450] width 1294 height 607
click at [616, 74] on link "Quote" at bounding box center [611, 68] width 57 height 30
select select "LOW"
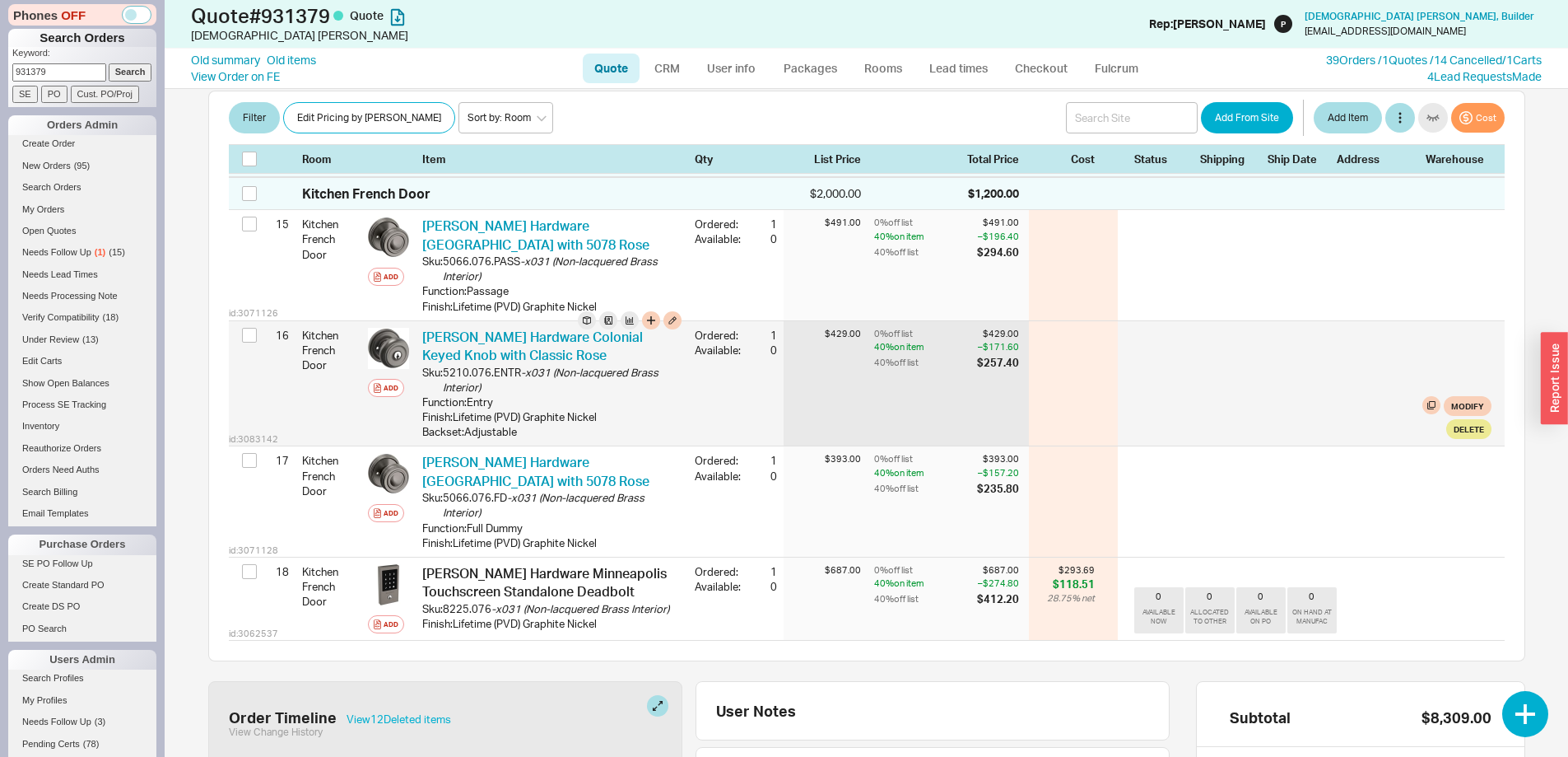
scroll to position [1897, 0]
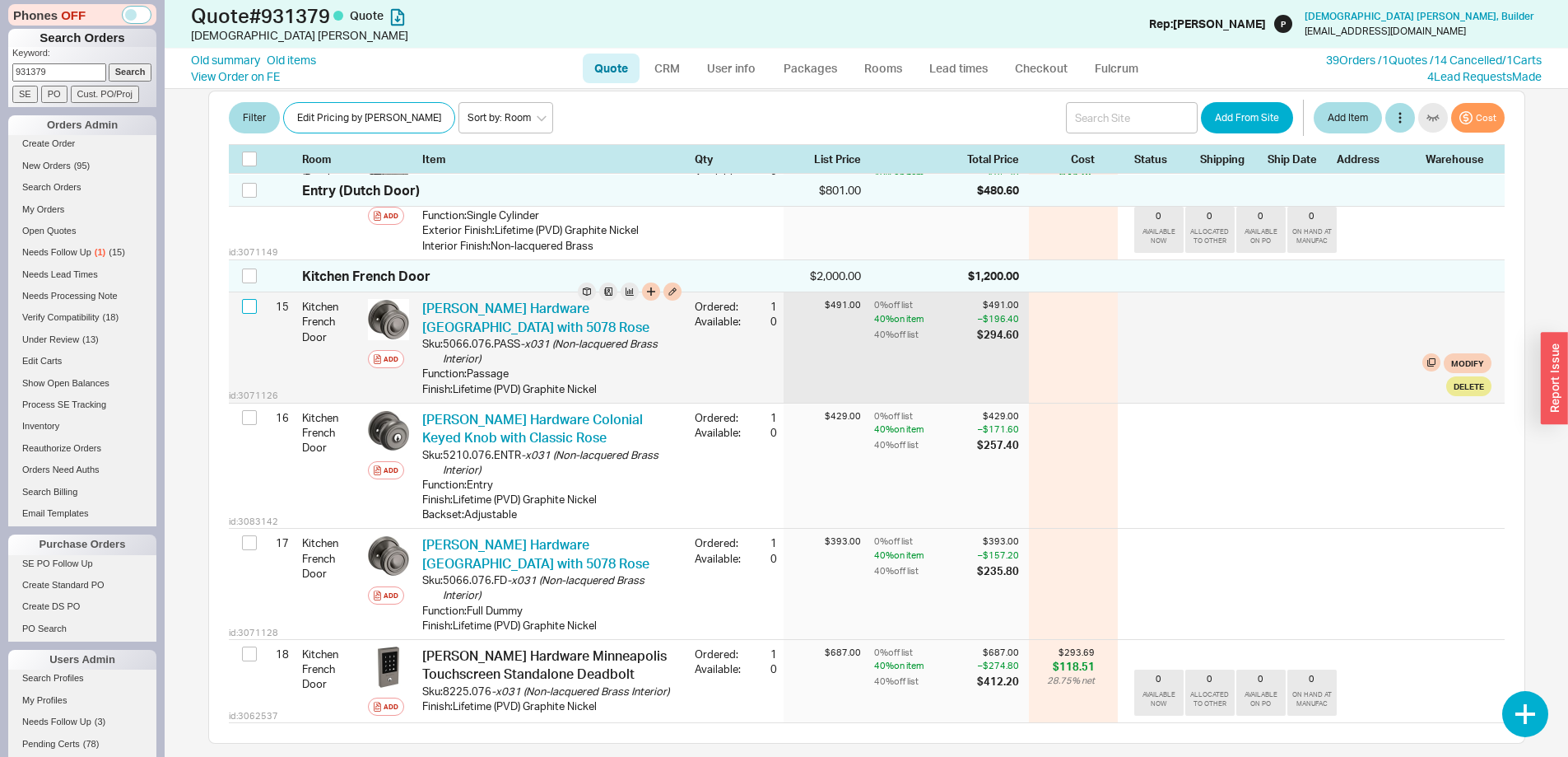
click at [255, 299] on input "checkbox" at bounding box center [249, 305] width 14 height 14
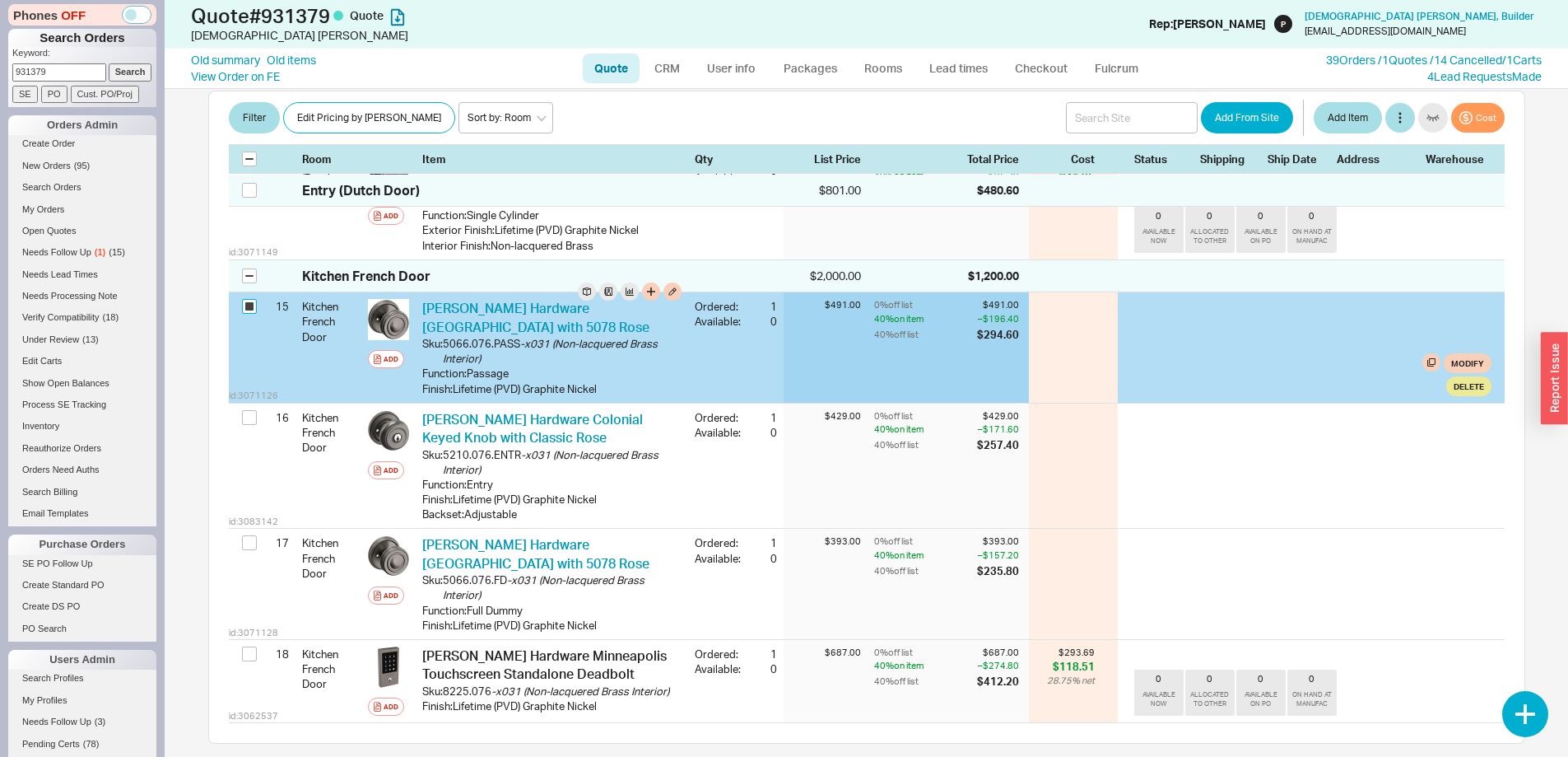
checkbox input "true"
click at [1469, 377] on button "Delete" at bounding box center [1468, 386] width 45 height 20
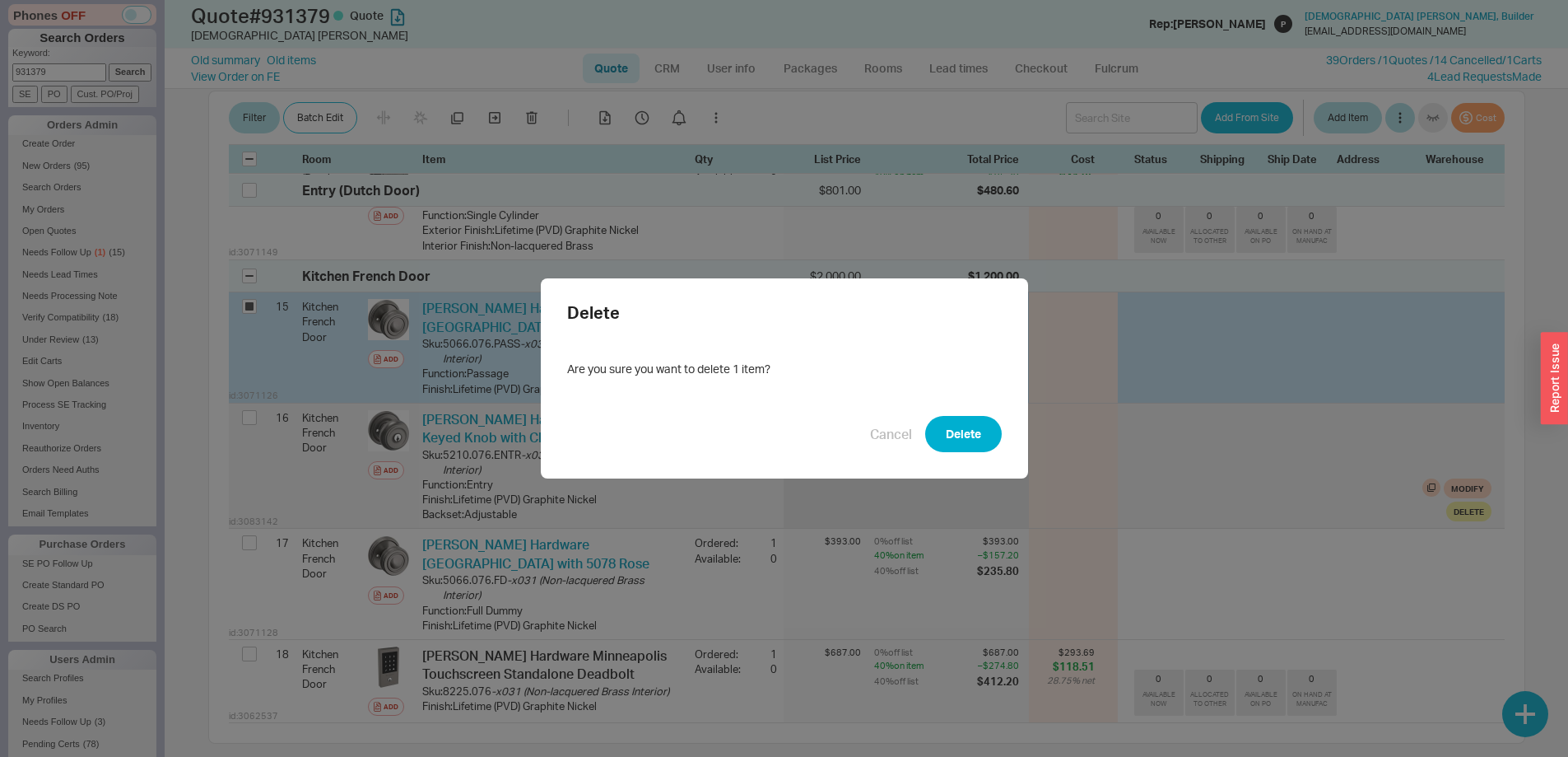
click at [956, 436] on button "Delete" at bounding box center [964, 434] width 77 height 37
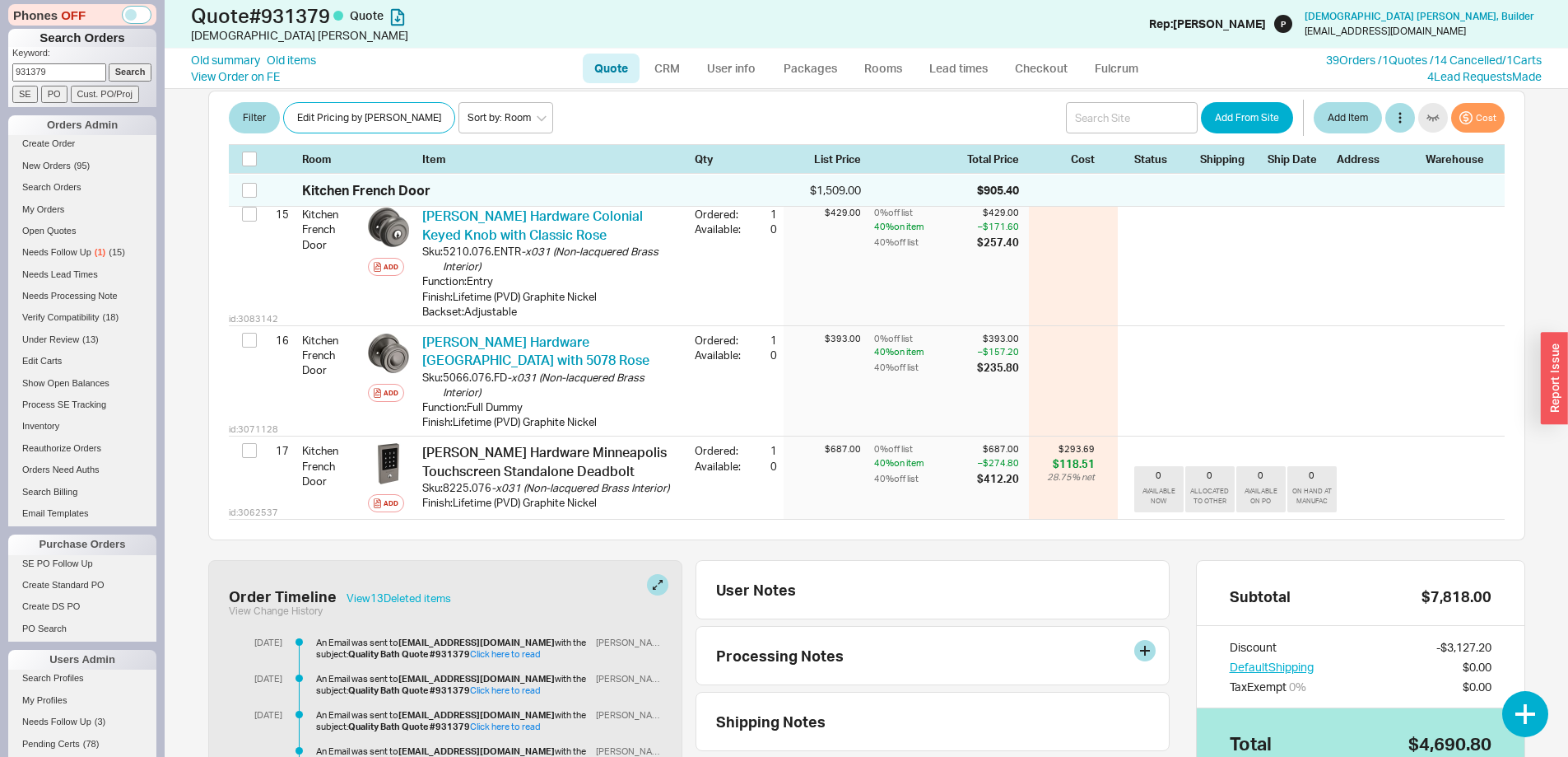
scroll to position [2198, 0]
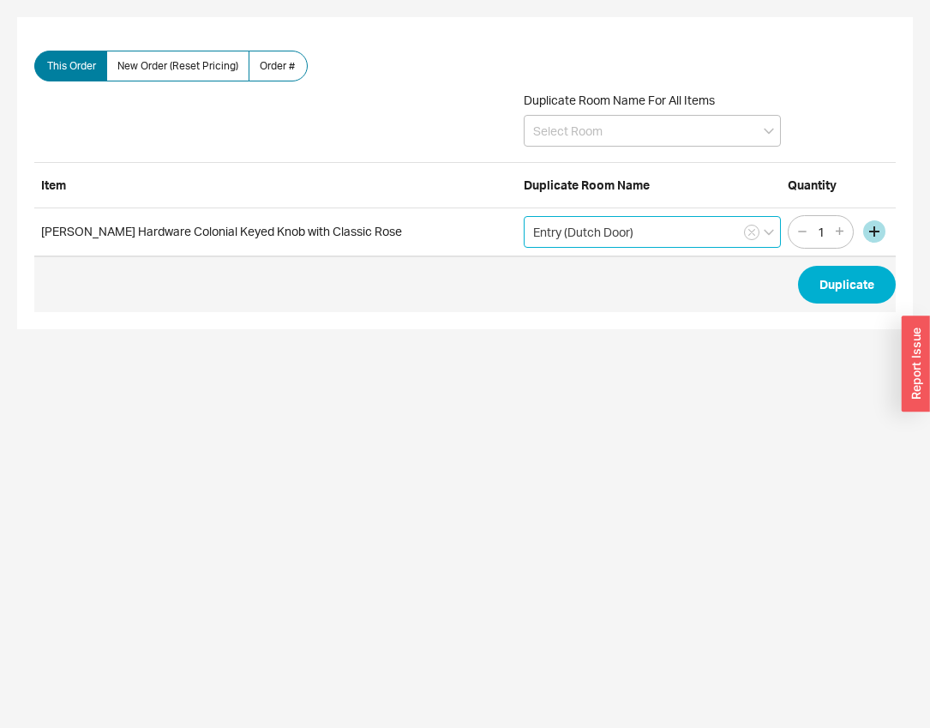
click at [559, 225] on input "Entry (Dutch Door)" at bounding box center [652, 232] width 257 height 32
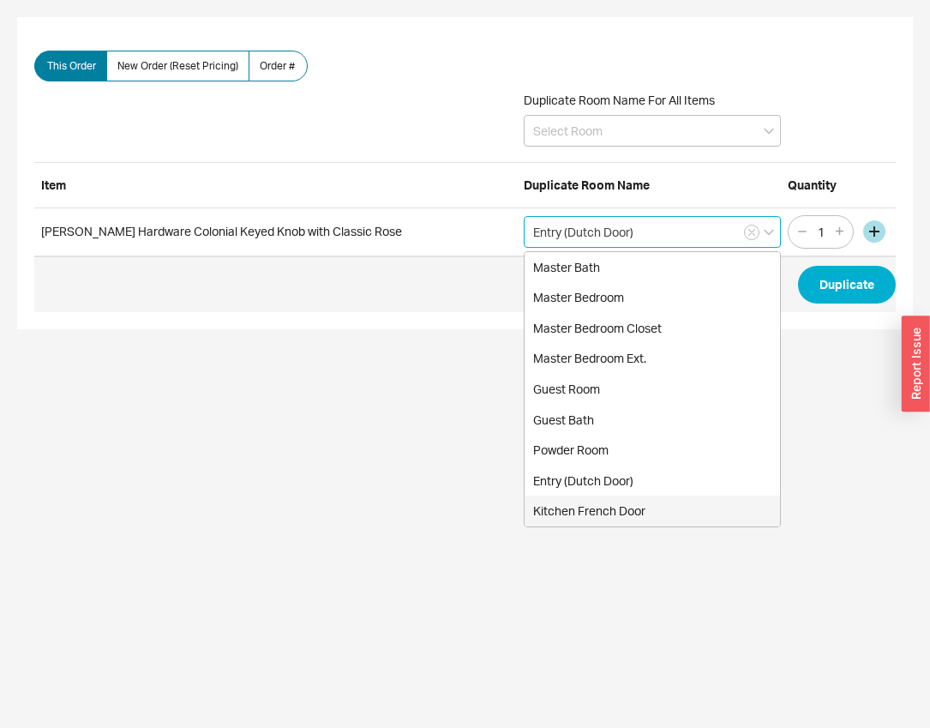
click at [639, 514] on div "Kitchen French Door" at bounding box center [652, 511] width 255 height 31
type input "Kitchen French Door"
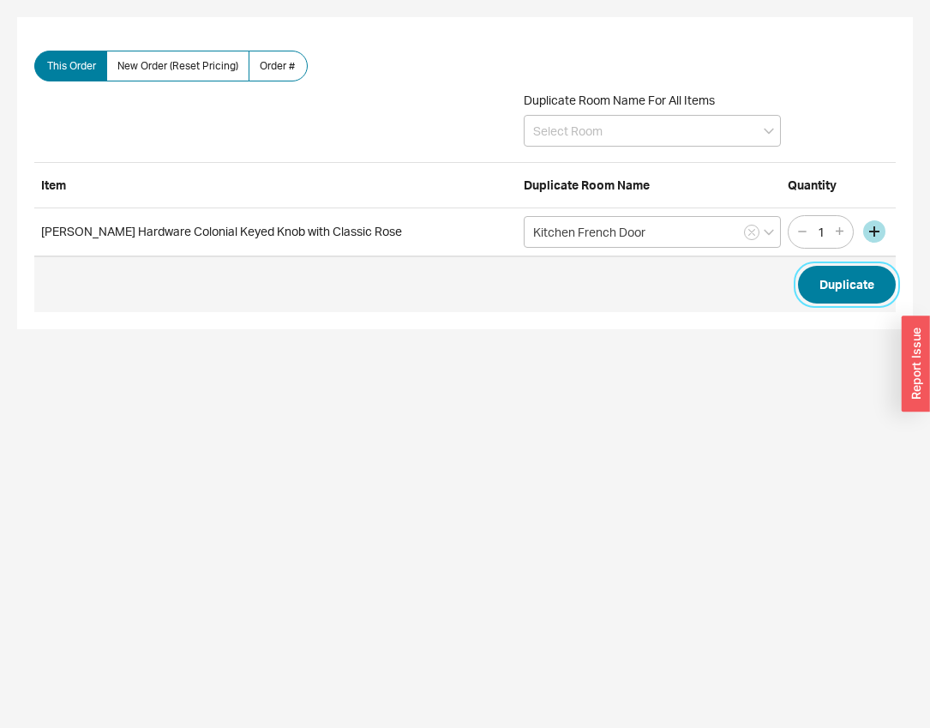
click at [855, 281] on button "Duplicate" at bounding box center [847, 285] width 98 height 38
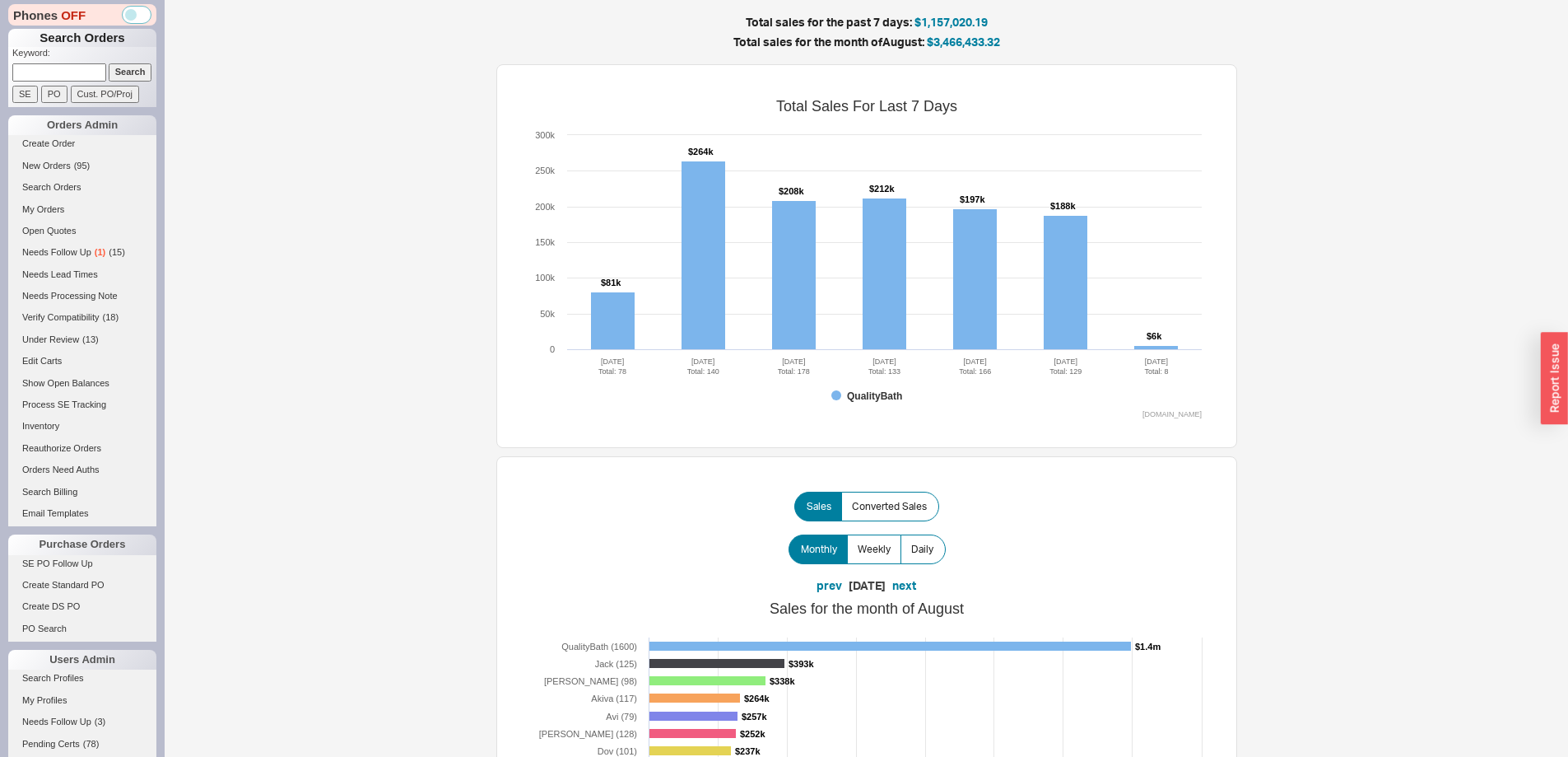
click at [88, 67] on input at bounding box center [60, 72] width 94 height 17
paste input "[EMAIL_ADDRESS][DOMAIN_NAME]"
type input "[EMAIL_ADDRESS][DOMAIN_NAME]"
click at [109, 63] on input "Search" at bounding box center [130, 72] width 43 height 17
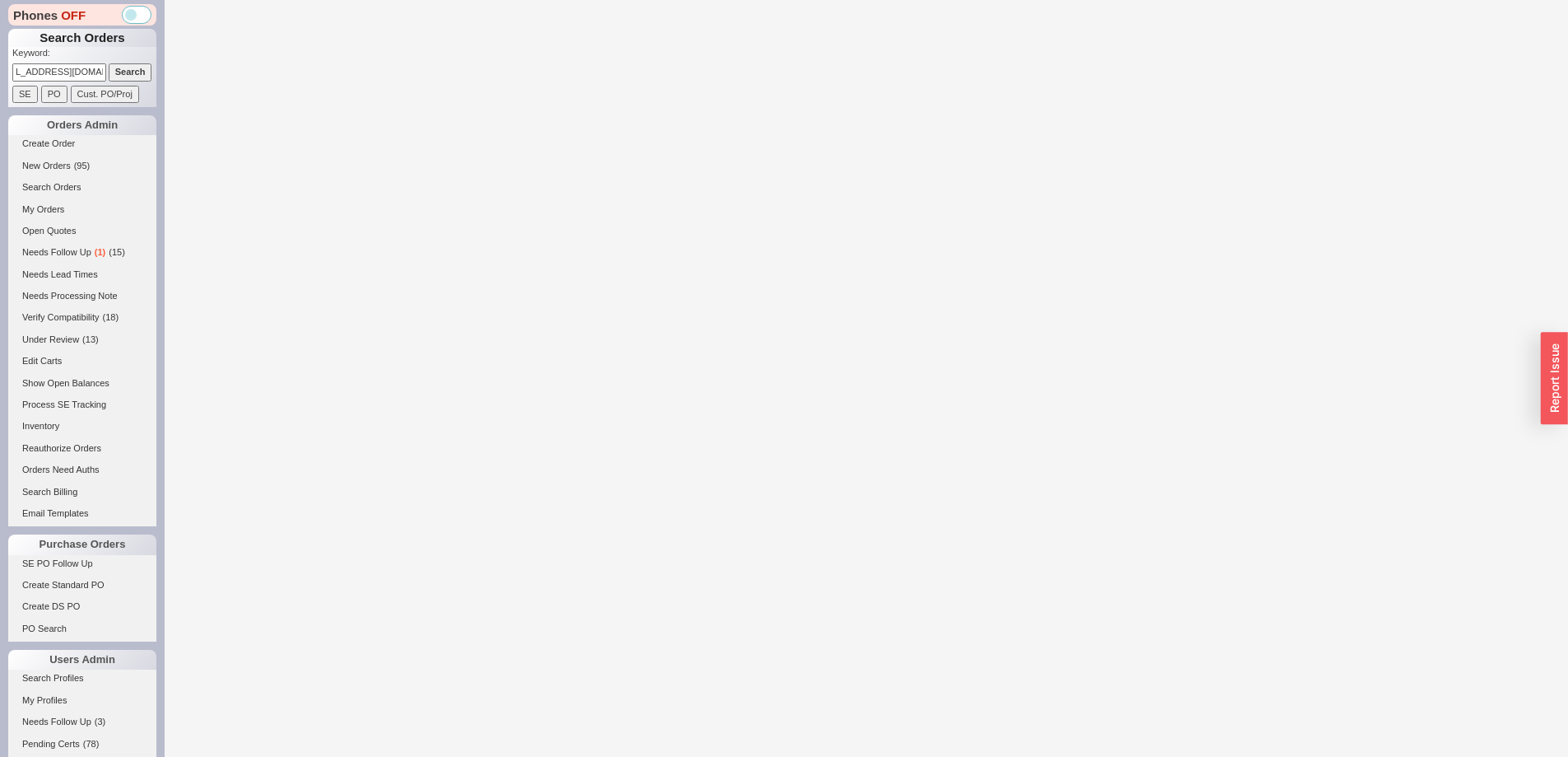
select select "LOW"
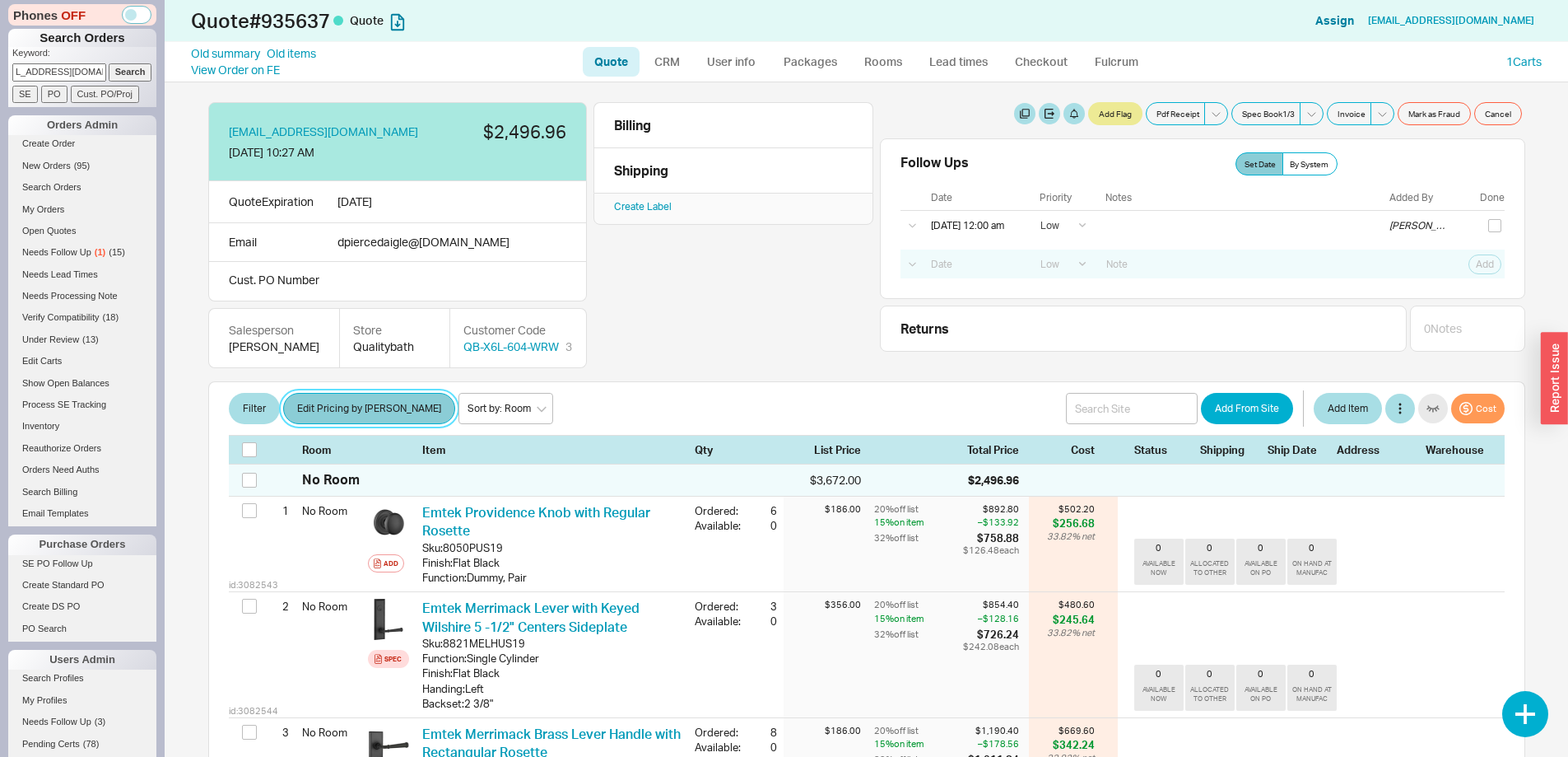
click at [354, 403] on button "Edit Pricing by [PERSON_NAME]" at bounding box center [369, 408] width 172 height 32
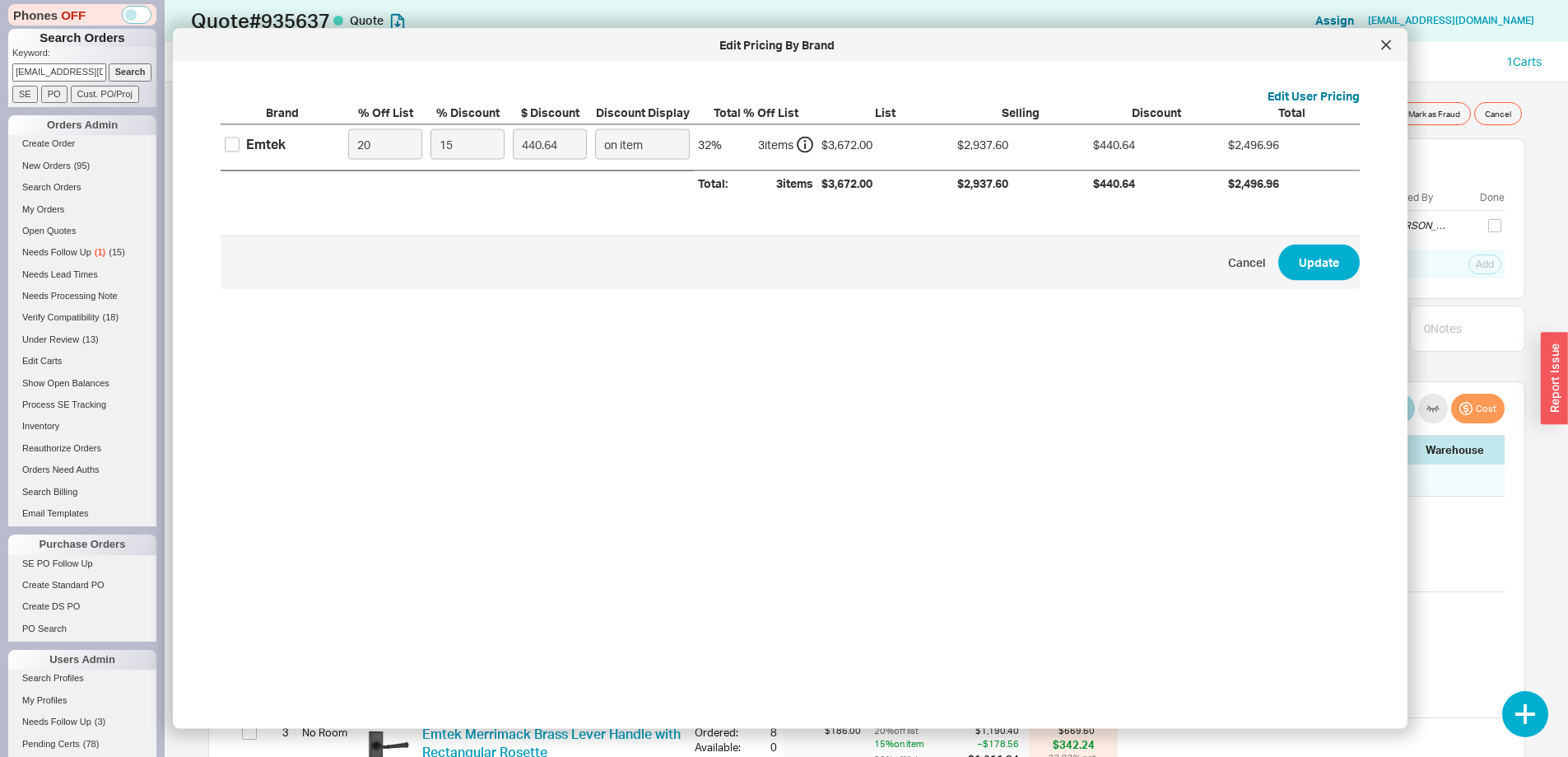
click at [219, 152] on div "Edit User Pricing Brand % Off List % Discount $ Discount Discount Display Total…" at bounding box center [789, 281] width 1182 height 412
click at [225, 147] on input "Emtek" at bounding box center [231, 143] width 14 height 14
checkbox input "true"
drag, startPoint x: 458, startPoint y: 147, endPoint x: 401, endPoint y: 150, distance: 57.1
click at [0, 0] on div "Emtek 20 15 440.64 on item 32 % 3 item s $3,672.00 $2,937.60 $440.64 $2,496.96" at bounding box center [0, 0] width 0 height 0
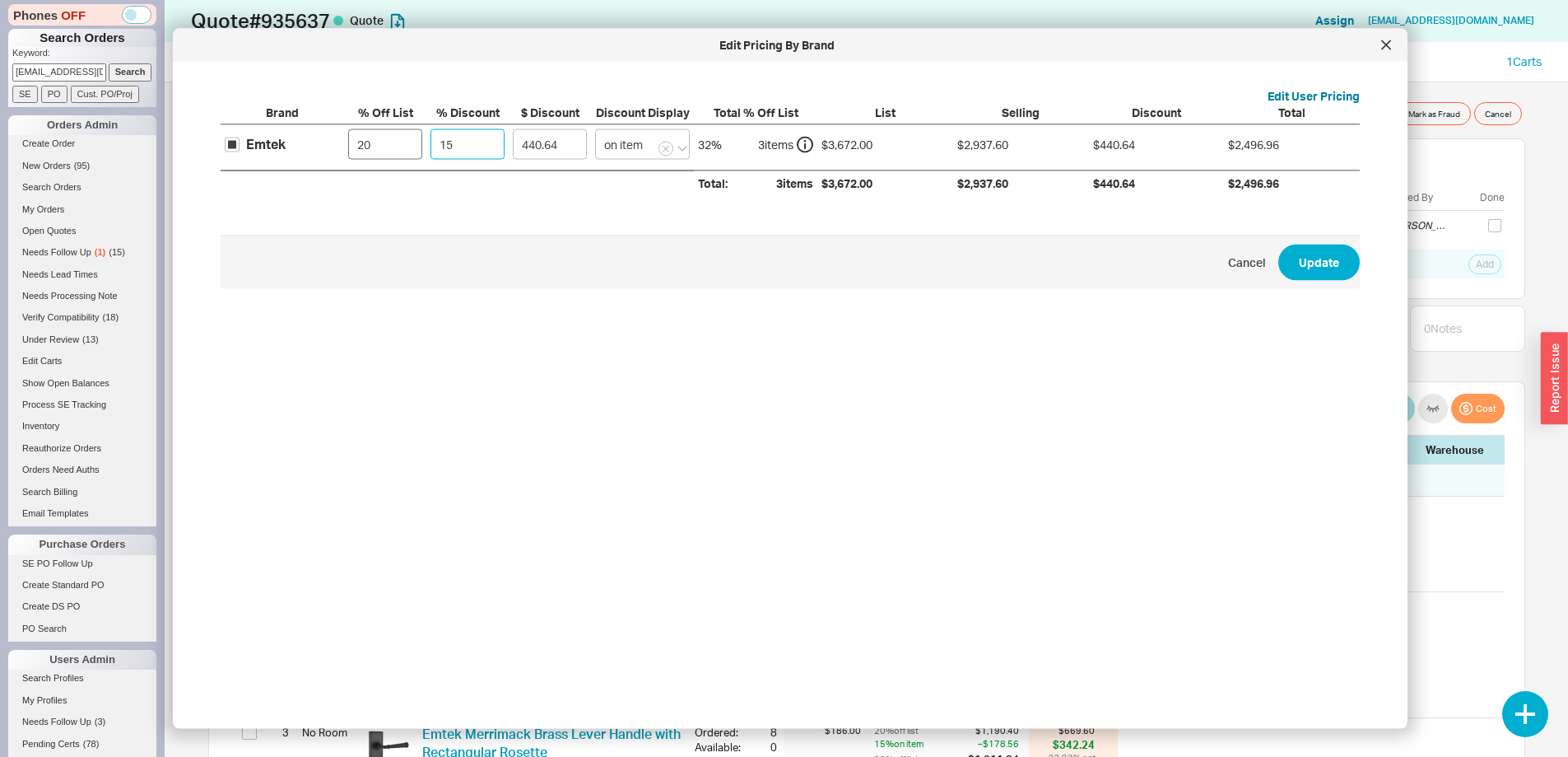
type input "1"
type input "29.38"
type input "18"
type input "528.77"
type input "18.7"
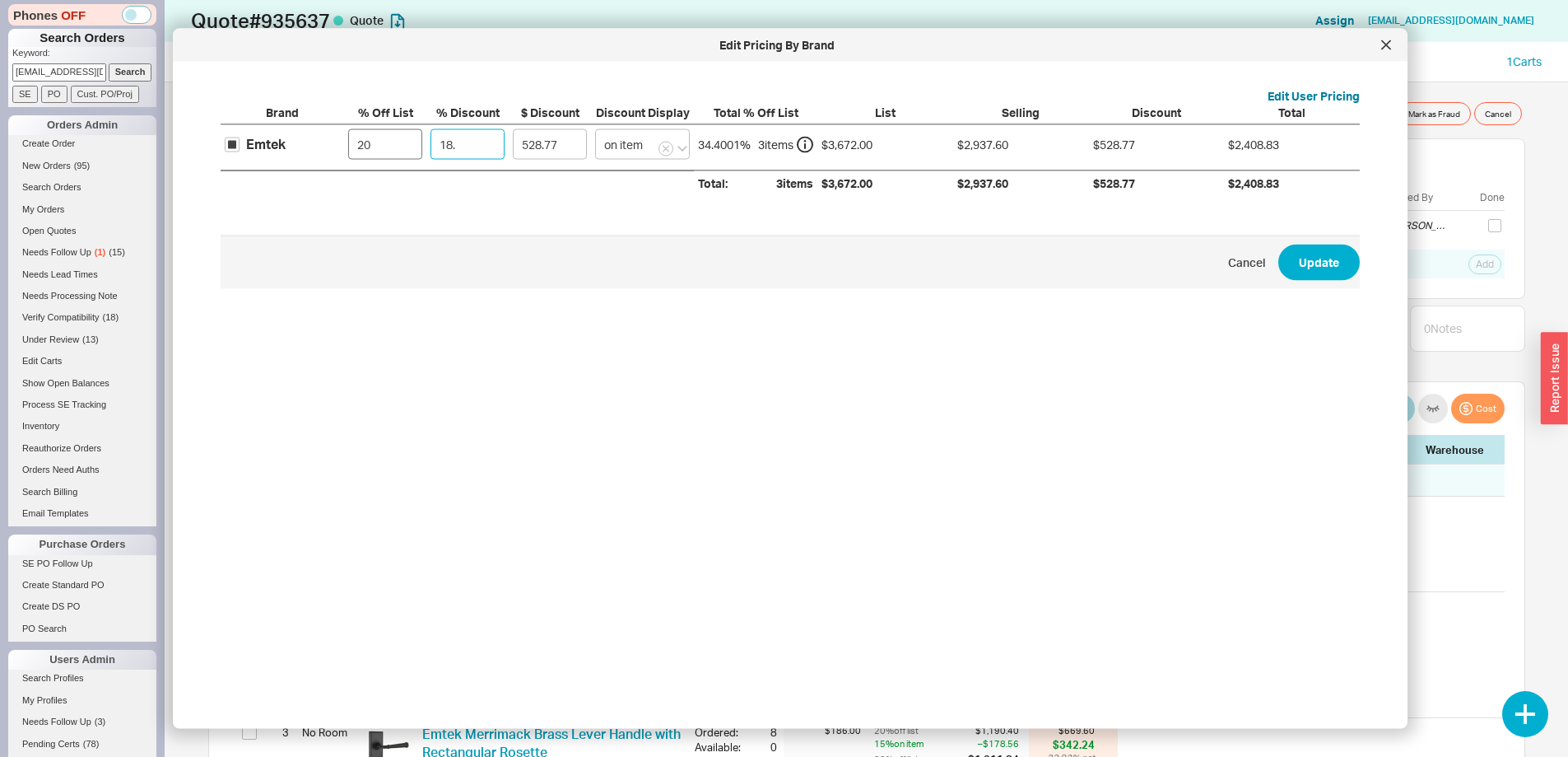
type input "549.33"
type input "18.75"
type input "550.8"
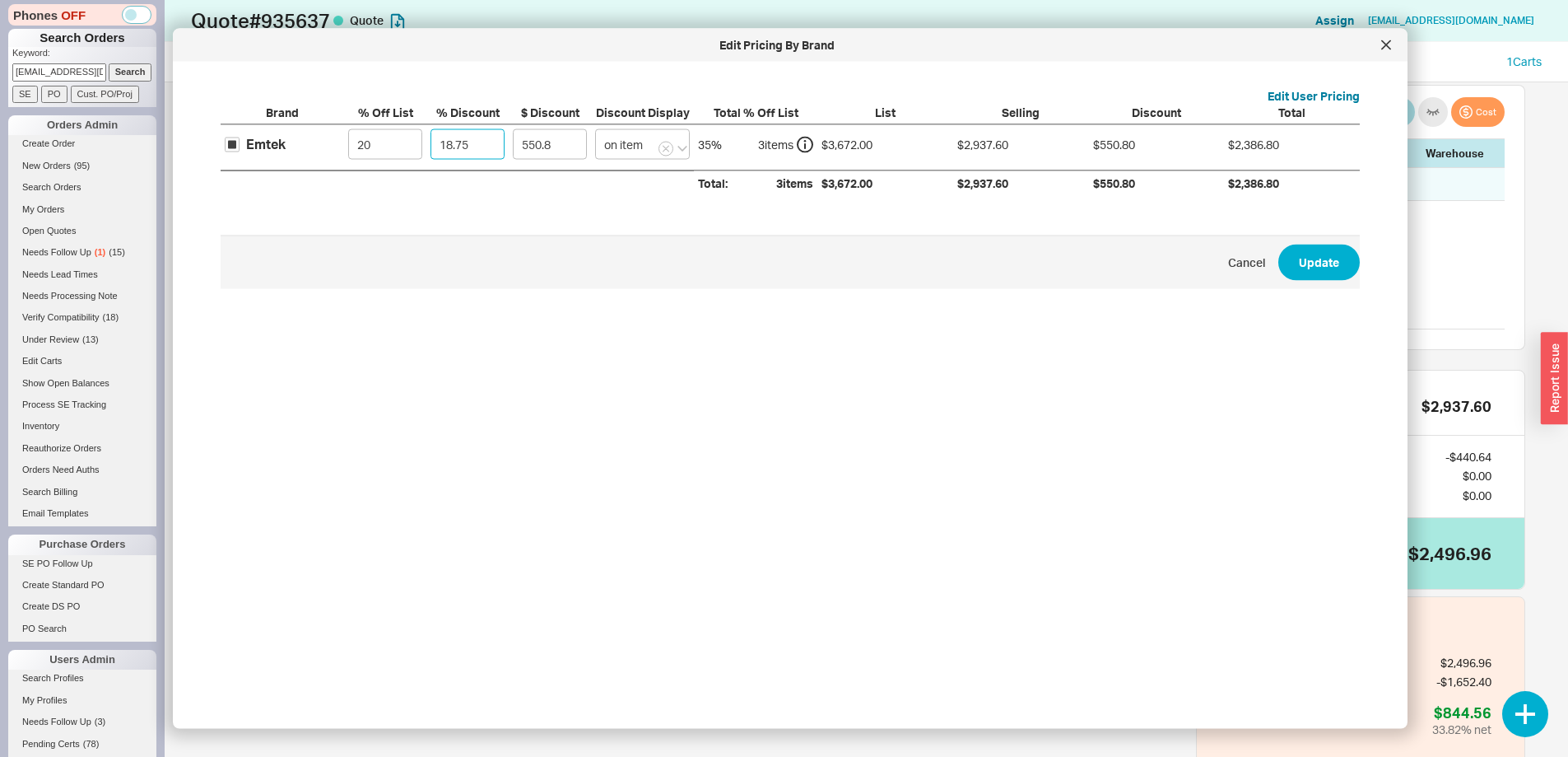
scroll to position [430, 0]
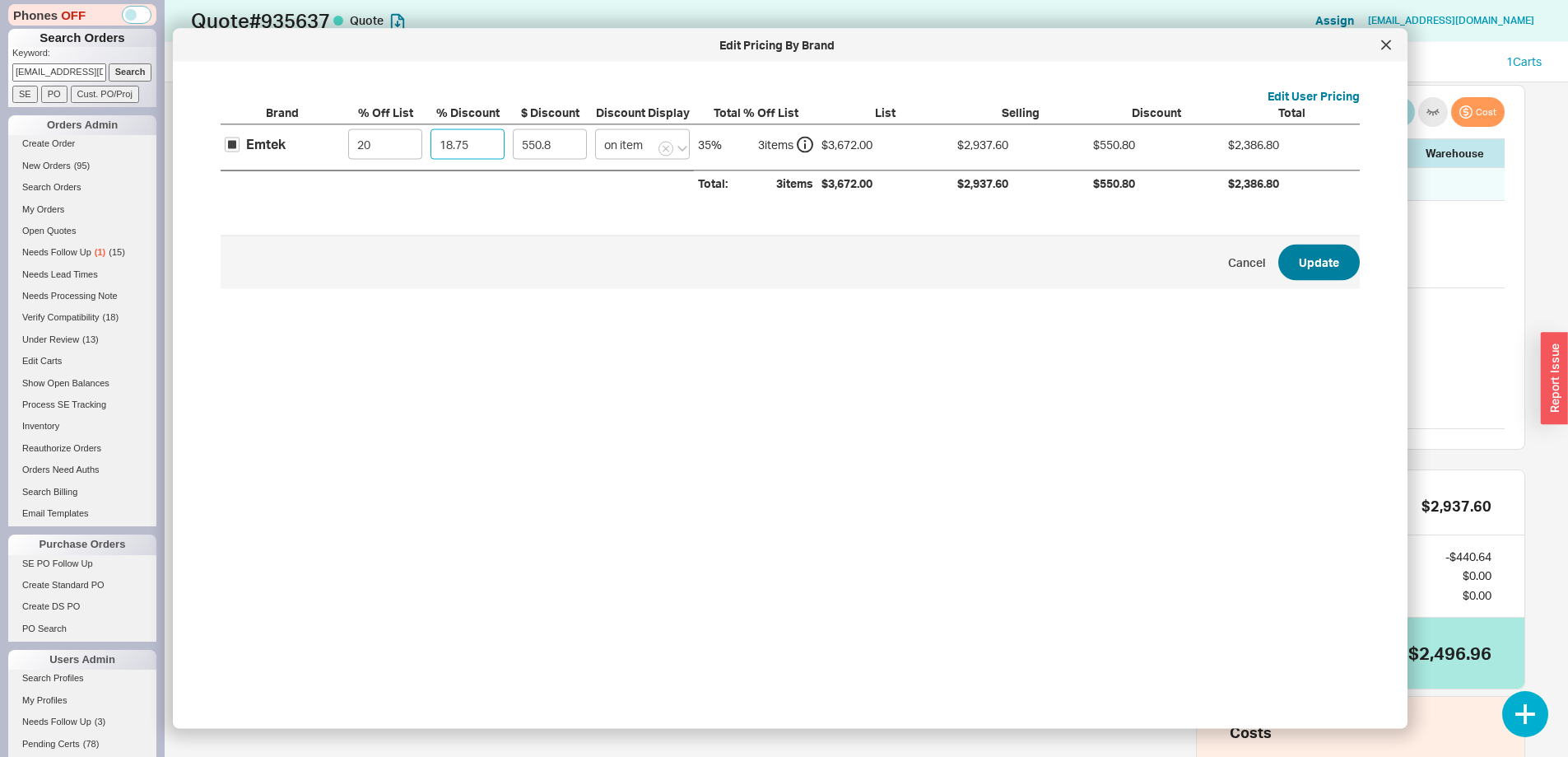
type input "18.75"
click at [1316, 267] on button "Update" at bounding box center [1318, 262] width 82 height 37
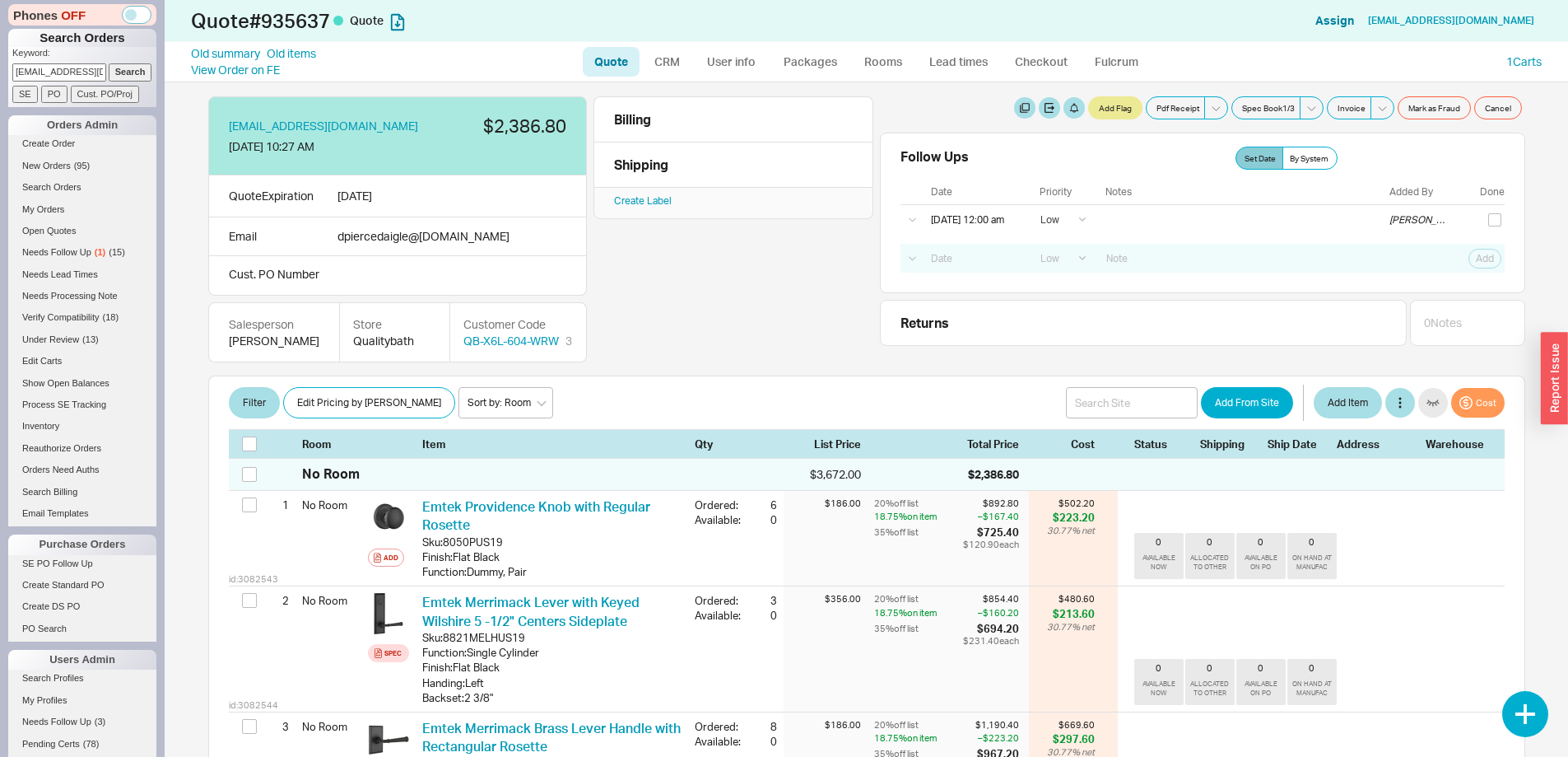
scroll to position [0, 0]
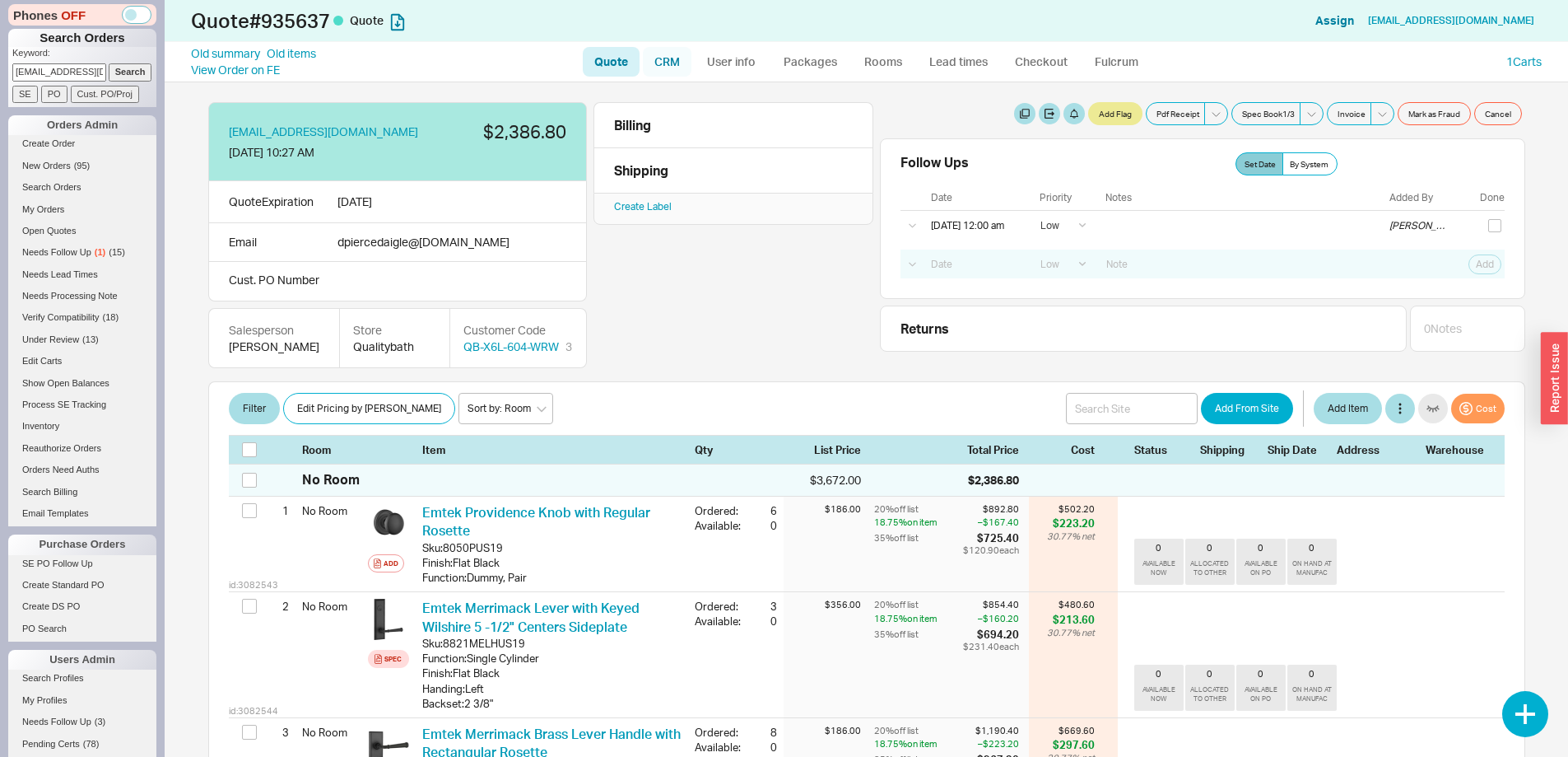
click at [675, 55] on link "CRM" at bounding box center [667, 61] width 49 height 30
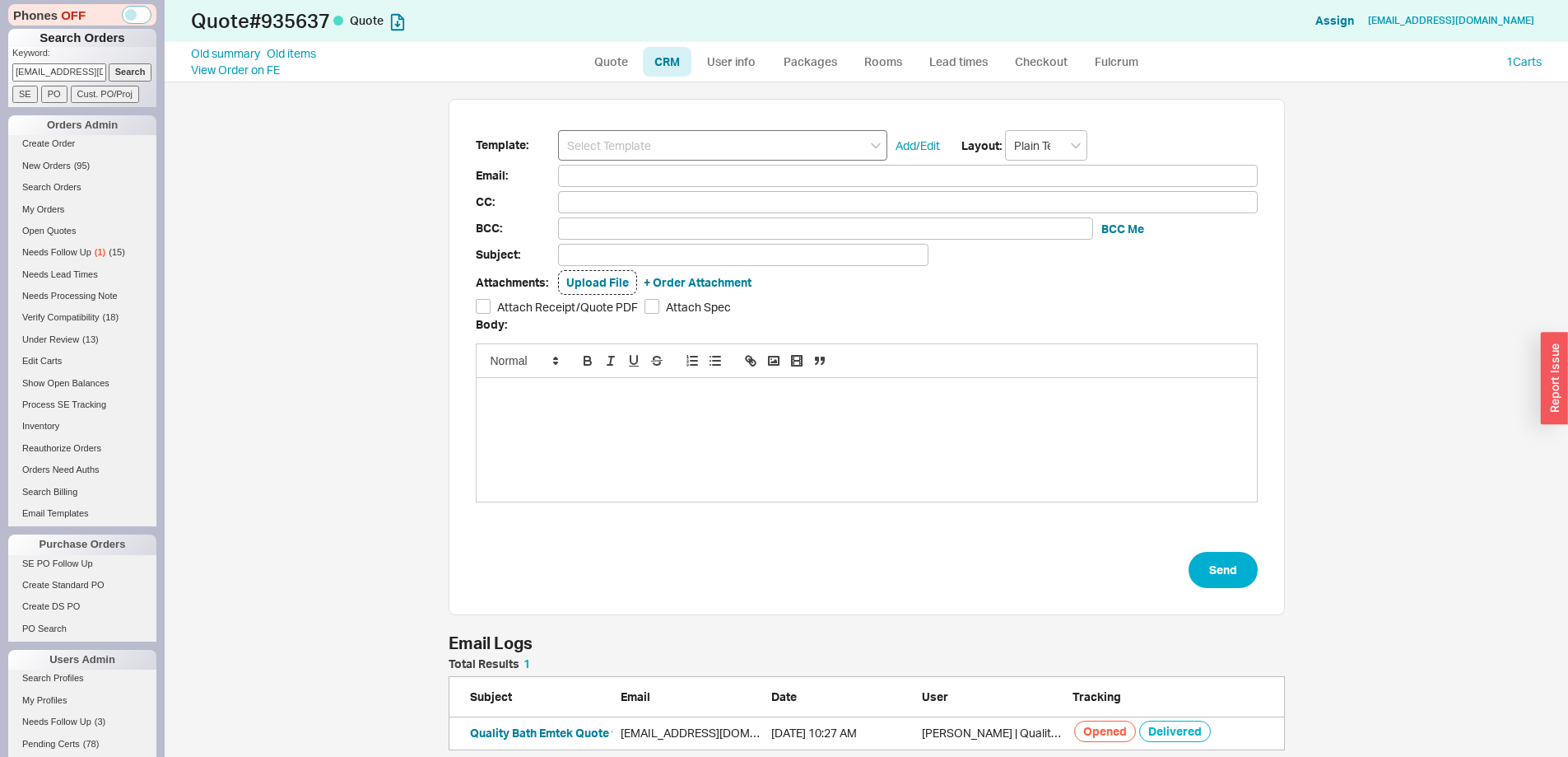
scroll to position [662, 1379]
click at [663, 151] on input at bounding box center [722, 145] width 329 height 31
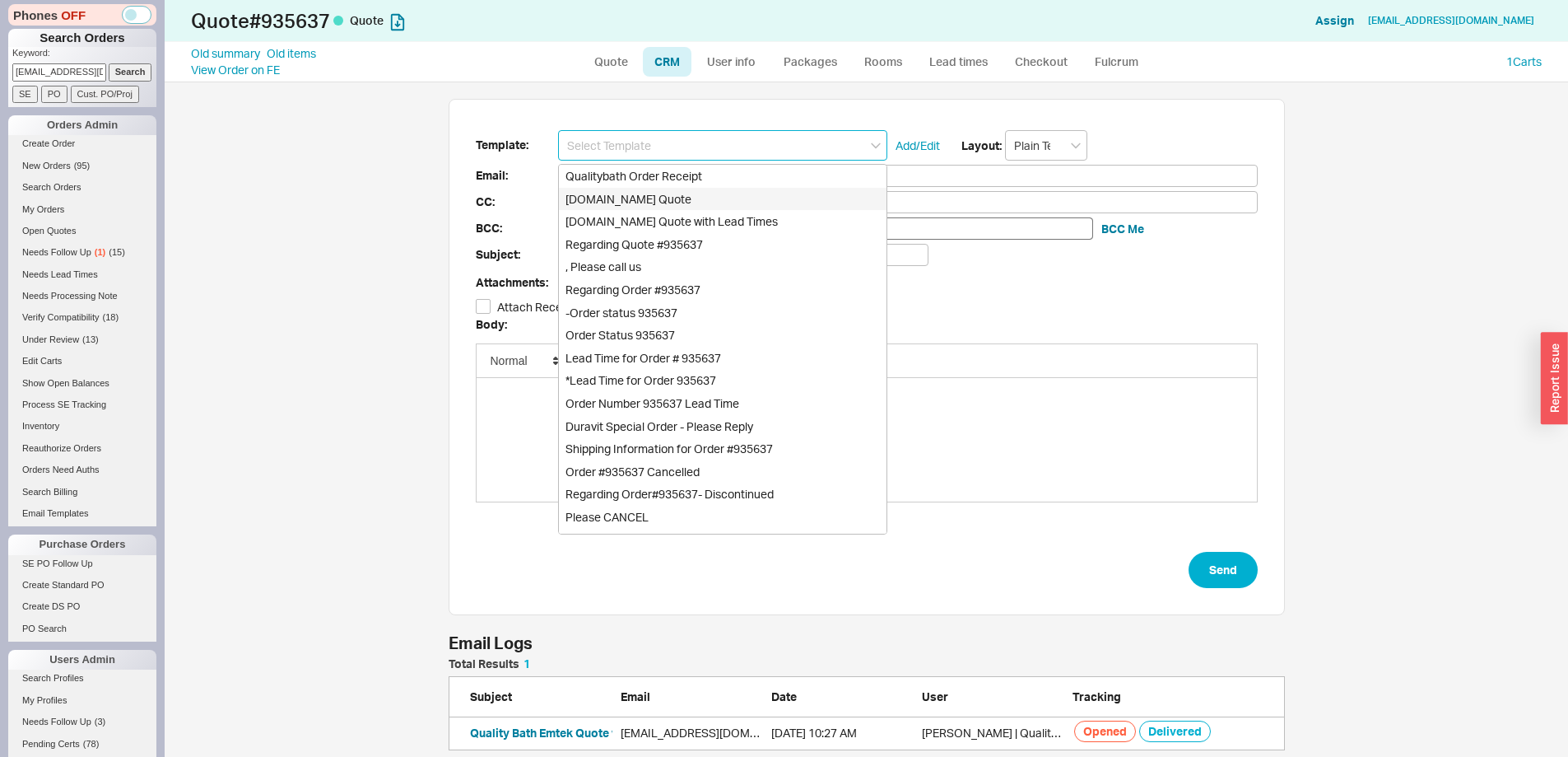
drag, startPoint x: 677, startPoint y: 190, endPoint x: 633, endPoint y: 232, distance: 60.8
click at [677, 191] on div "Qualitybath.com Quote" at bounding box center [722, 199] width 327 height 23
type input "Qualitybath.com Quote"
type input "Receipt"
type input "dpiercedaigle@gmail.com"
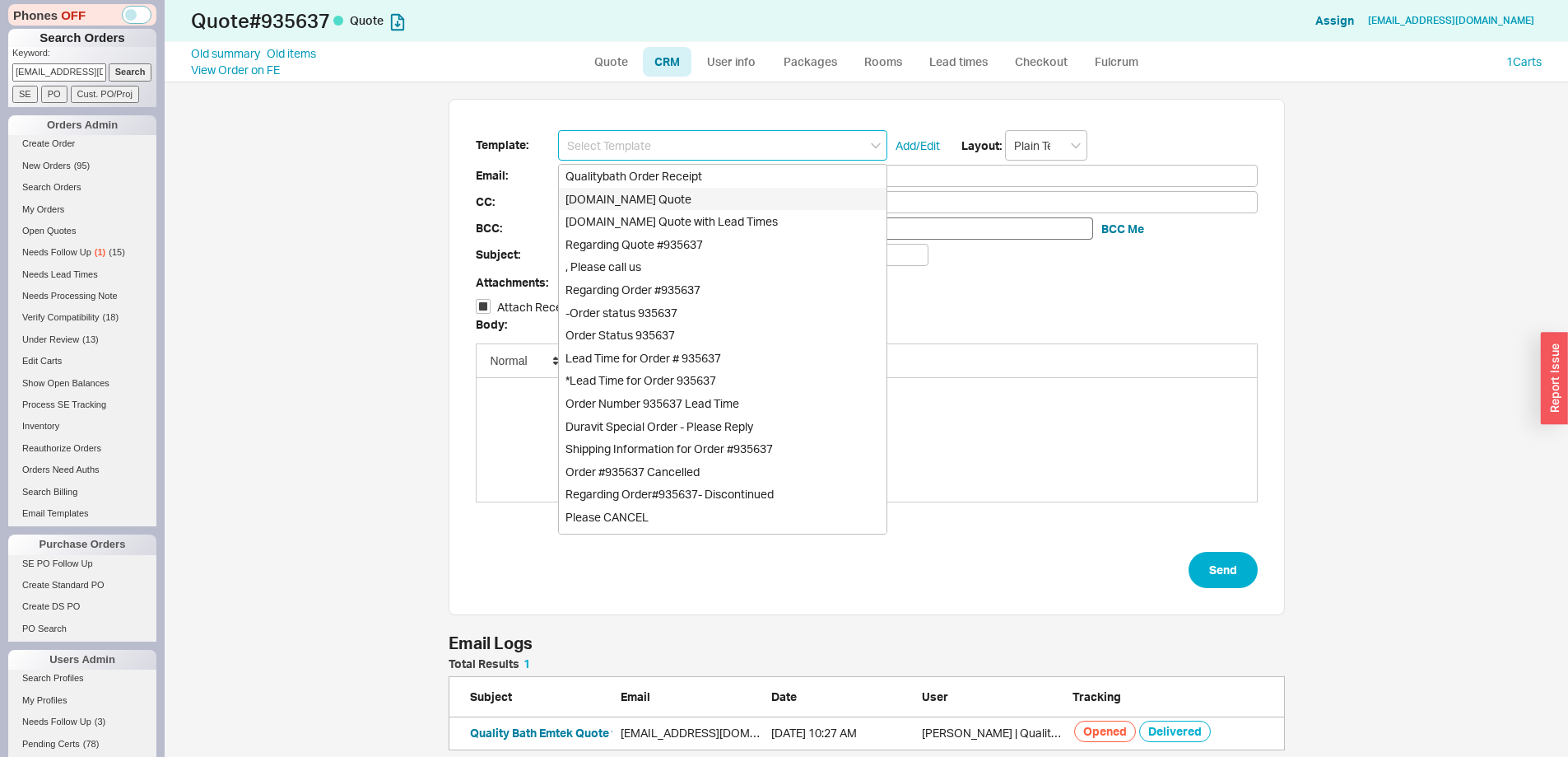
type input "dpiercedaigle@gmail.com"
type input "Quality Bath Quote #935637"
checkbox input "true"
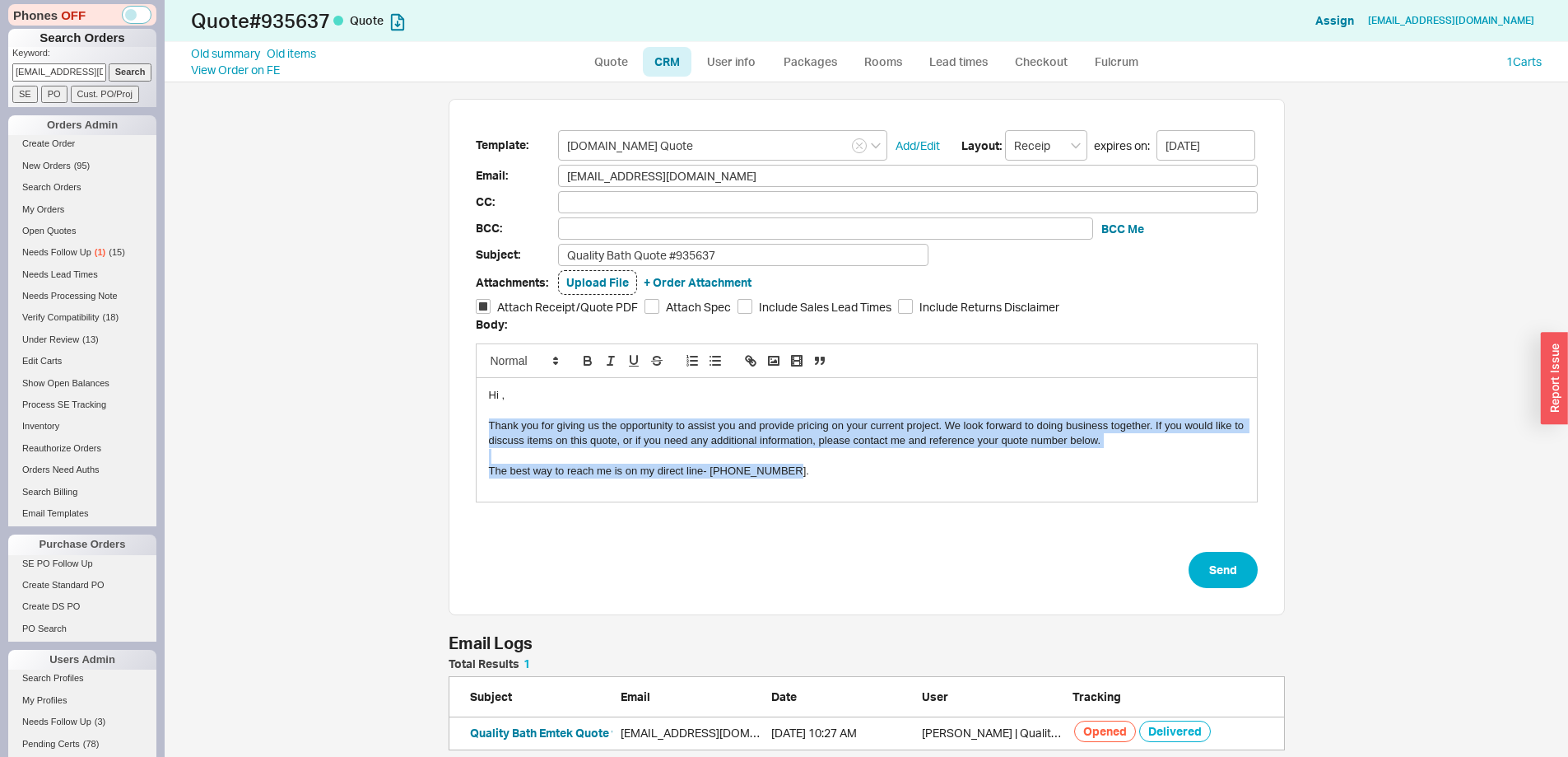
drag, startPoint x: 477, startPoint y: 426, endPoint x: 905, endPoint y: 484, distance: 431.9
click at [898, 497] on div "Hi , Thank you for giving us the opportunity to assist you and provide pricing …" at bounding box center [866, 439] width 781 height 124
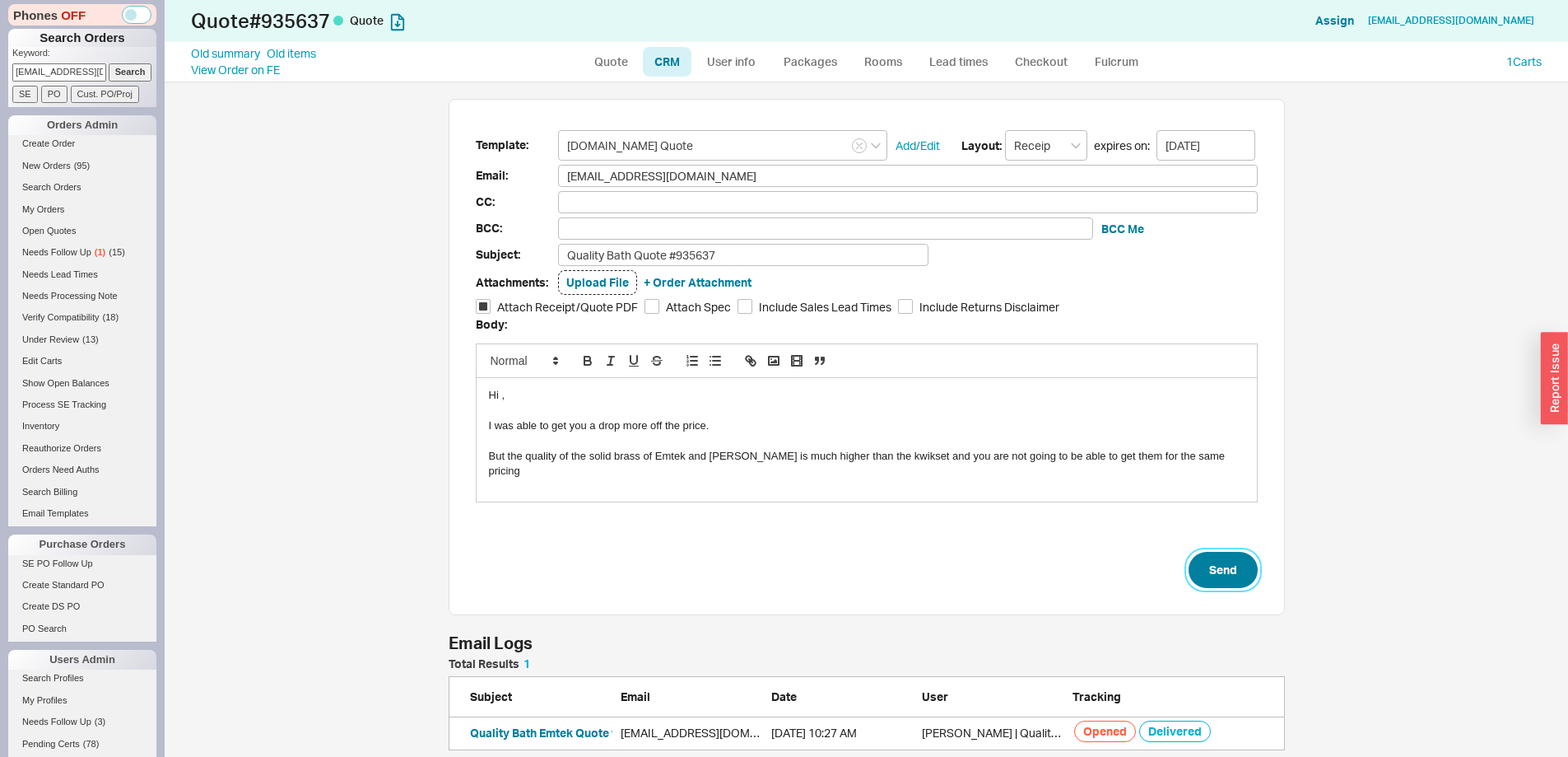
click at [1224, 569] on button "Send" at bounding box center [1223, 570] width 69 height 37
select select "LOW"
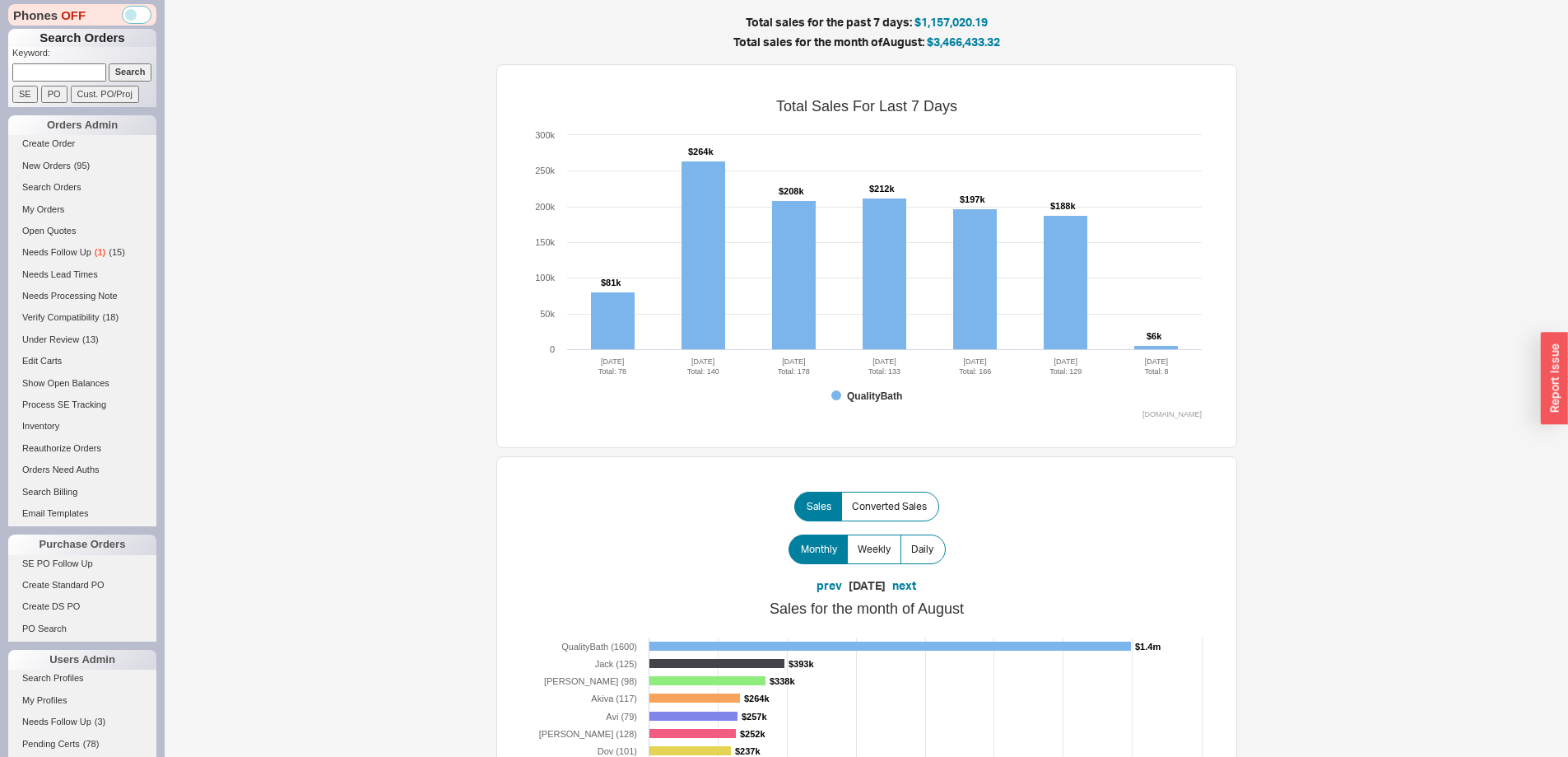
click at [98, 75] on form "Keyword: Search SE PO Cust. PO/Proj" at bounding box center [84, 75] width 144 height 56
click at [73, 76] on input at bounding box center [60, 72] width 94 height 17
paste input "926686"
type input "926686"
click at [109, 63] on input "Search" at bounding box center [130, 72] width 43 height 17
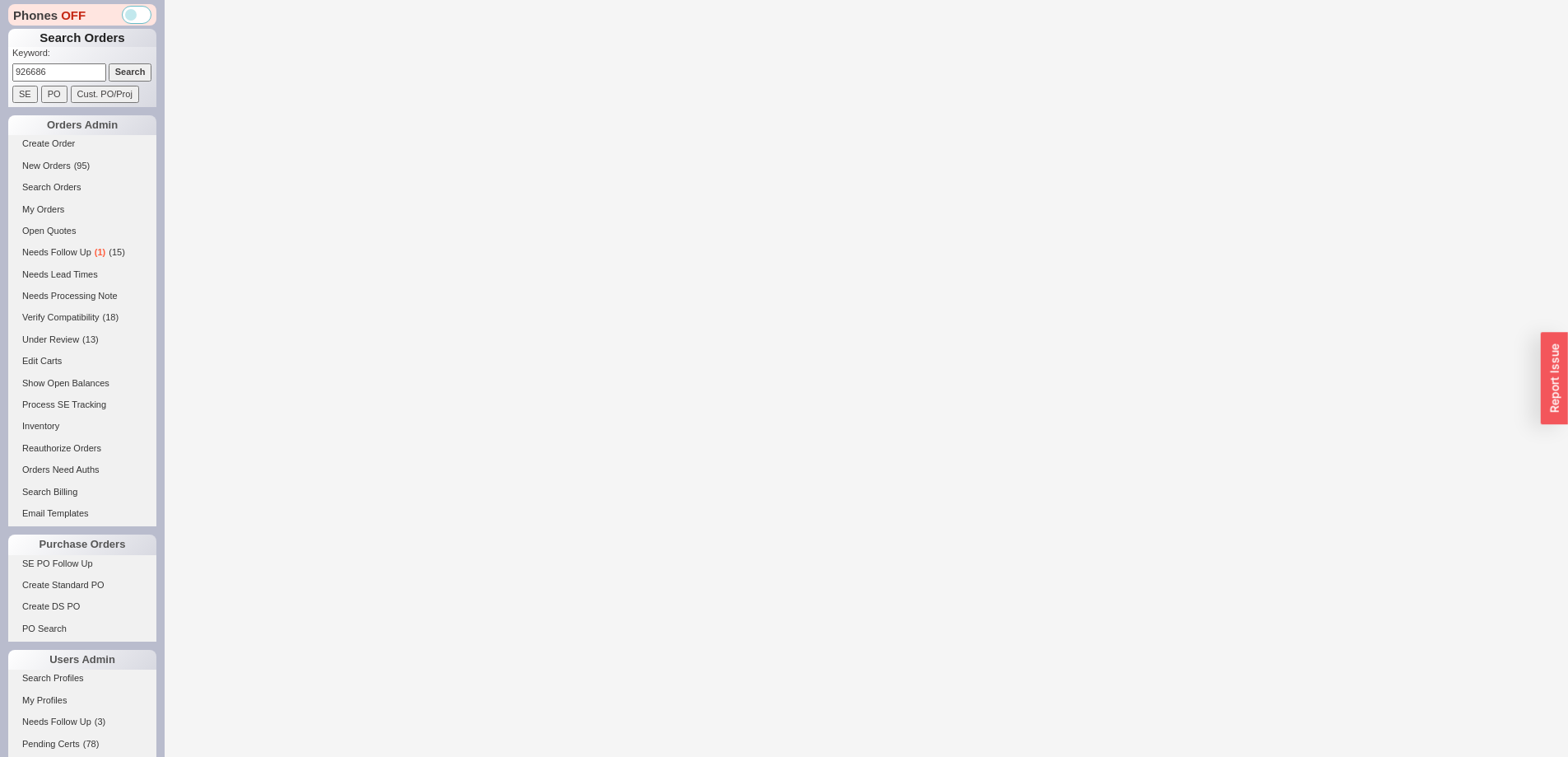
select select "LOW"
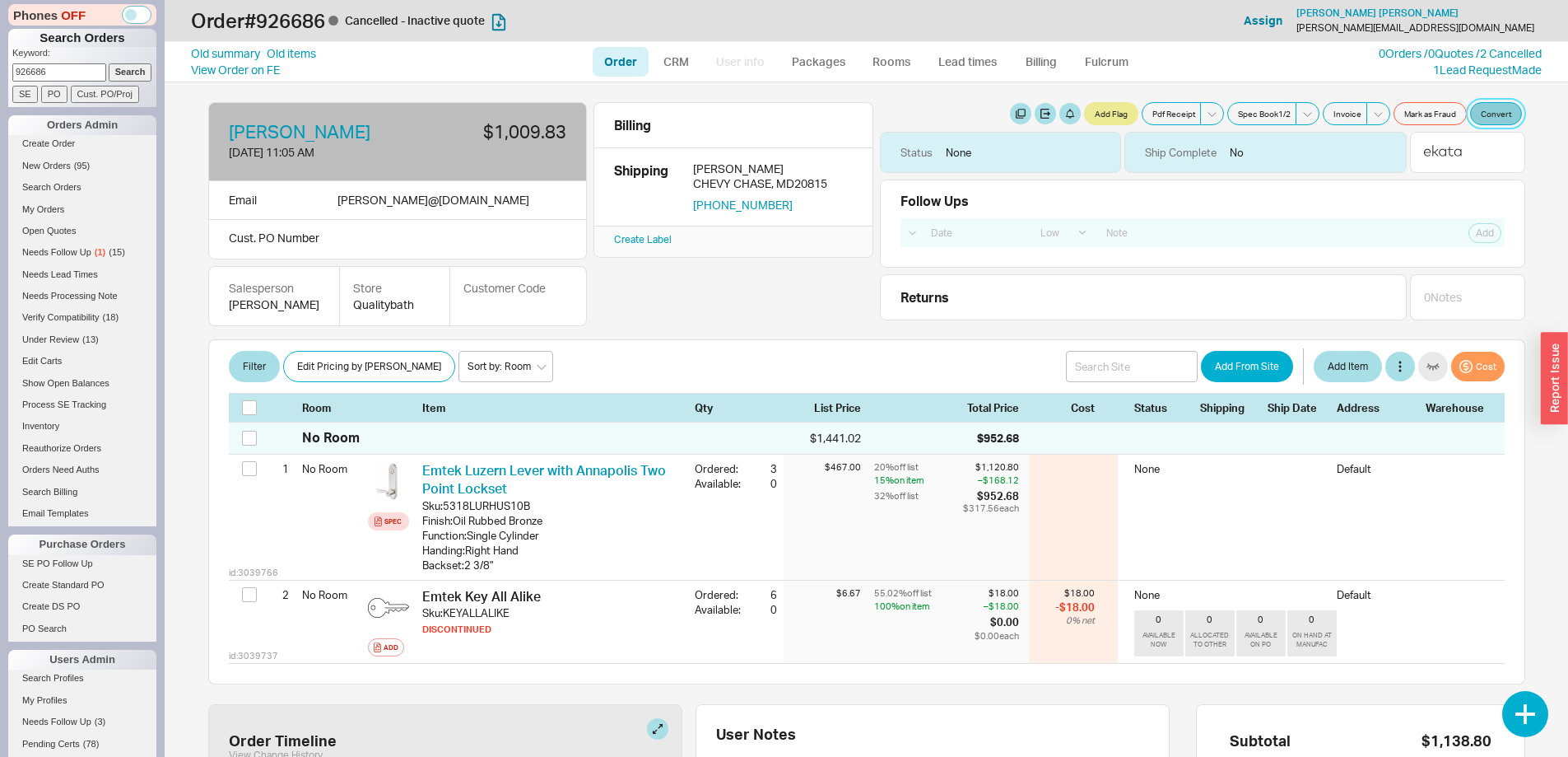
click at [1487, 109] on button "Convert" at bounding box center [1496, 113] width 52 height 23
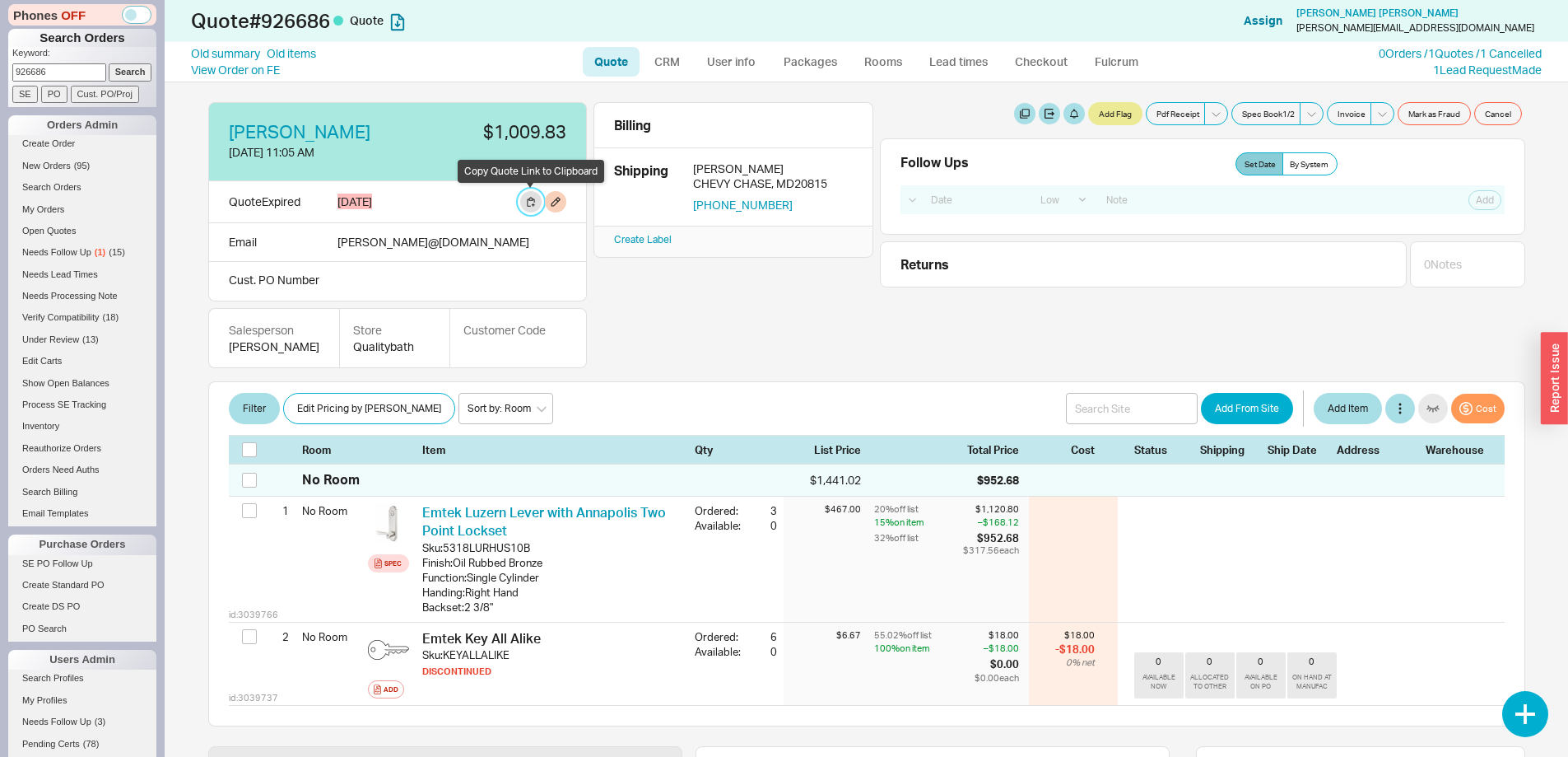
click at [532, 199] on button at bounding box center [531, 202] width 21 height 21
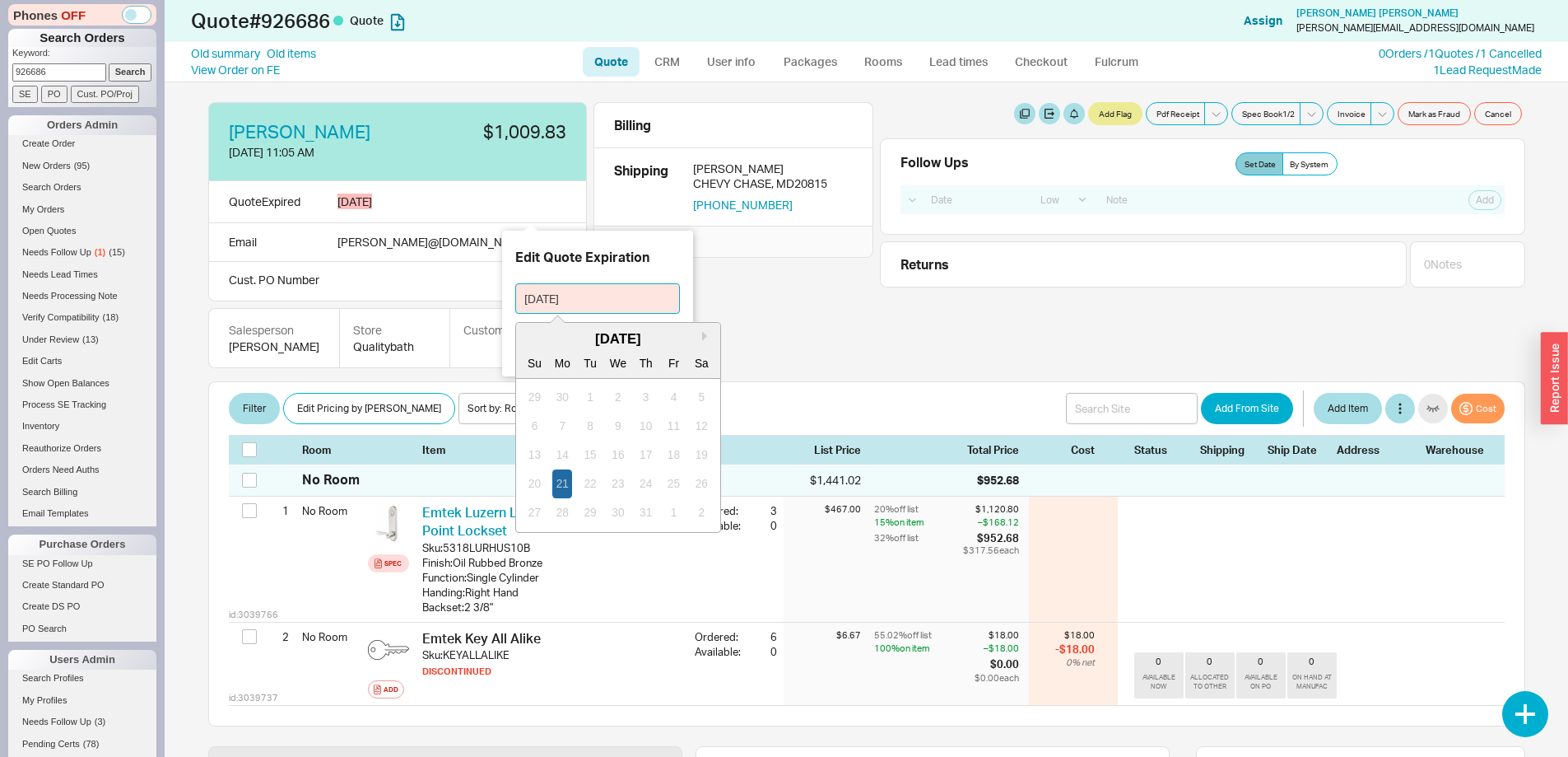
click at [620, 303] on input "[DATE]" at bounding box center [597, 299] width 164 height 31
click at [700, 335] on div "[DATE]" at bounding box center [618, 339] width 205 height 20
click at [705, 335] on button "Next month" at bounding box center [706, 336] width 10 height 10
click at [706, 334] on button "Next month" at bounding box center [706, 336] width 10 height 10
click at [563, 398] on div "1" at bounding box center [562, 398] width 20 height 29
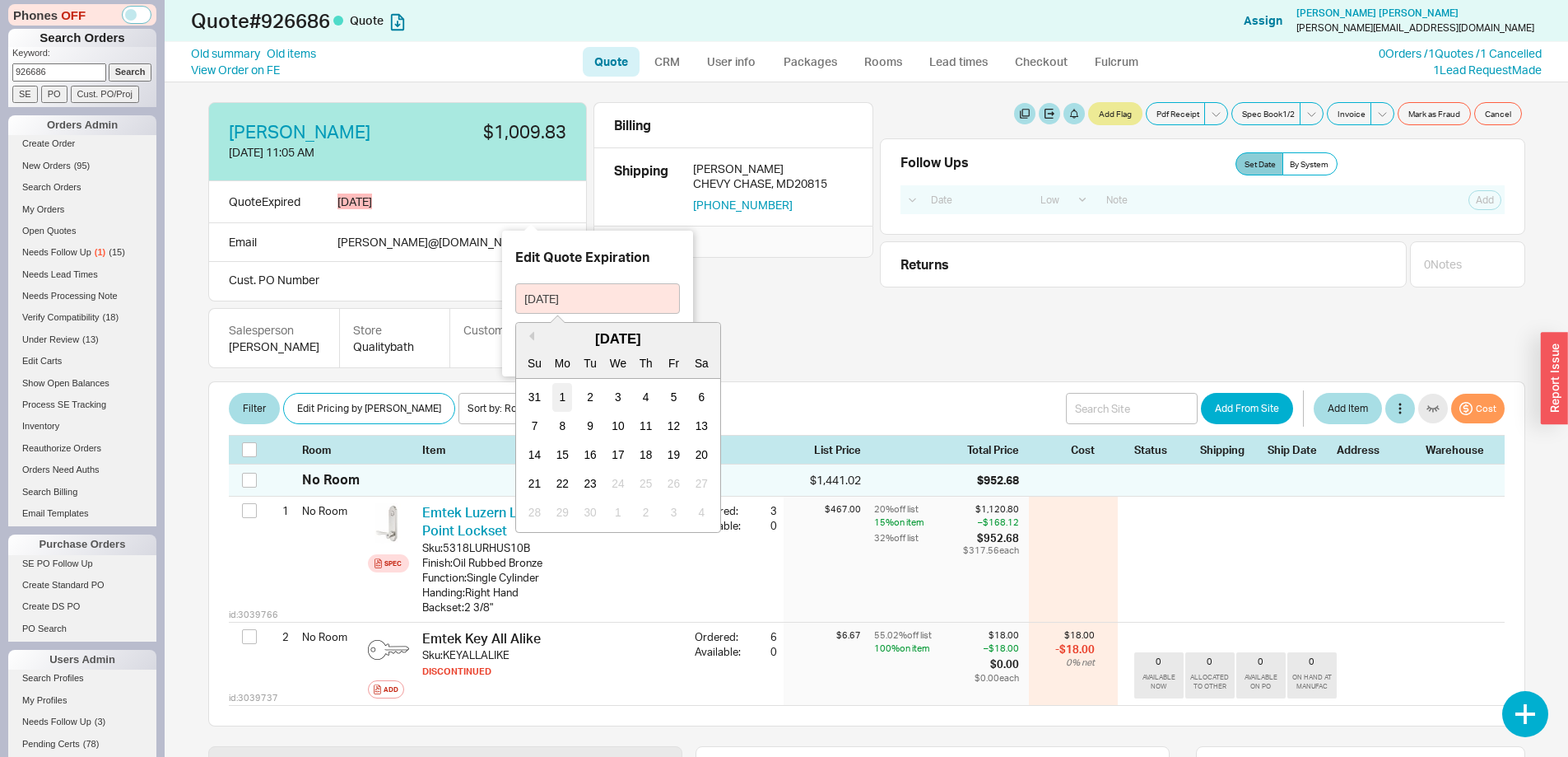
type input "[DATE]"
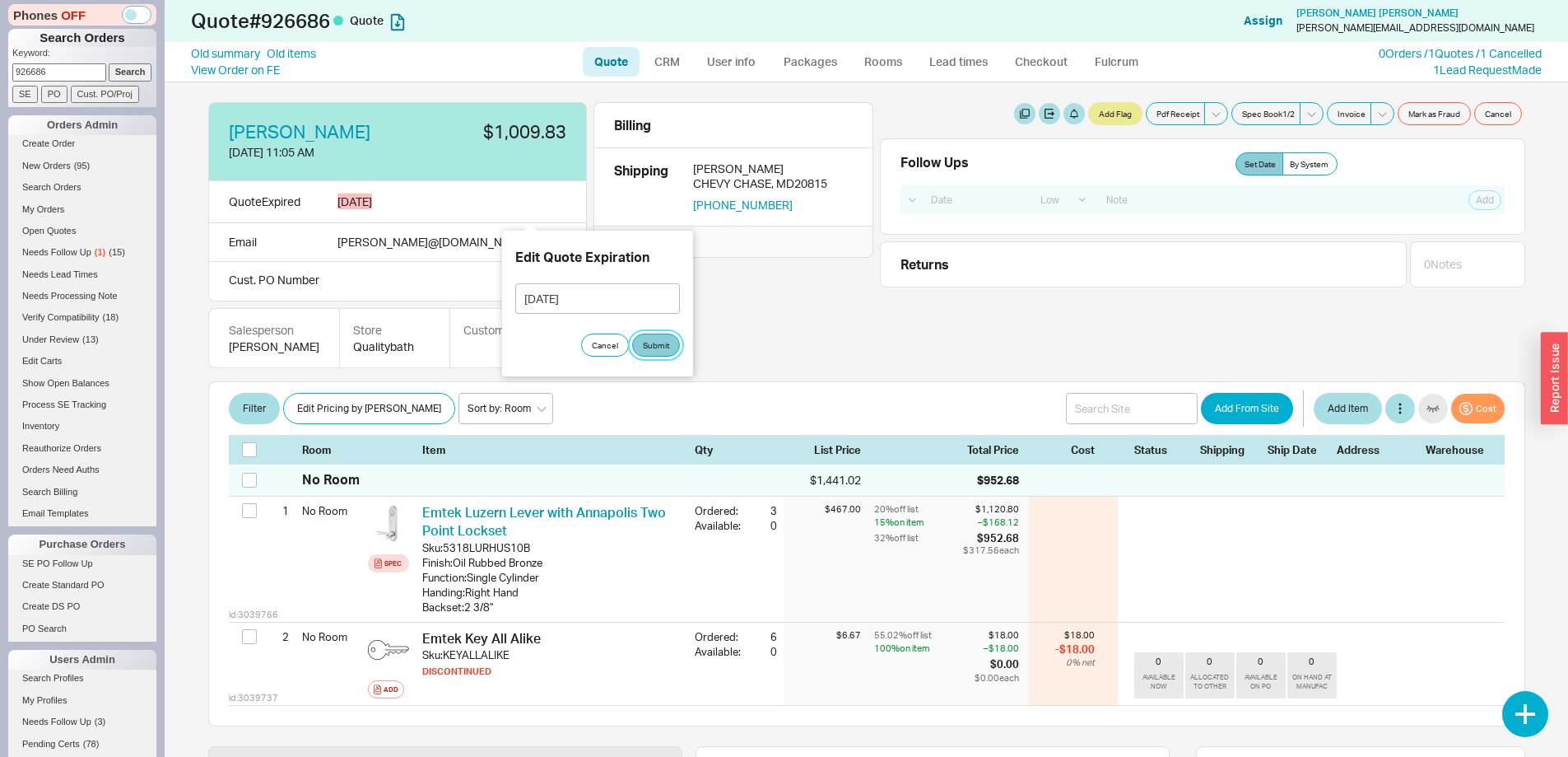
click at [659, 343] on button "Submit" at bounding box center [656, 345] width 48 height 23
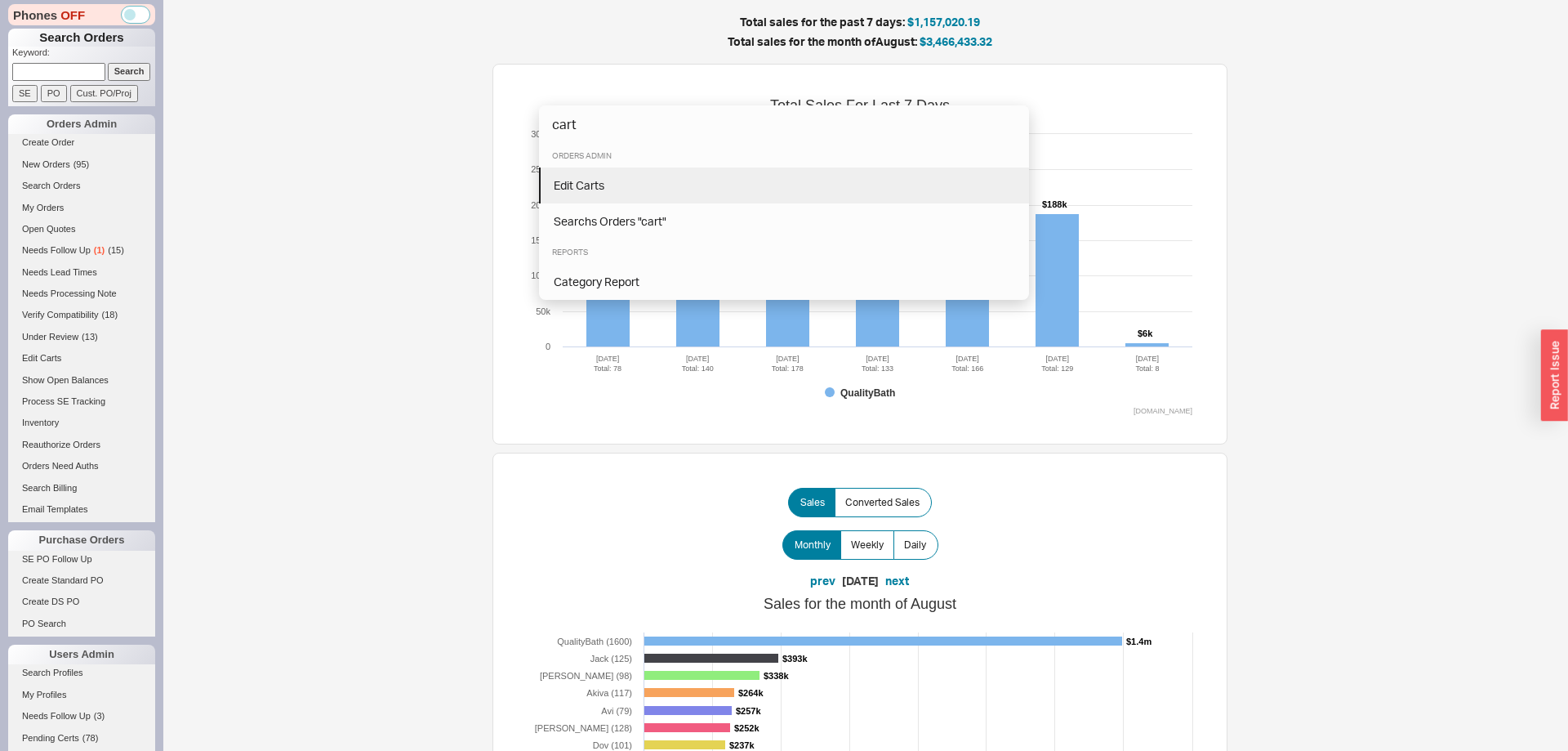
type input "cart"
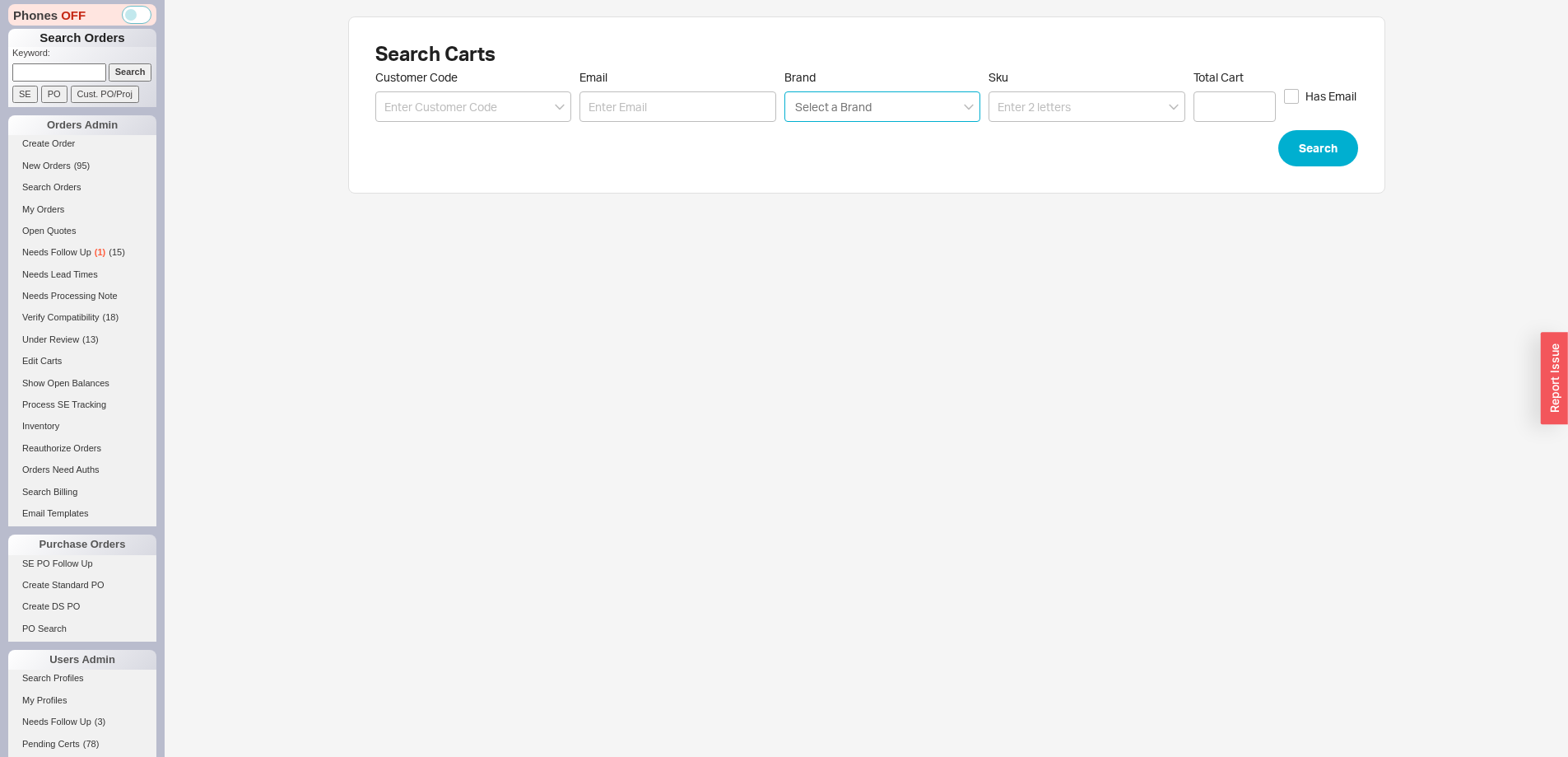
click at [862, 101] on input "Brand Select a Brand" at bounding box center [833, 107] width 81 height 19
type input "emte"
click button "Search" at bounding box center [1317, 148] width 80 height 37
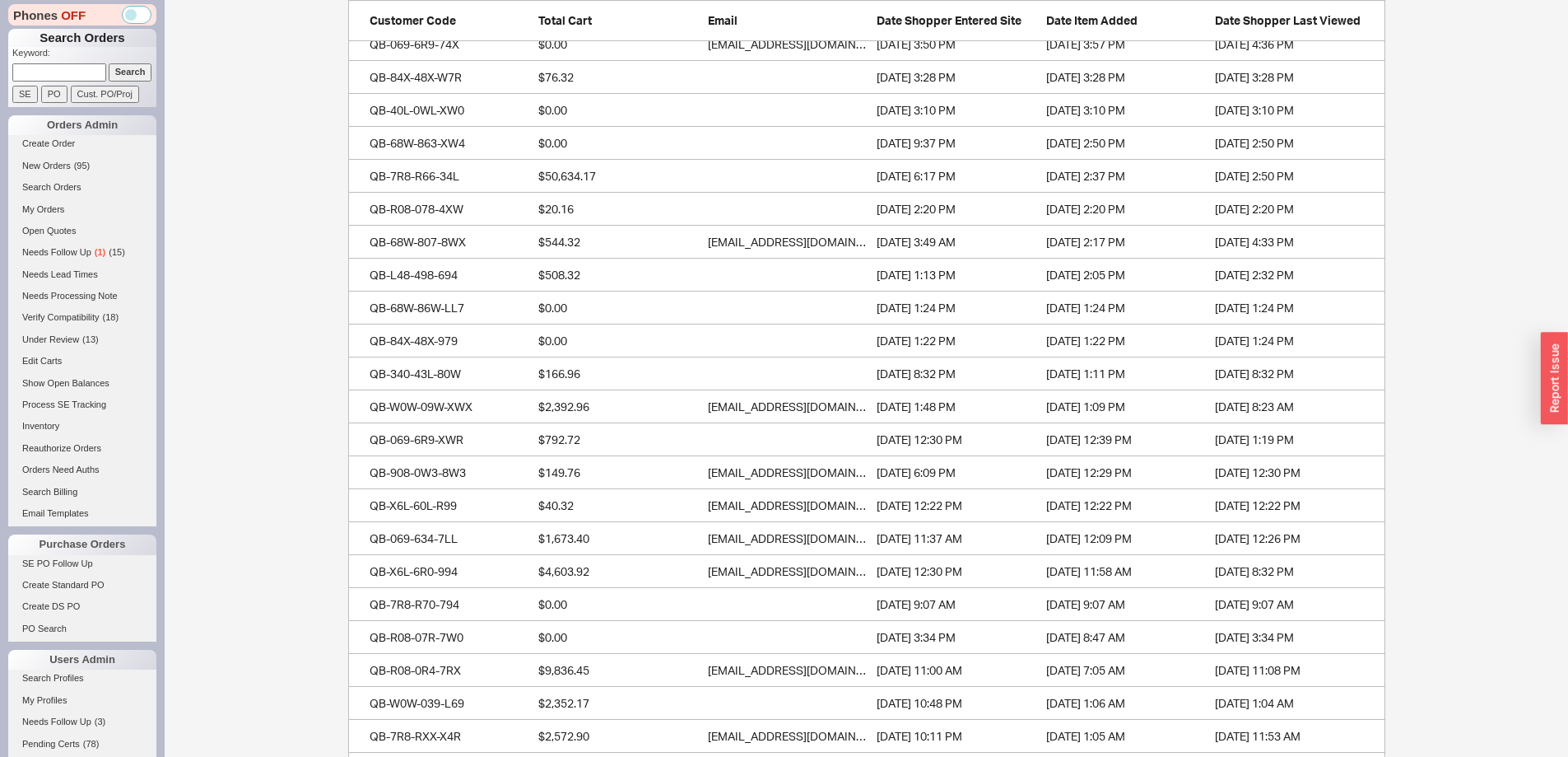
scroll to position [742, 0]
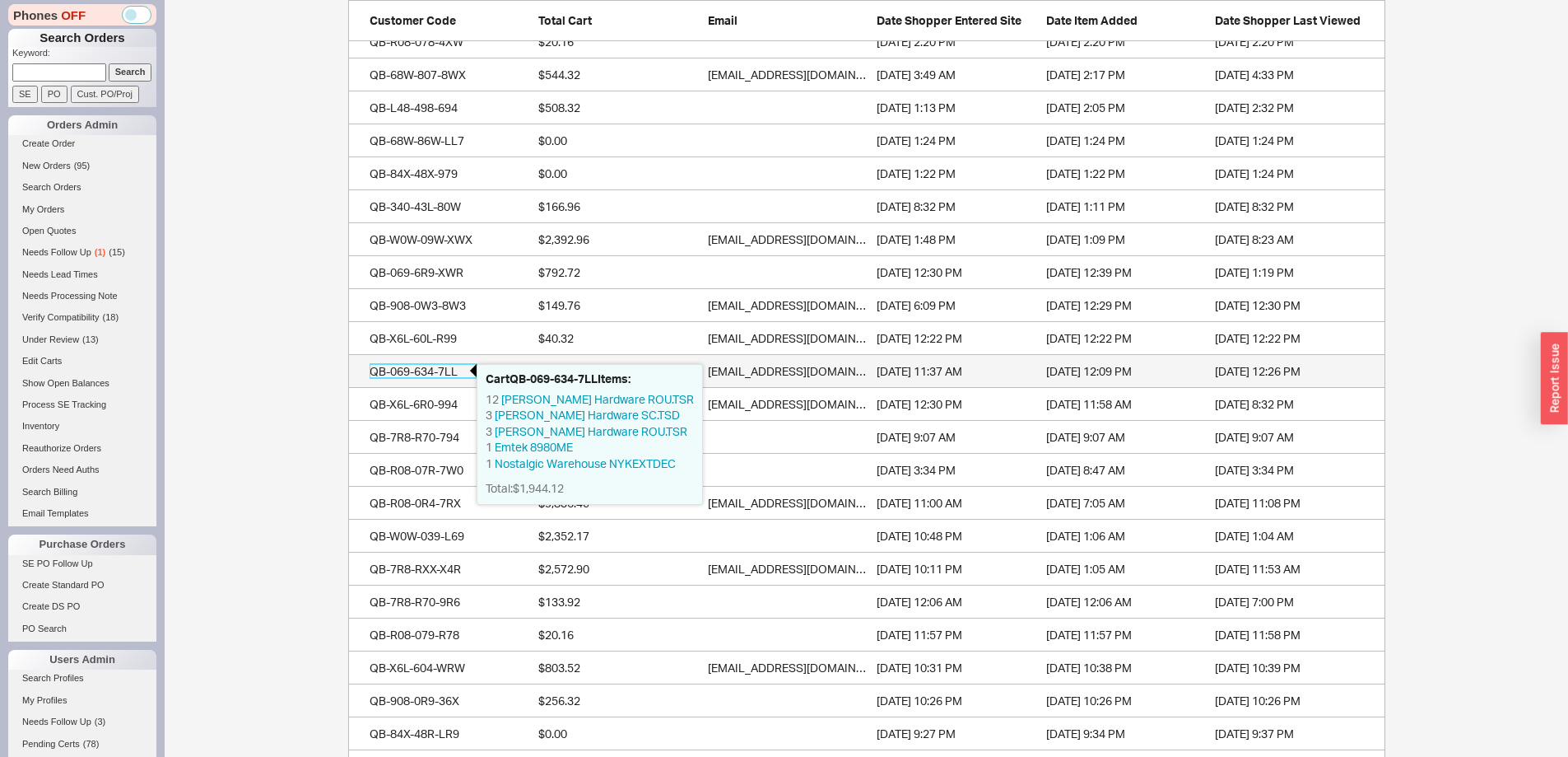
click at [455, 369] on div "QB-069-634-7LL" at bounding box center [422, 371] width 107 height 16
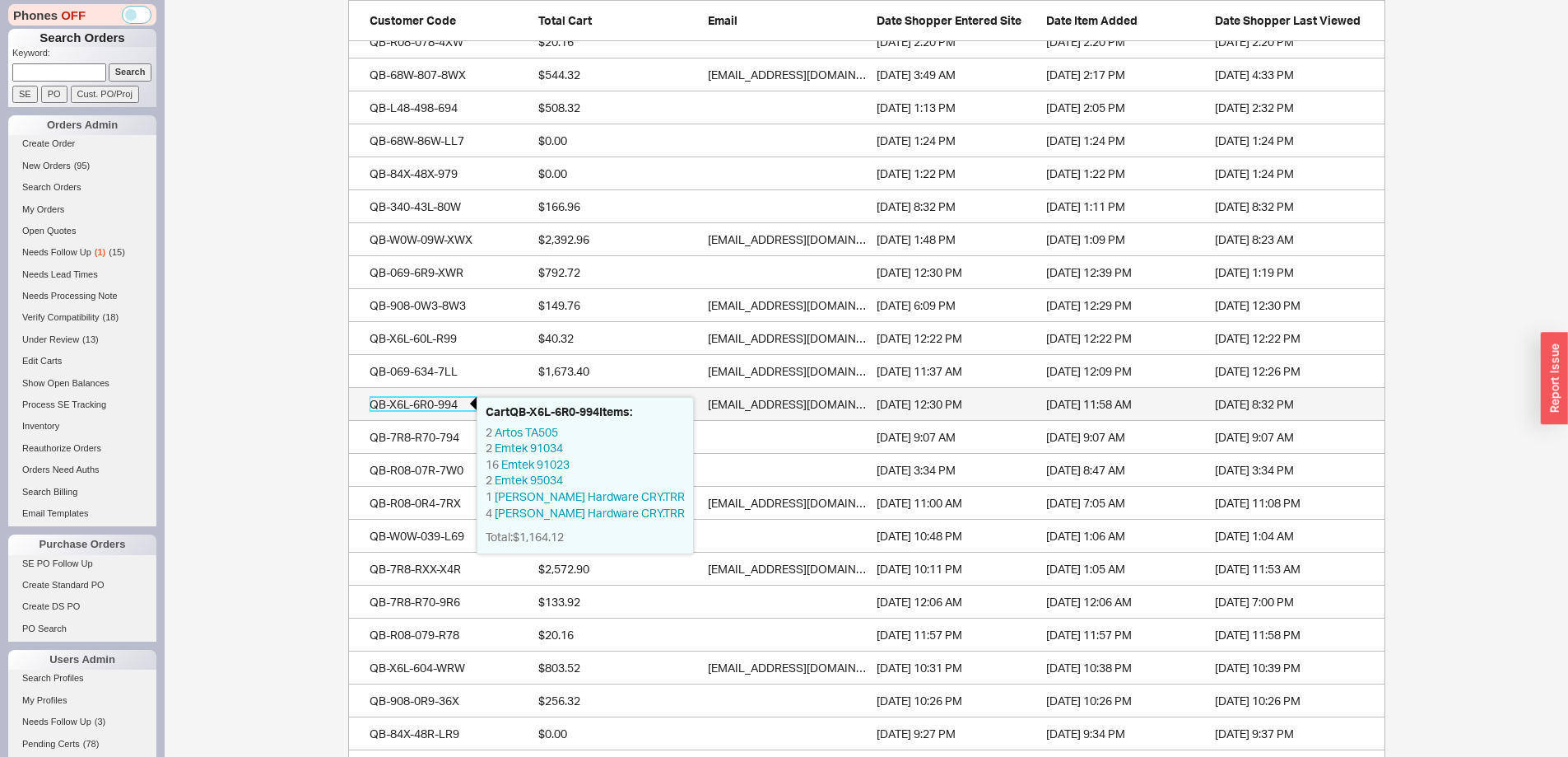
click at [443, 402] on div "QB-X6L-6R0-994" at bounding box center [422, 403] width 107 height 16
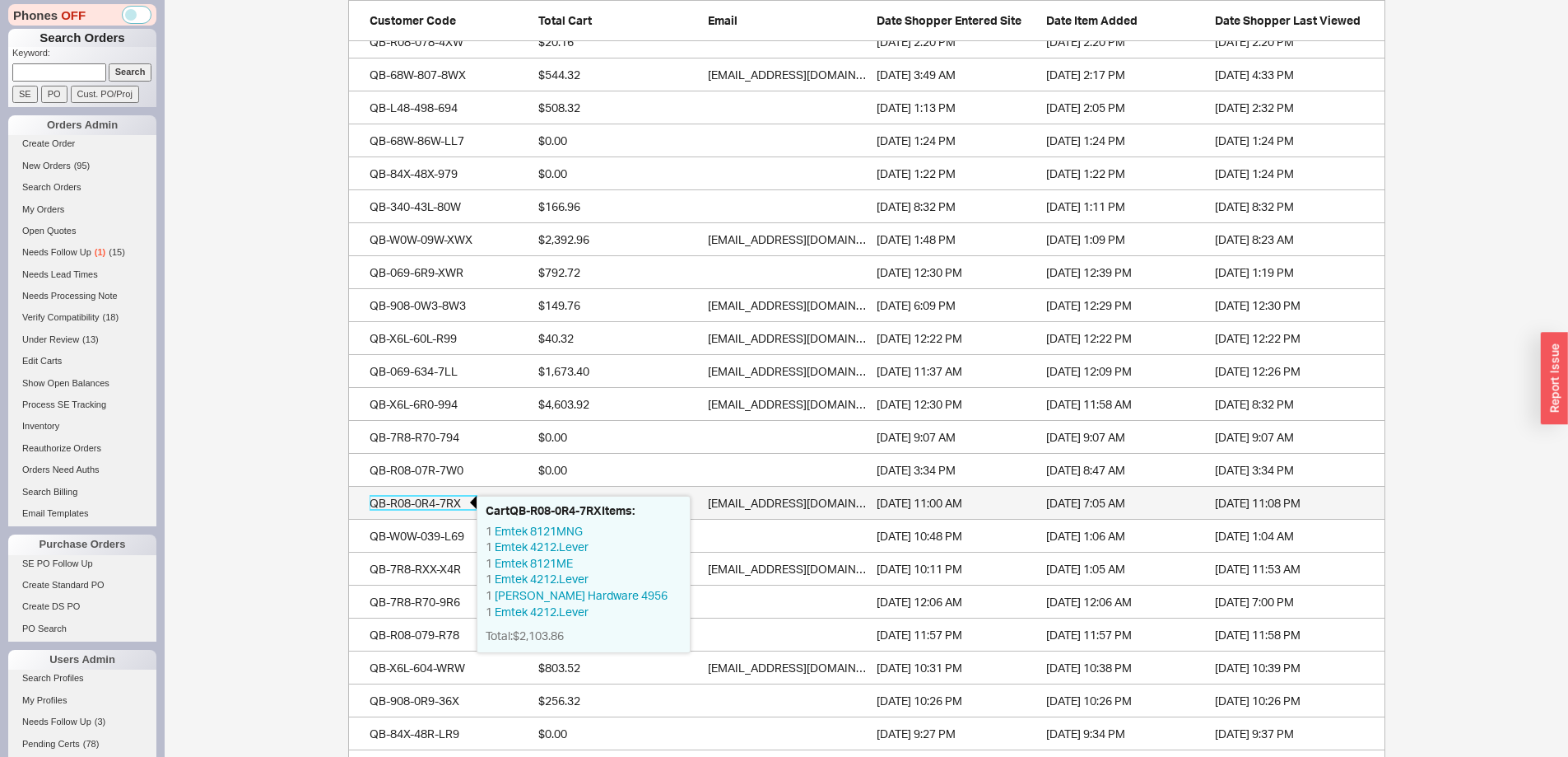
click at [437, 502] on div "QB-R08-0R4-7RX" at bounding box center [422, 502] width 107 height 16
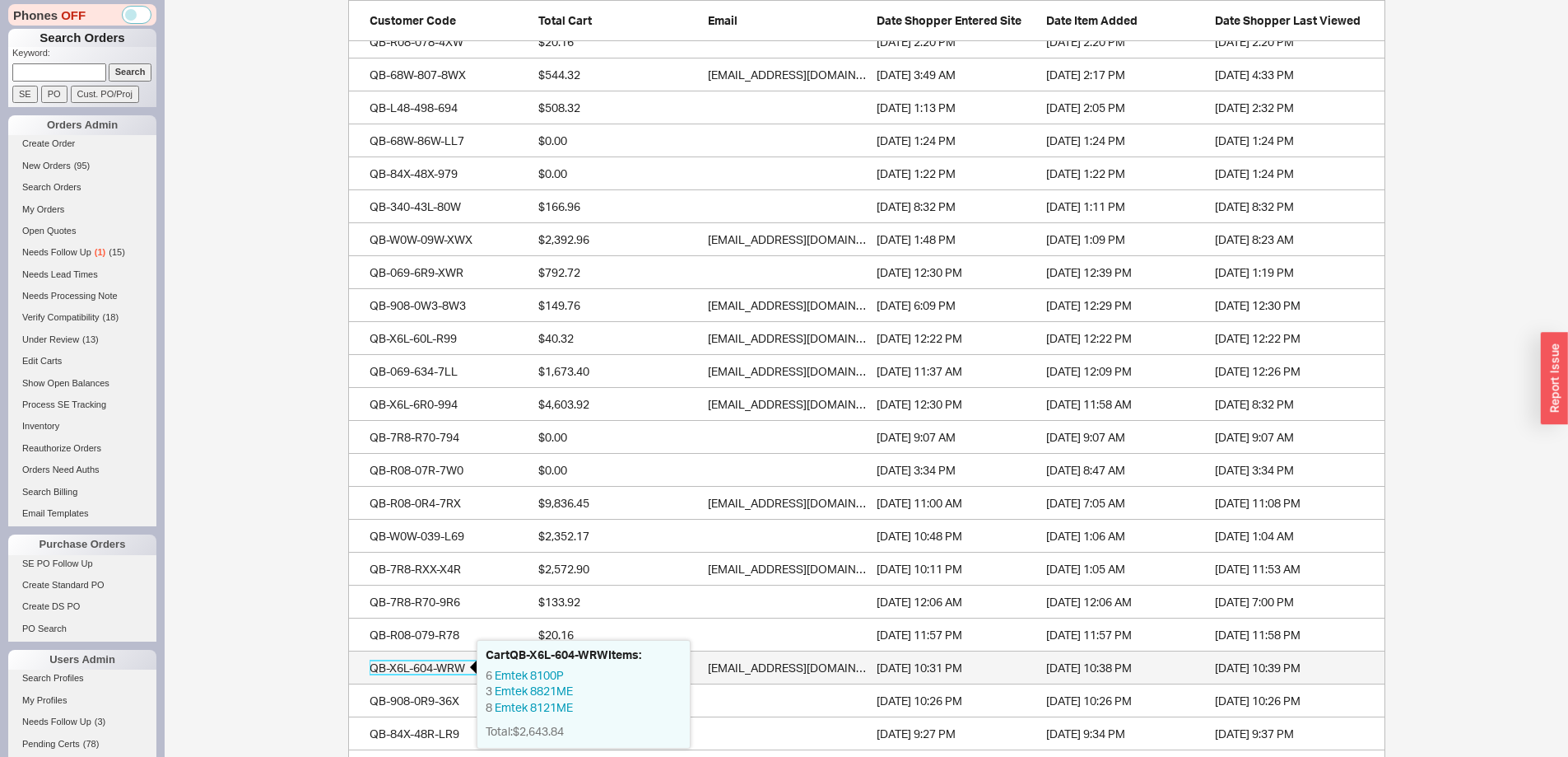
click at [441, 667] on div "QB-X6L-604-WRW" at bounding box center [422, 668] width 107 height 16
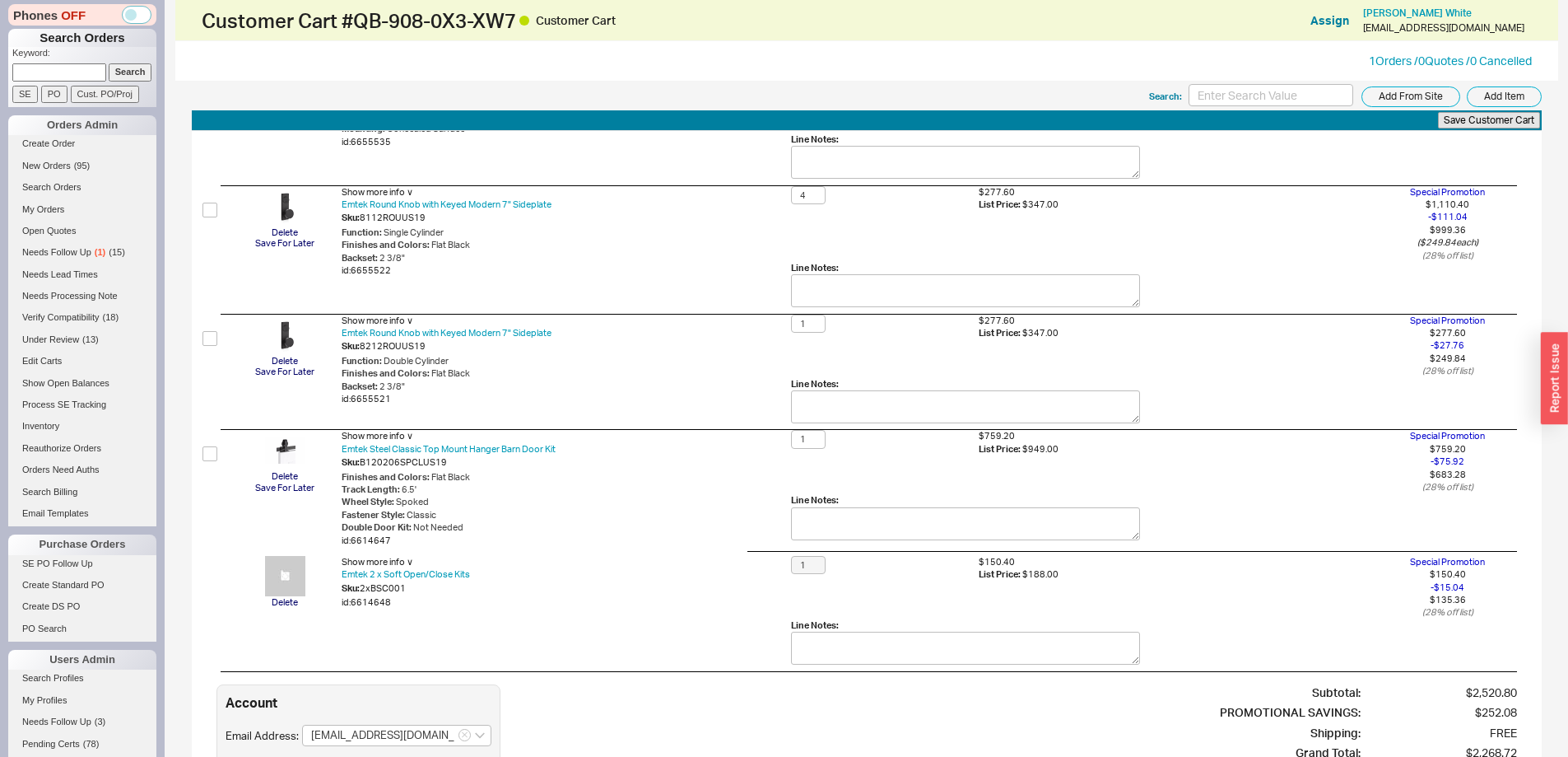
scroll to position [214, 0]
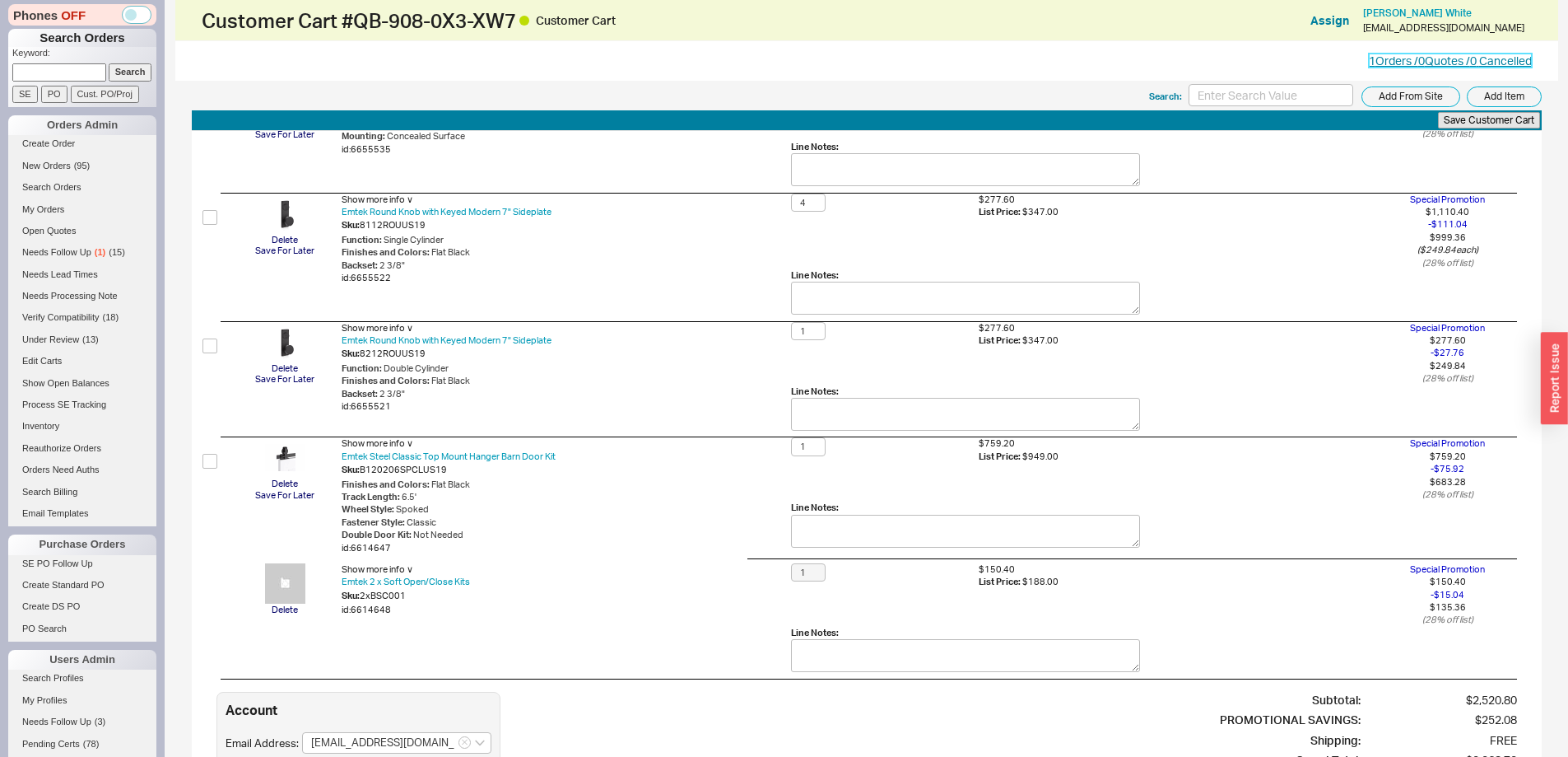
click at [1411, 60] on link "1 Orders / 0 Quotes / 0 Cancelled" at bounding box center [1451, 61] width 163 height 14
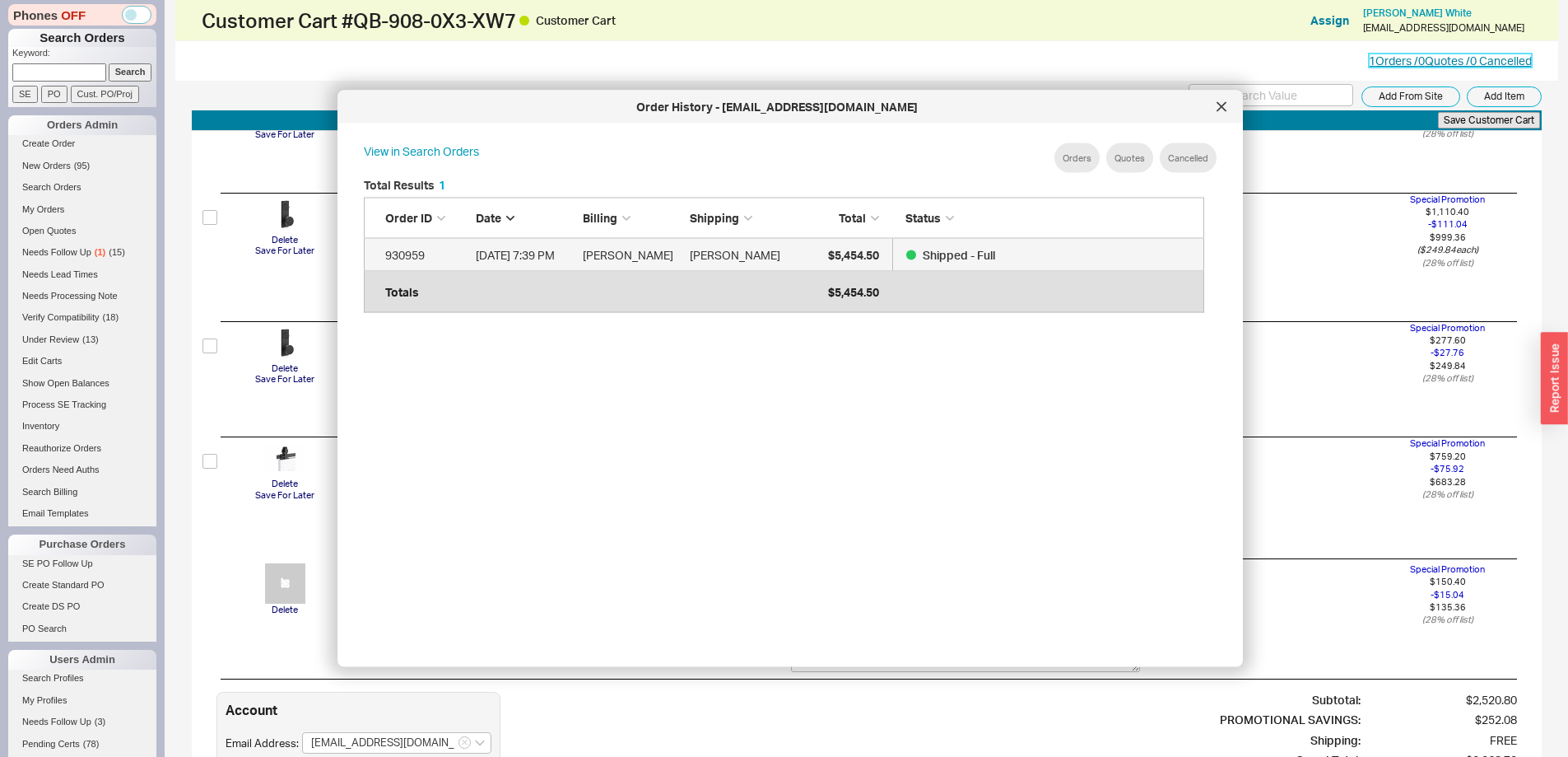
scroll to position [492, 855]
click at [1218, 114] on div at bounding box center [1221, 107] width 26 height 26
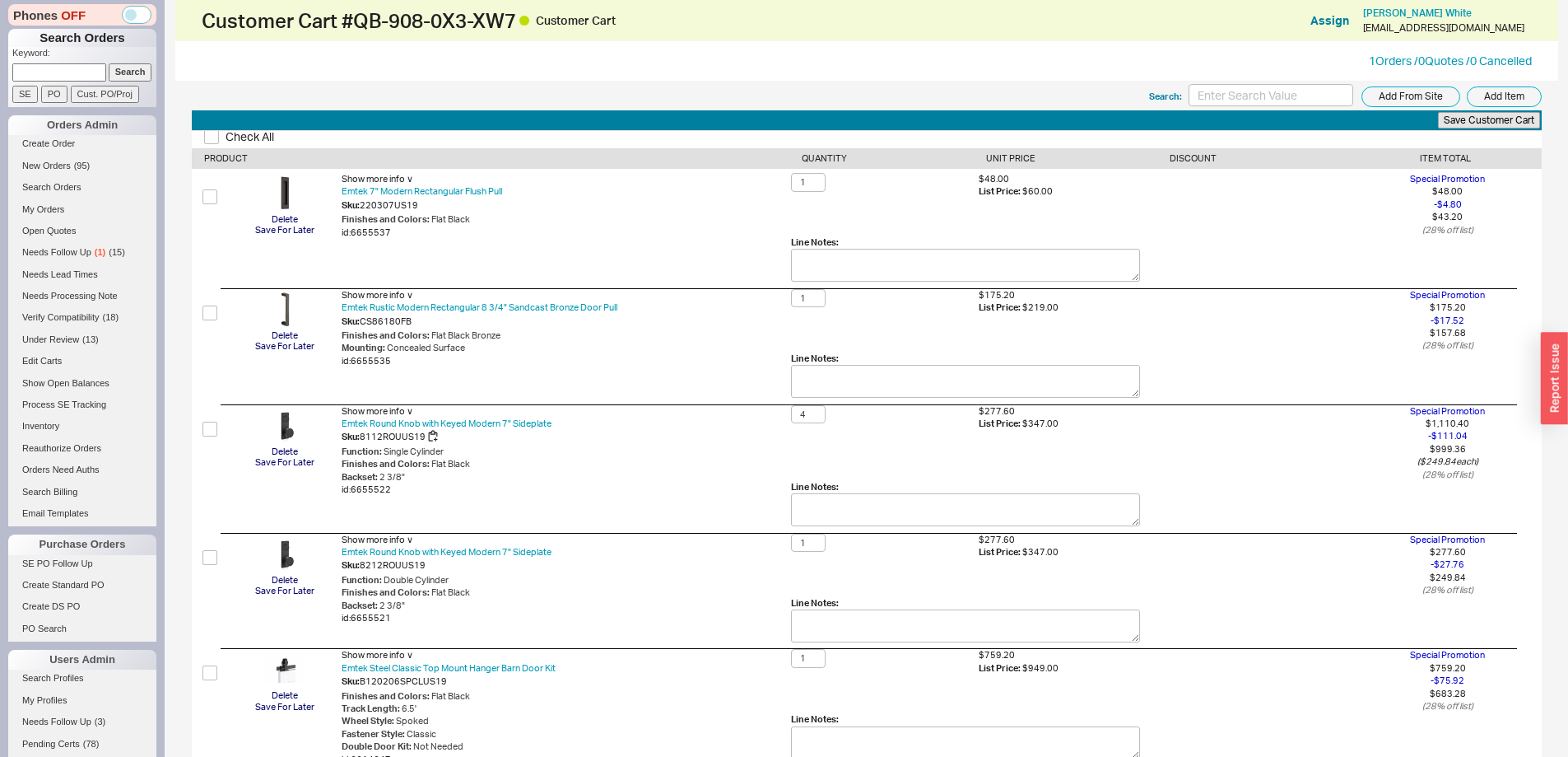
scroll to position [0, 0]
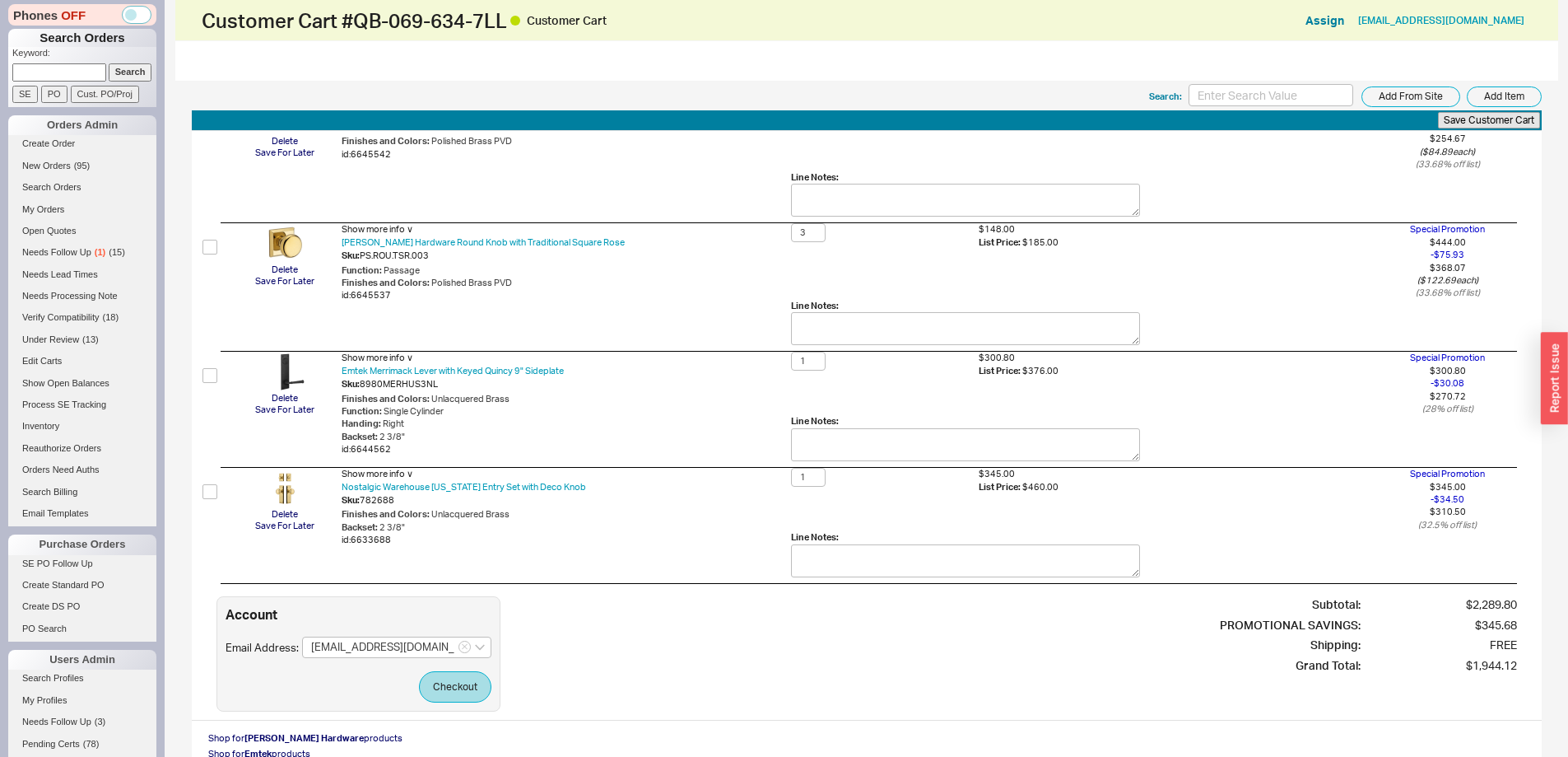
scroll to position [247, 0]
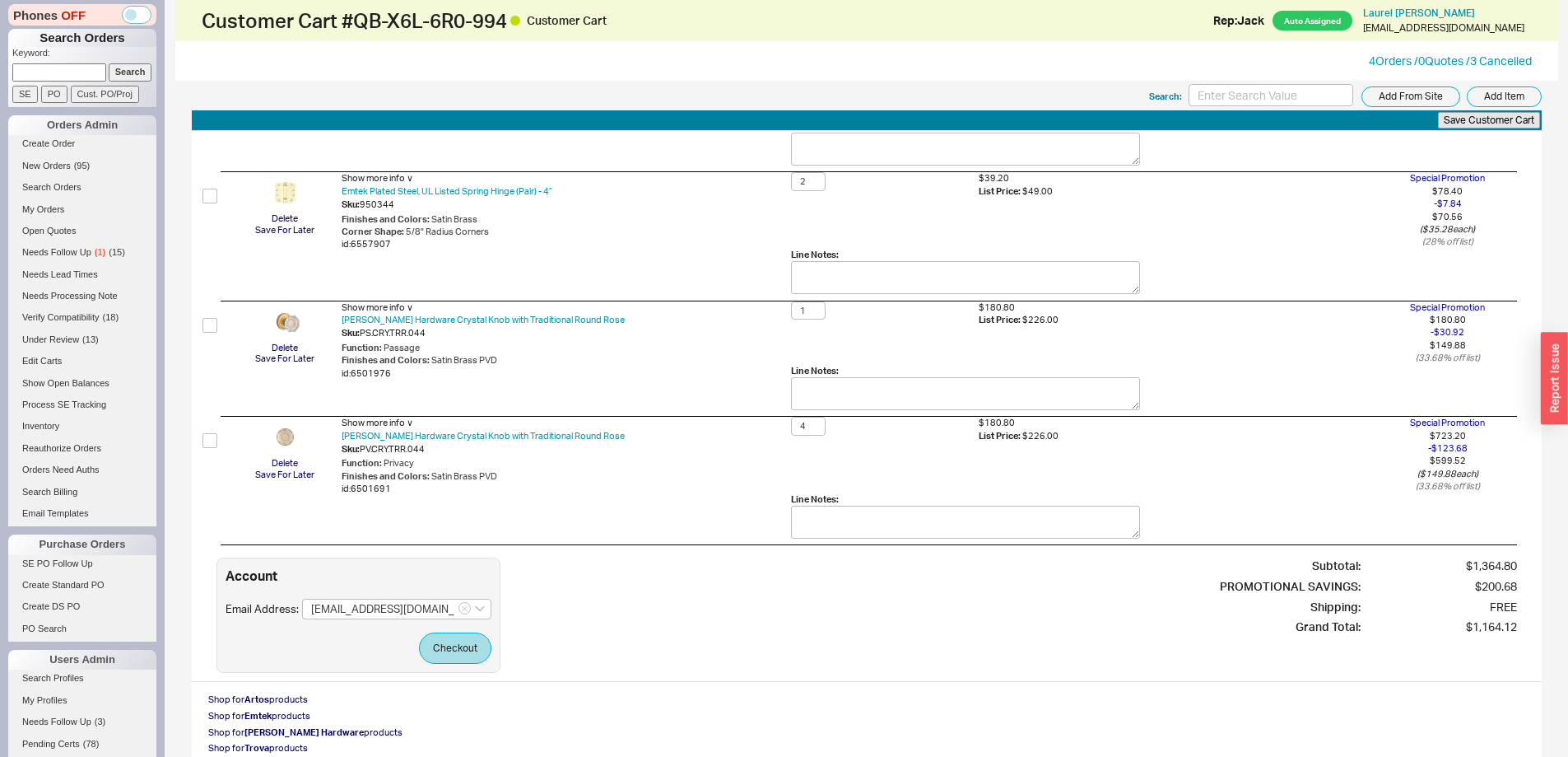
scroll to position [412, 0]
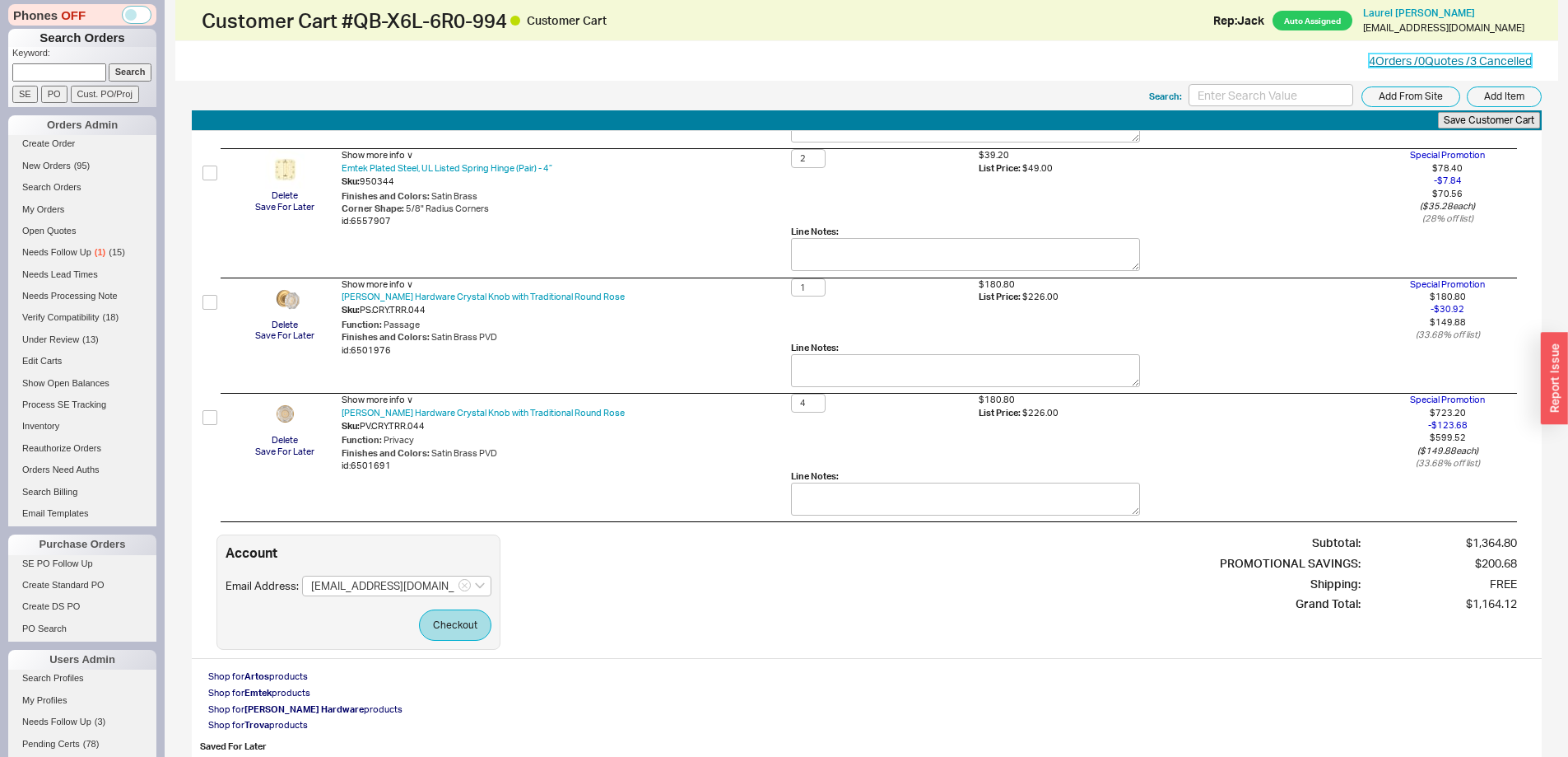
click at [1428, 62] on link "4 Orders / 0 Quotes / 3 Cancelled" at bounding box center [1451, 61] width 163 height 14
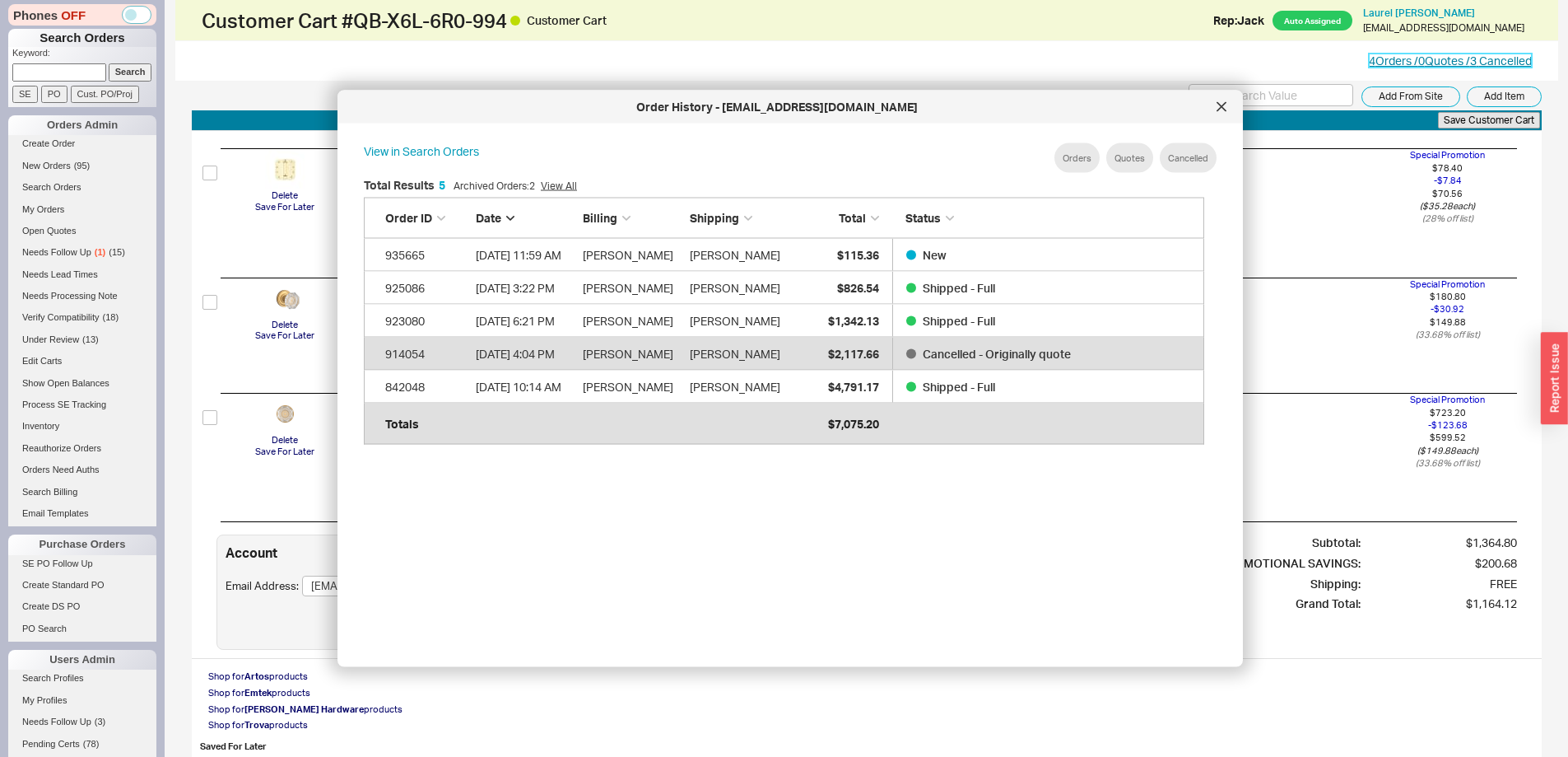
scroll to position [492, 855]
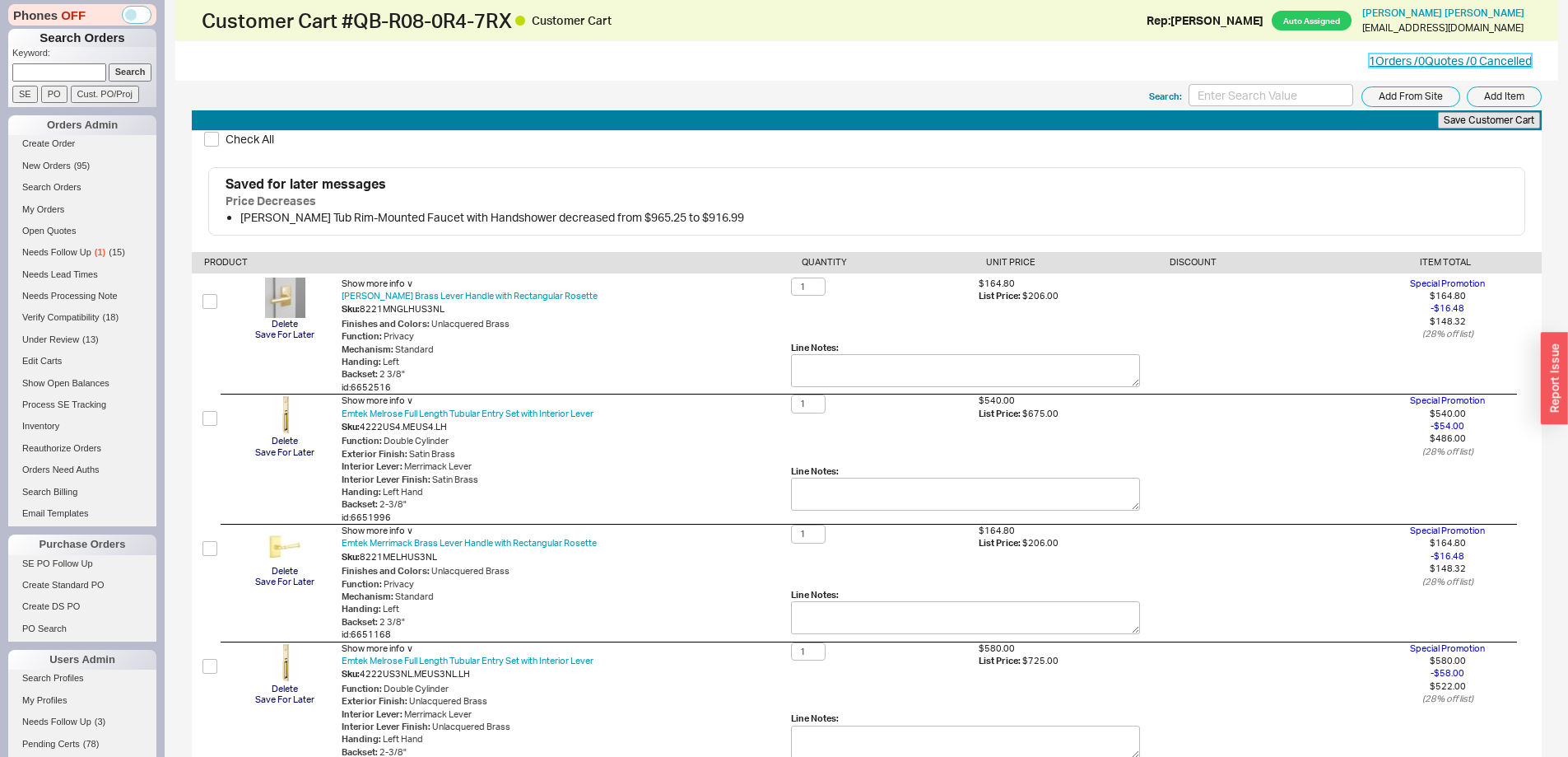
click at [1375, 62] on link "1 Orders / 0 Quotes / 0 Cancelled" at bounding box center [1451, 61] width 163 height 14
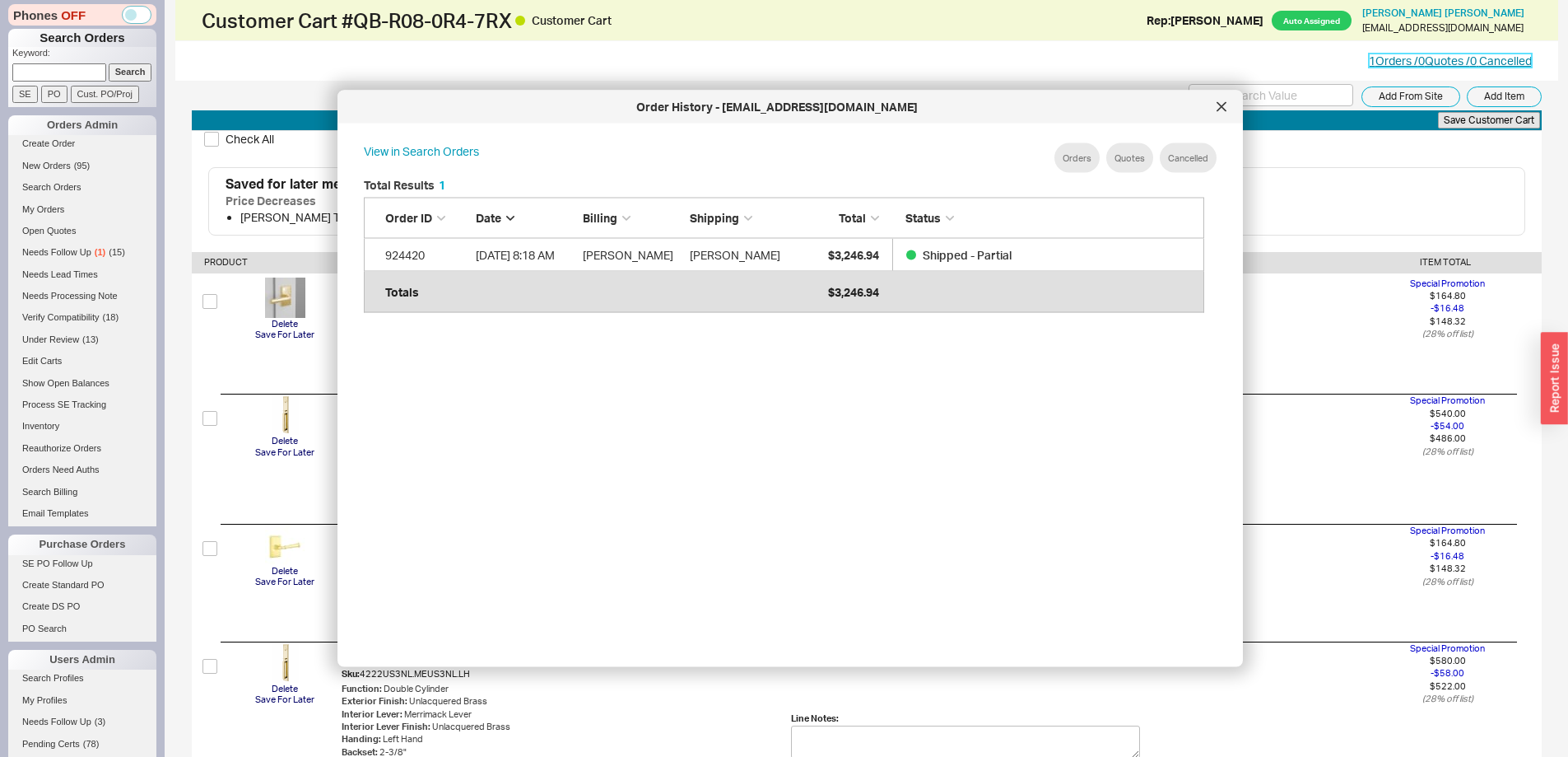
scroll to position [492, 855]
drag, startPoint x: 1226, startPoint y: 110, endPoint x: 1205, endPoint y: 119, distance: 22.8
click at [1225, 112] on div at bounding box center [1221, 107] width 26 height 26
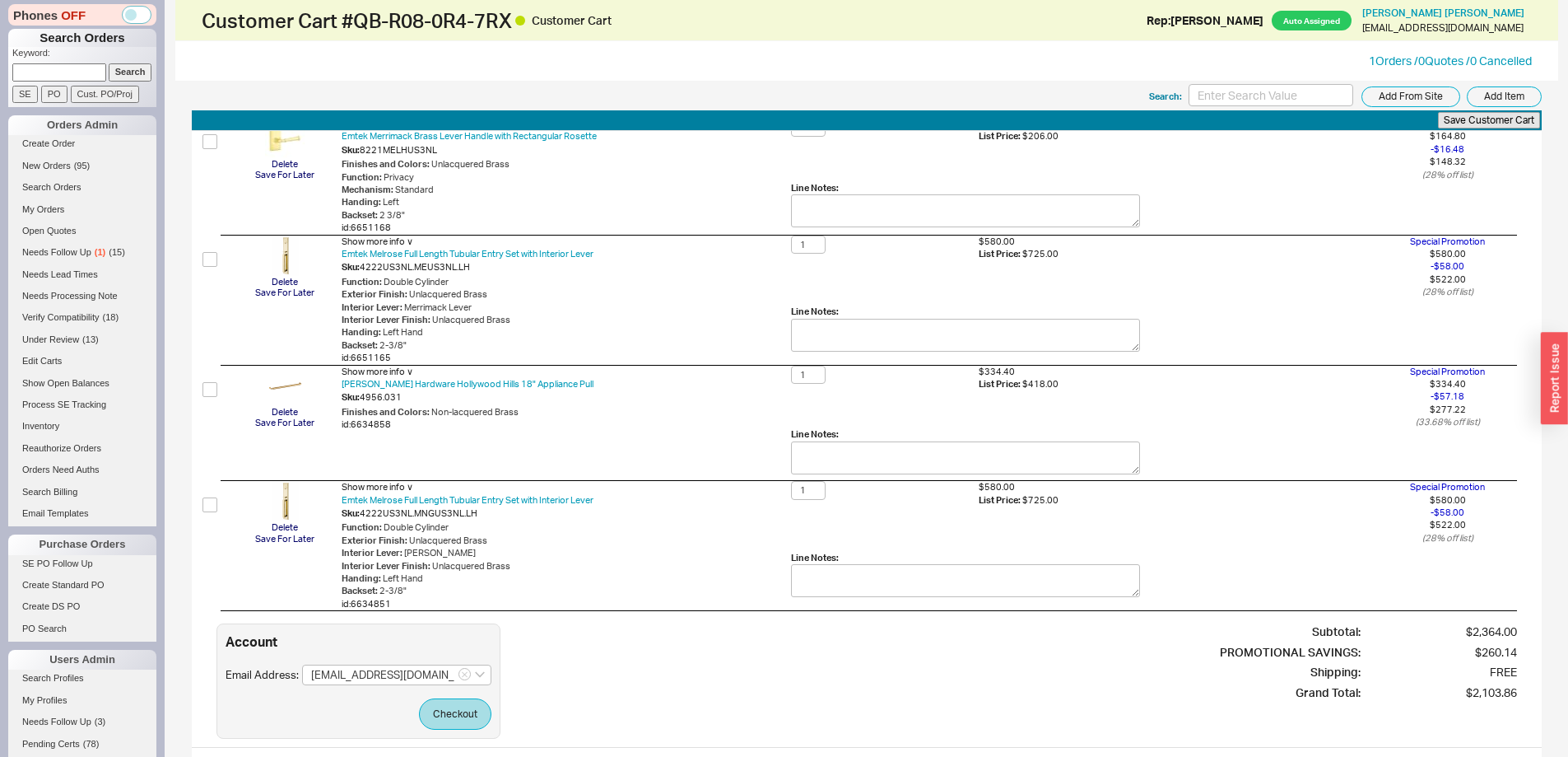
scroll to position [412, 0]
